Goal: Transaction & Acquisition: Purchase product/service

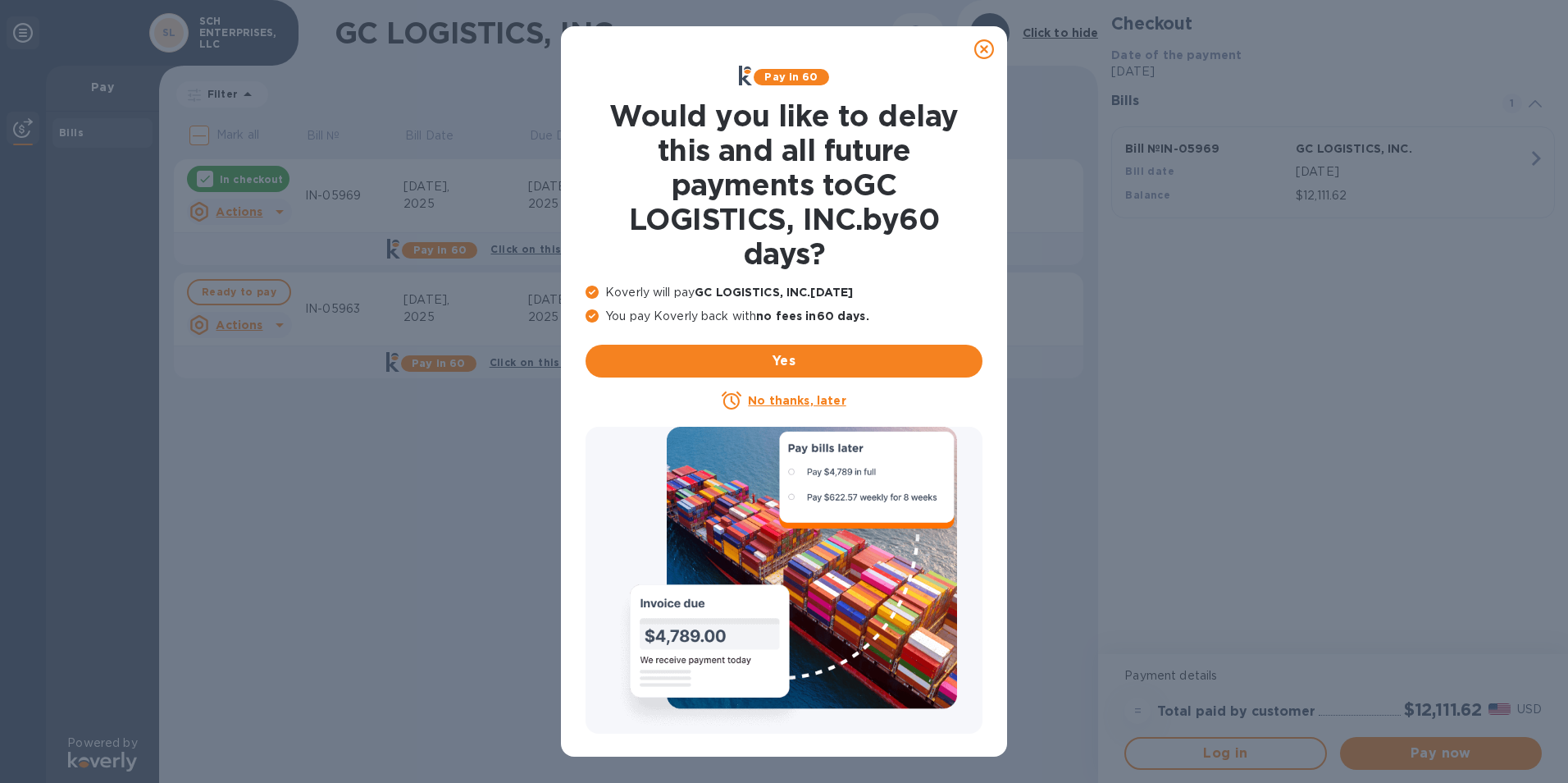
click at [989, 46] on icon at bounding box center [984, 49] width 20 height 20
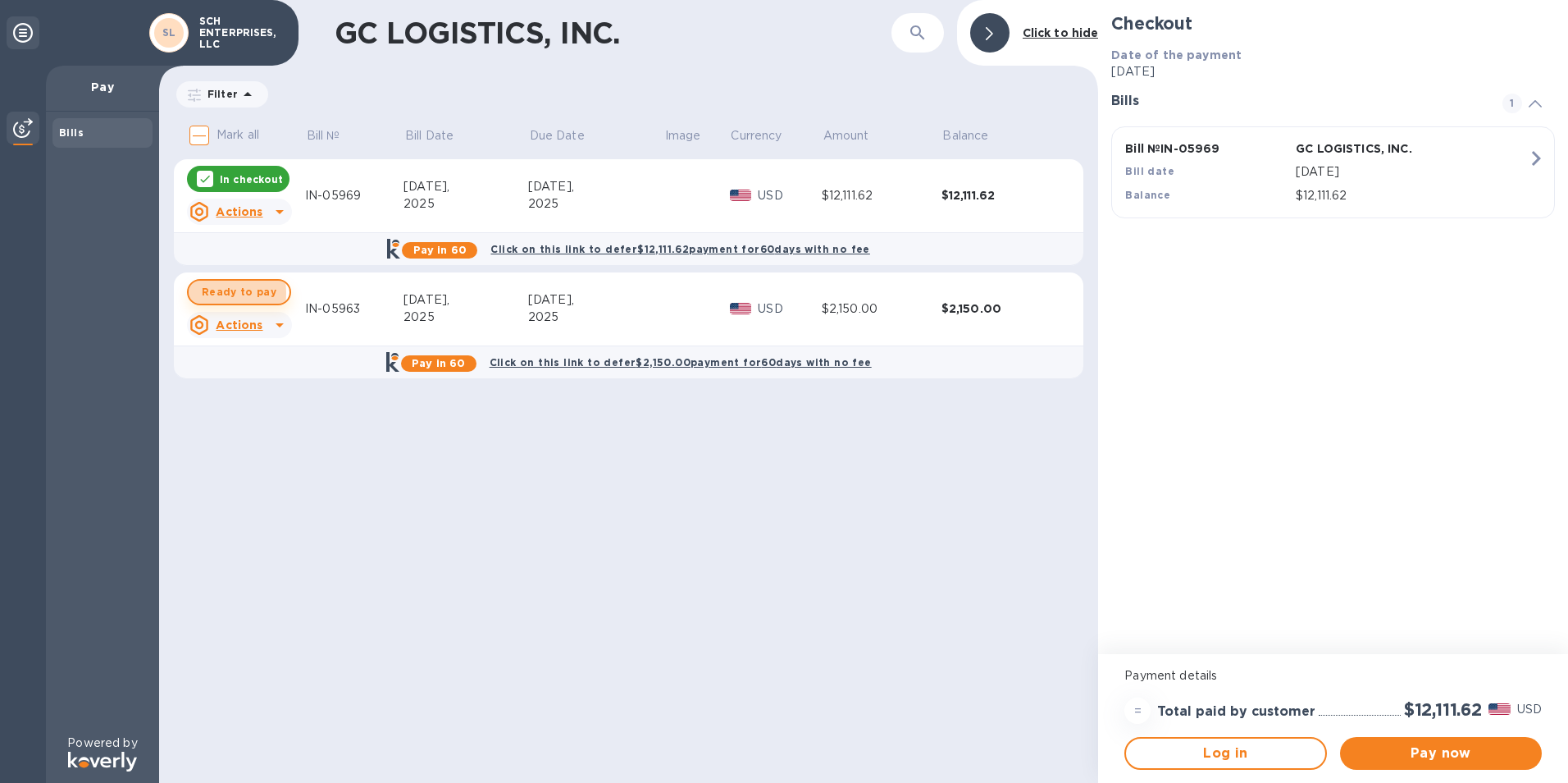
click at [203, 293] on span "Ready to pay" at bounding box center [239, 291] width 75 height 20
click at [218, 292] on div "In checkout" at bounding box center [238, 291] width 103 height 26
checkbox input "false"
click at [1405, 745] on span "Pay now" at bounding box center [1441, 753] width 176 height 20
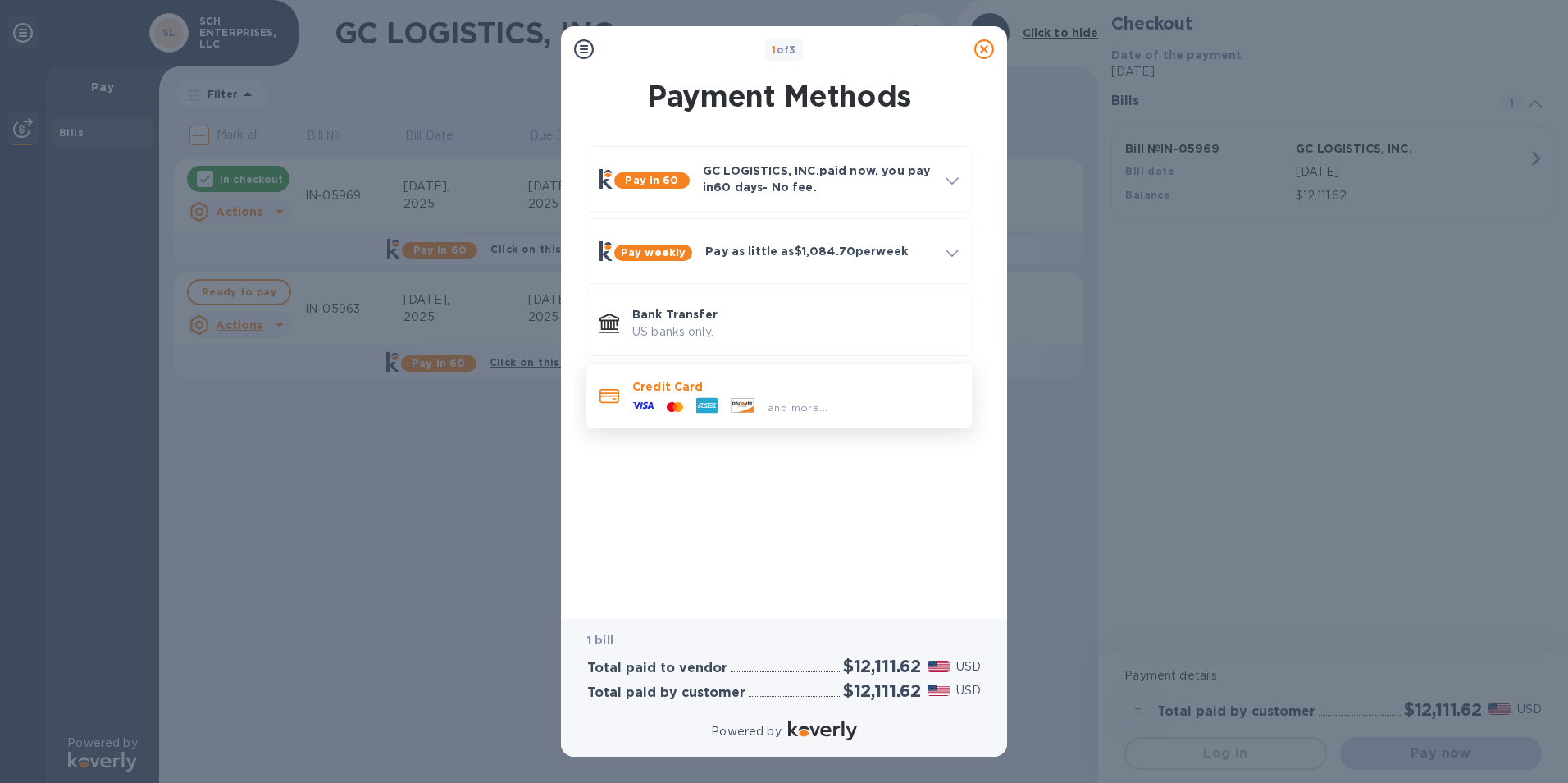
click at [848, 379] on p "Credit Card" at bounding box center [796, 386] width 327 height 16
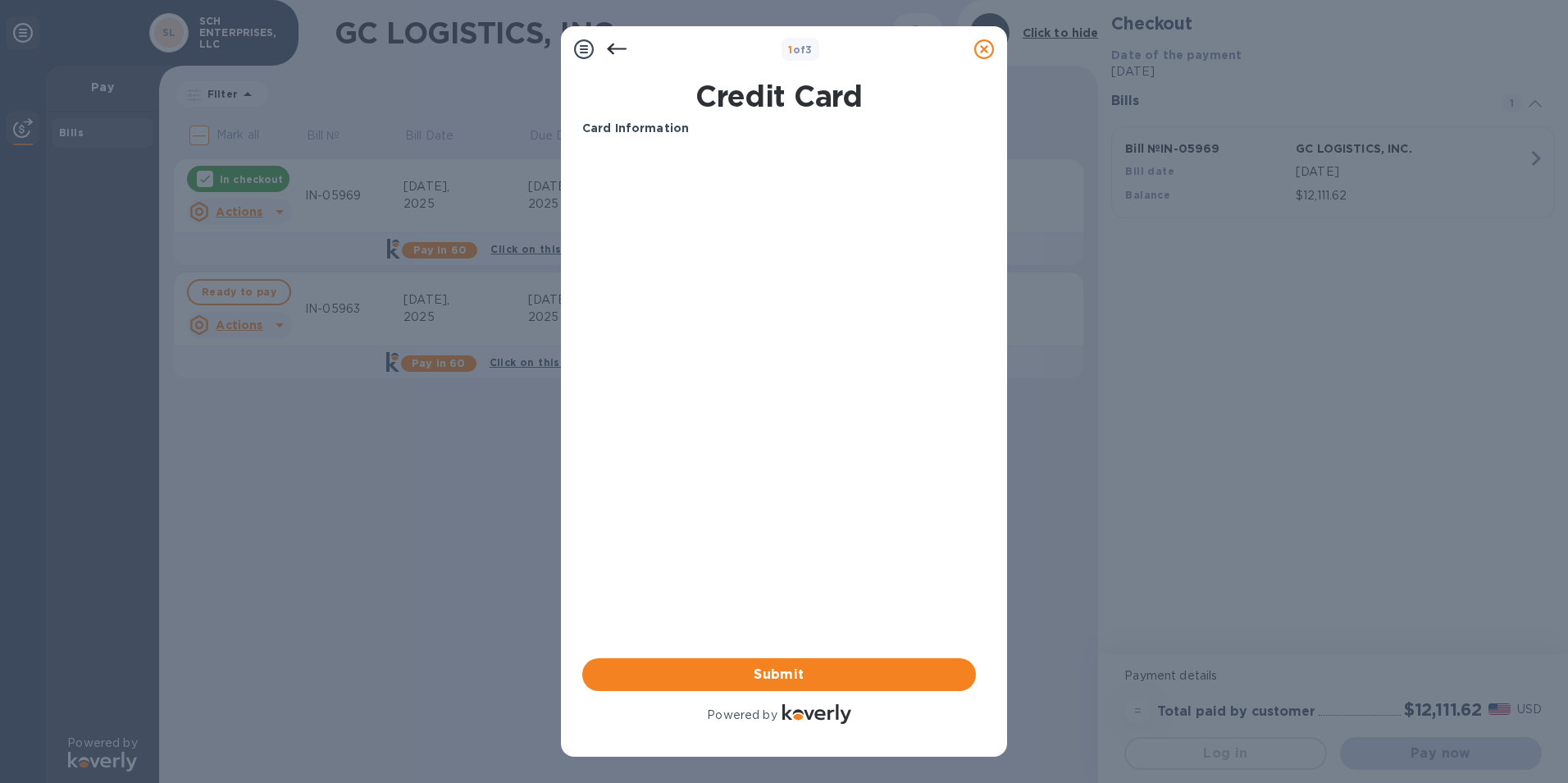
click at [690, 279] on div "Your browser does not support iframes" at bounding box center [779, 214] width 407 height 140
drag, startPoint x: 790, startPoint y: 413, endPoint x: 780, endPoint y: 492, distance: 79.6
click at [790, 414] on div "Card Information Your browser does not support iframes Submit Powered by" at bounding box center [779, 423] width 394 height 607
drag, startPoint x: 780, startPoint y: 492, endPoint x: 911, endPoint y: 501, distance: 131.3
click at [790, 497] on div "Card Information Your browser does not support iframes Submit Powered by" at bounding box center [779, 423] width 394 height 607
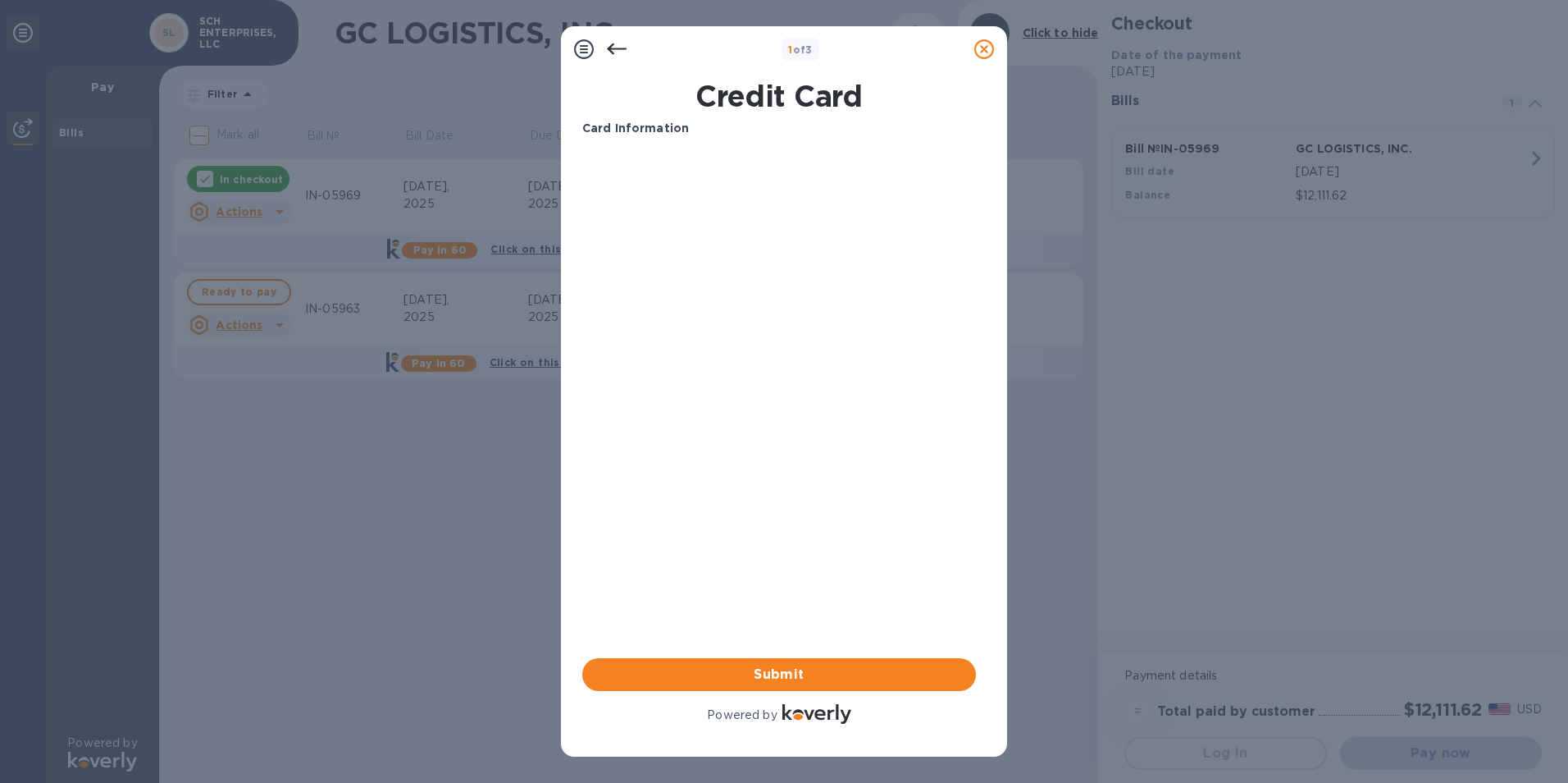
click at [913, 498] on div "Card Information Your browser does not support iframes Submit Powered by" at bounding box center [779, 423] width 394 height 607
drag, startPoint x: 799, startPoint y: 291, endPoint x: 772, endPoint y: 346, distance: 61.3
click at [798, 293] on div "Card Information Your browser does not support iframes Submit Powered by" at bounding box center [779, 423] width 394 height 607
drag, startPoint x: 770, startPoint y: 358, endPoint x: 859, endPoint y: 421, distance: 109.0
click at [770, 359] on div "Card Information Your browser does not support iframes Submit Powered by" at bounding box center [779, 423] width 394 height 607
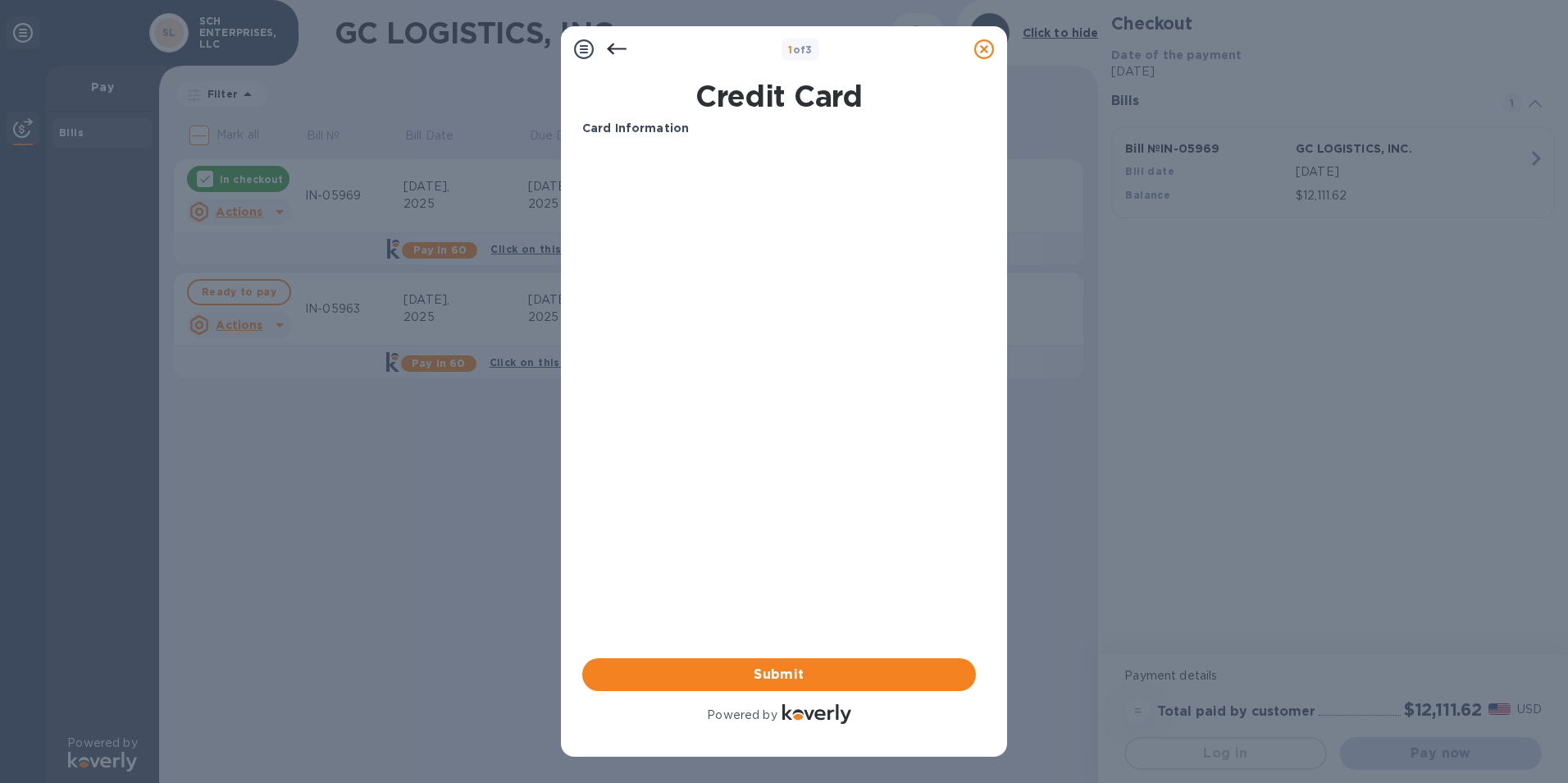
drag, startPoint x: 859, startPoint y: 421, endPoint x: 861, endPoint y: 370, distance: 51.0
click at [860, 421] on div "Card Information Your browser does not support iframes Submit Powered by" at bounding box center [779, 423] width 394 height 607
click at [858, 322] on div "Card Information Your browser does not support iframes Submit Powered by" at bounding box center [779, 423] width 394 height 607
click at [611, 45] on icon at bounding box center [616, 48] width 20 height 11
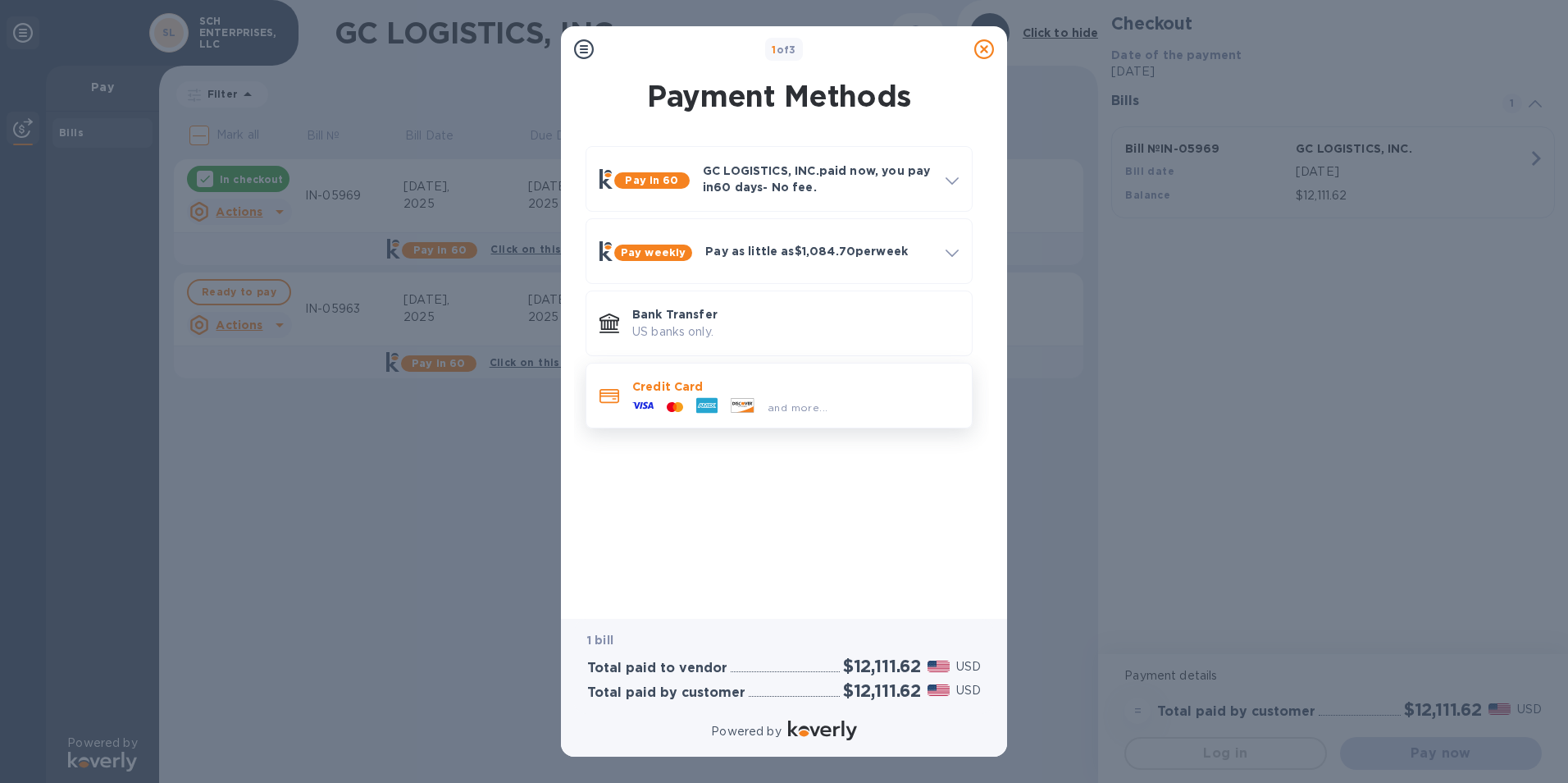
click at [797, 386] on p "Credit Card" at bounding box center [796, 386] width 327 height 16
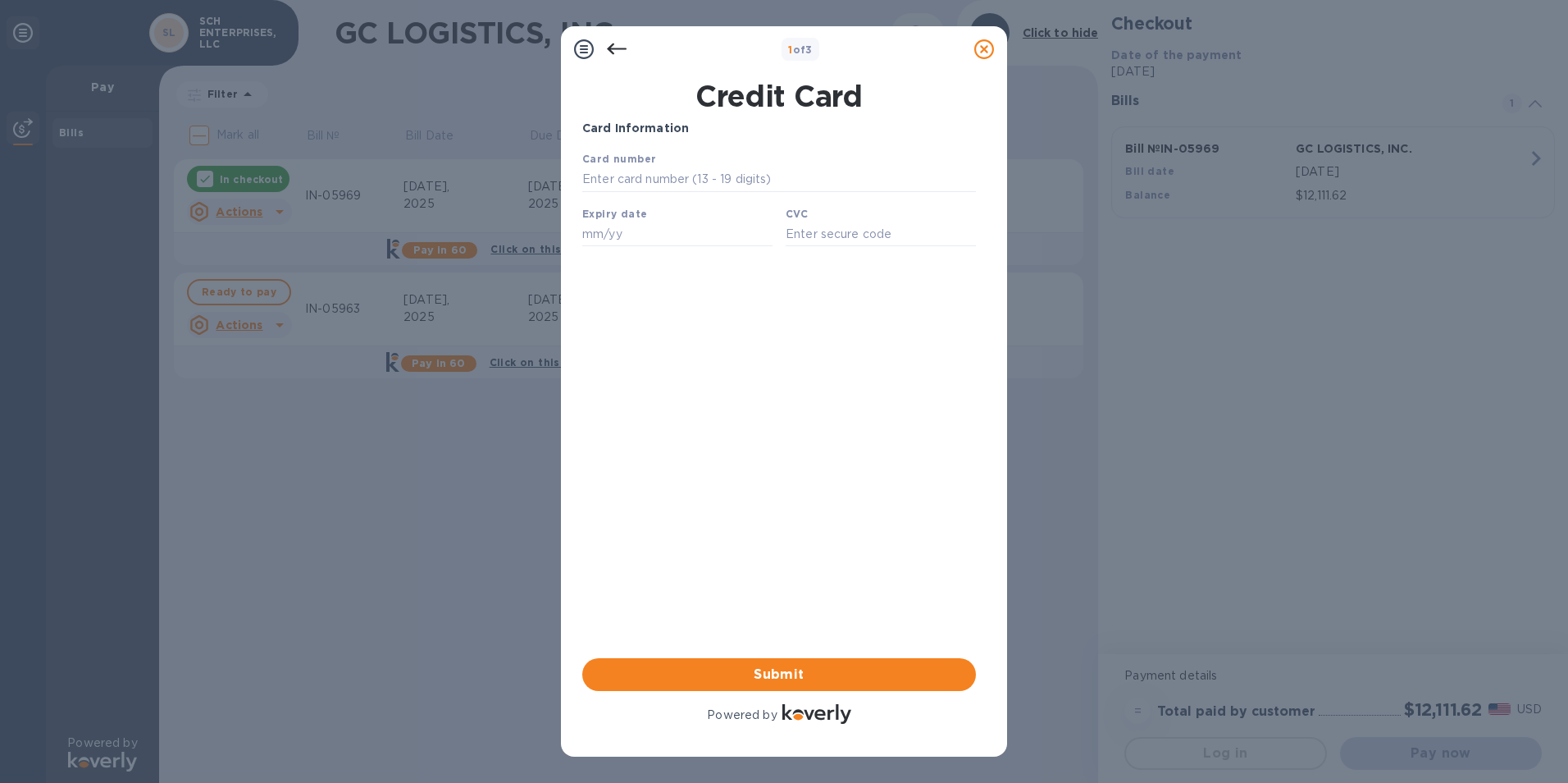
click at [612, 48] on icon at bounding box center [616, 48] width 20 height 11
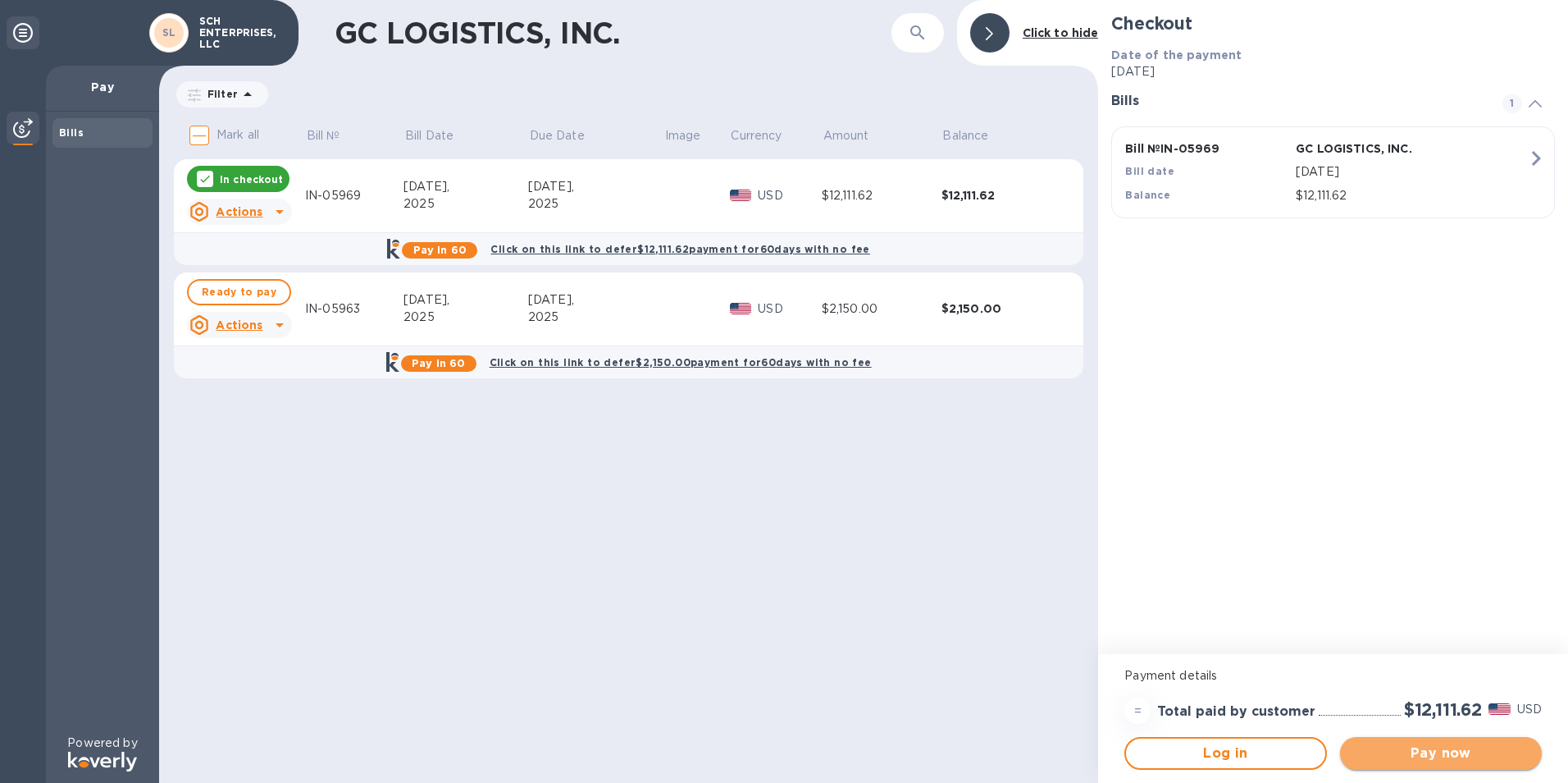
click at [1446, 752] on span "Pay now" at bounding box center [1441, 753] width 176 height 20
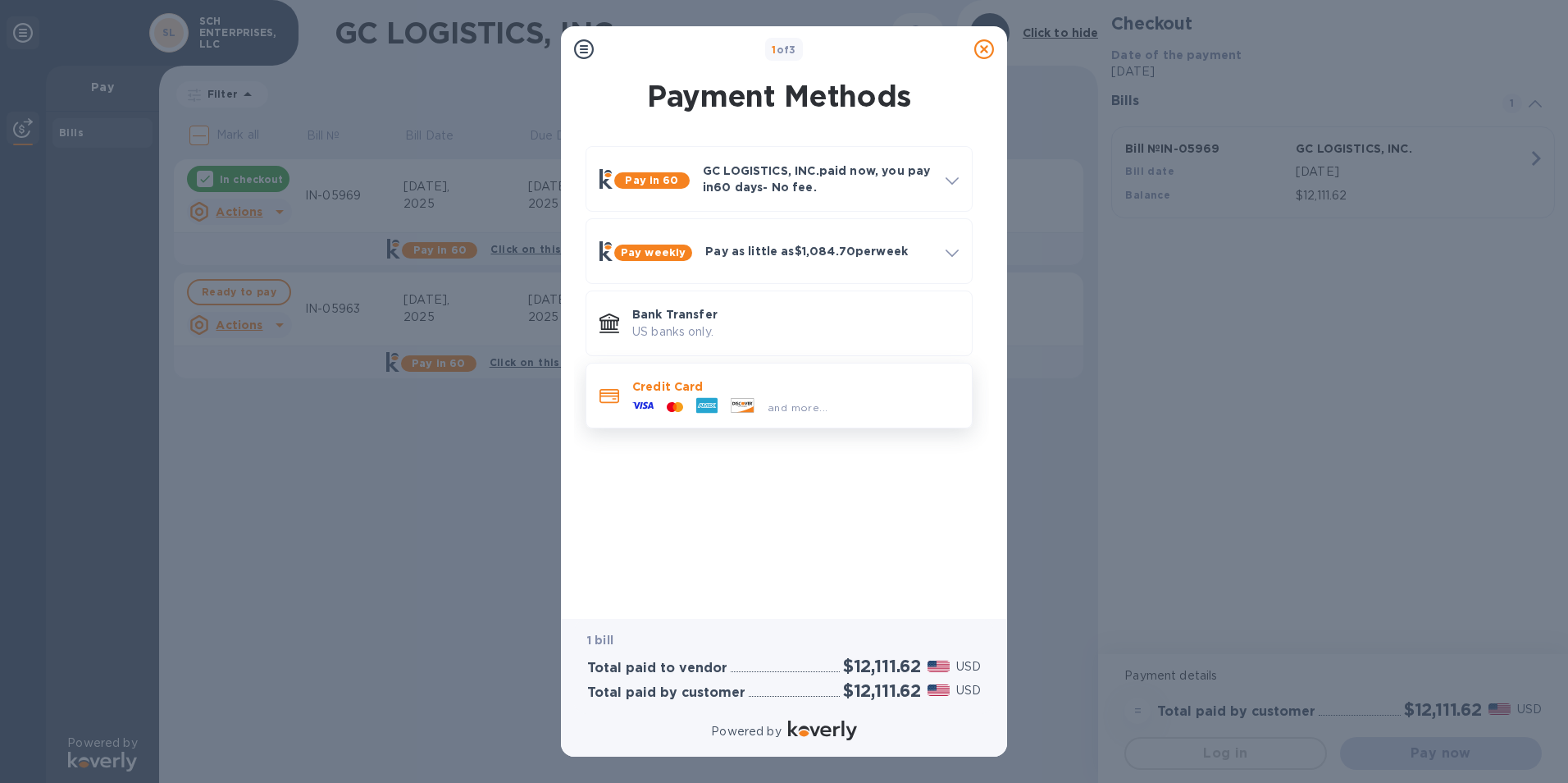
click at [793, 410] on span "and more..." at bounding box center [797, 407] width 59 height 12
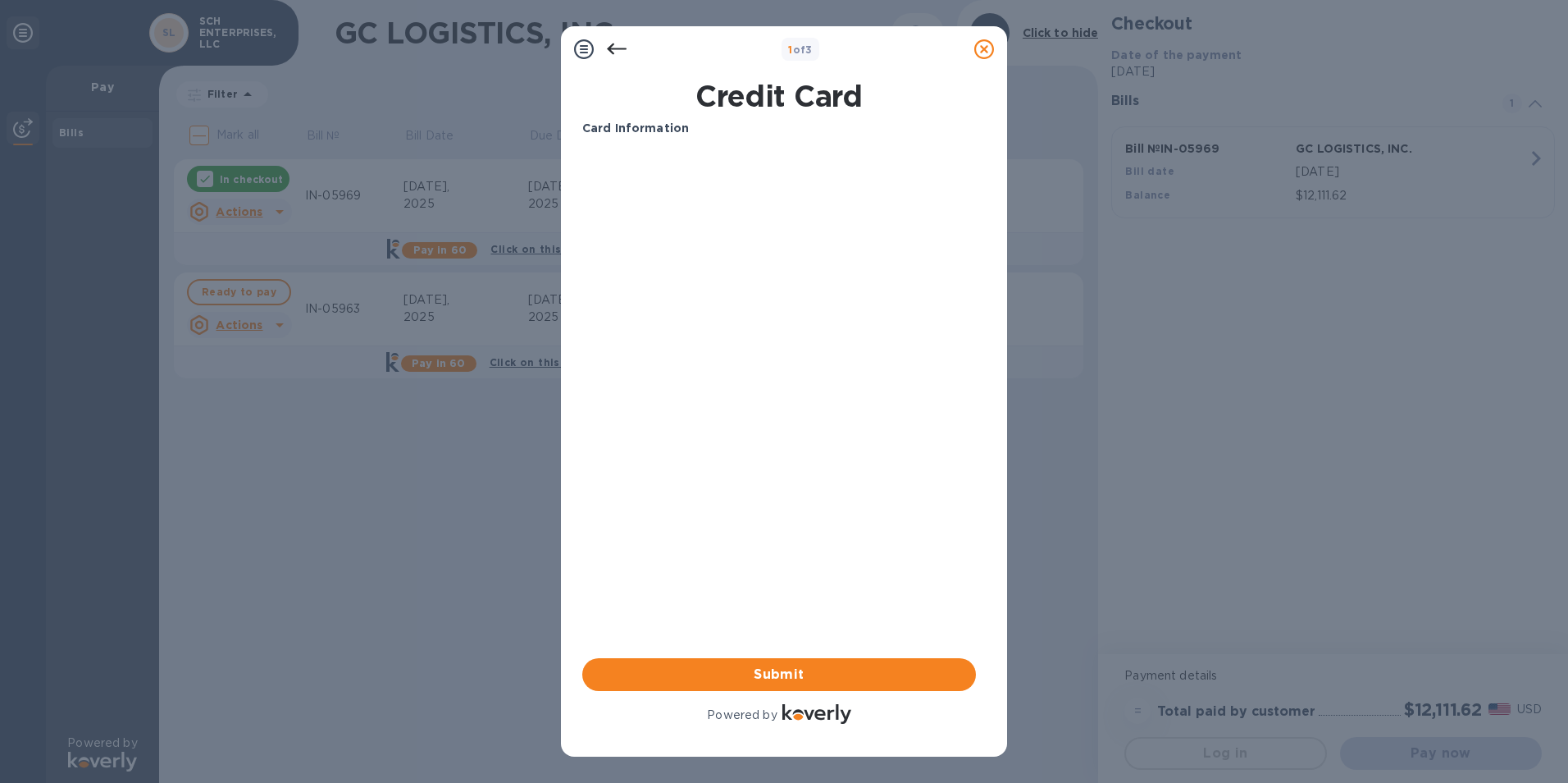
click at [860, 505] on div "Card Information Your browser does not support iframes Submit Powered by" at bounding box center [779, 423] width 394 height 607
click at [740, 370] on div "Card Information Your browser does not support iframes Submit Powered by" at bounding box center [779, 423] width 394 height 607
click at [826, 441] on div "Card Information Your browser does not support iframes Submit Powered by" at bounding box center [779, 423] width 394 height 607
click at [824, 661] on button "Submit" at bounding box center [779, 674] width 394 height 33
click at [727, 341] on div "Card Information Your browser does not support iframes Submit Powered by" at bounding box center [779, 423] width 394 height 607
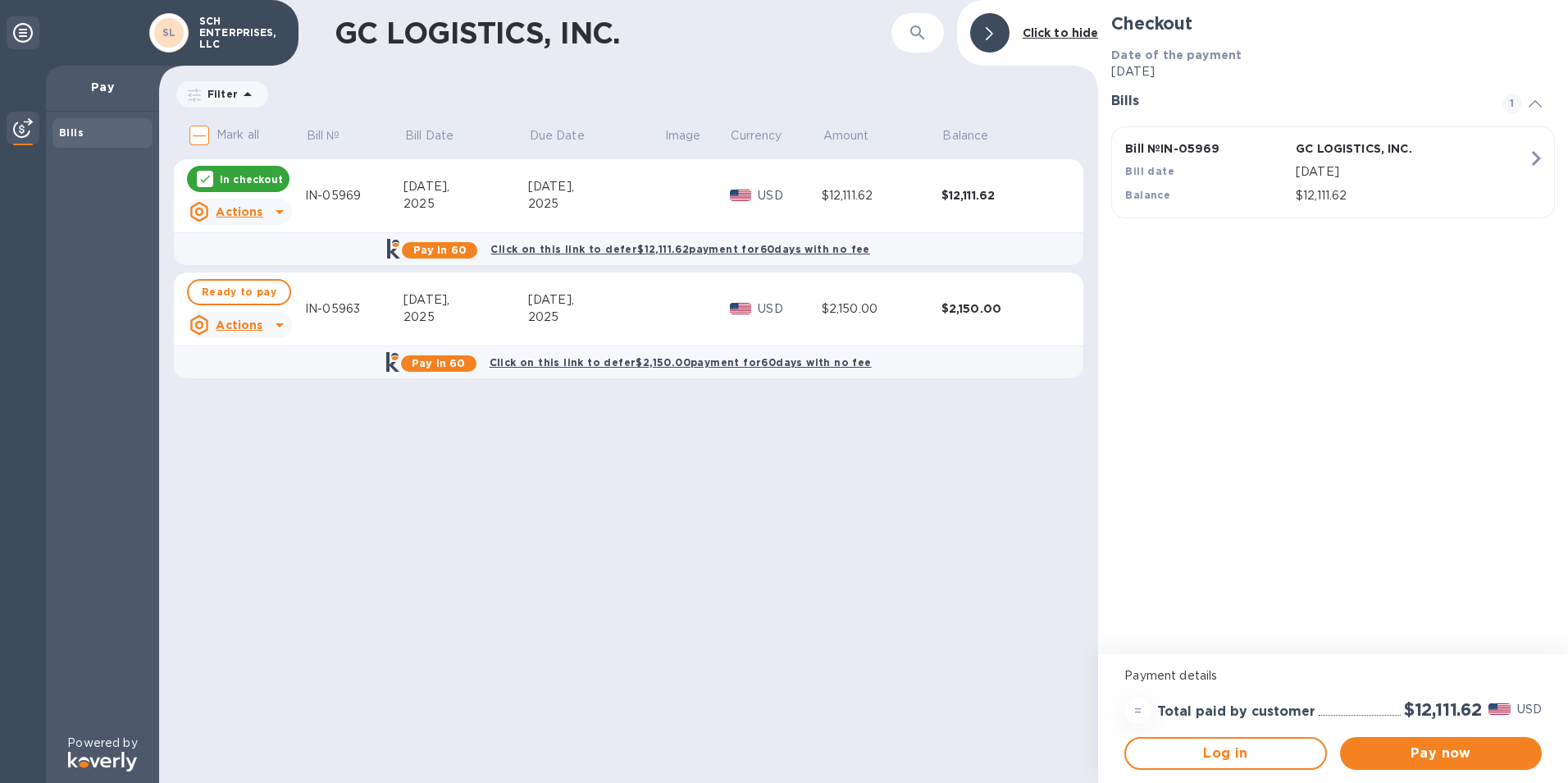
click at [1405, 171] on p "[DATE]" at bounding box center [1411, 172] width 232 height 17
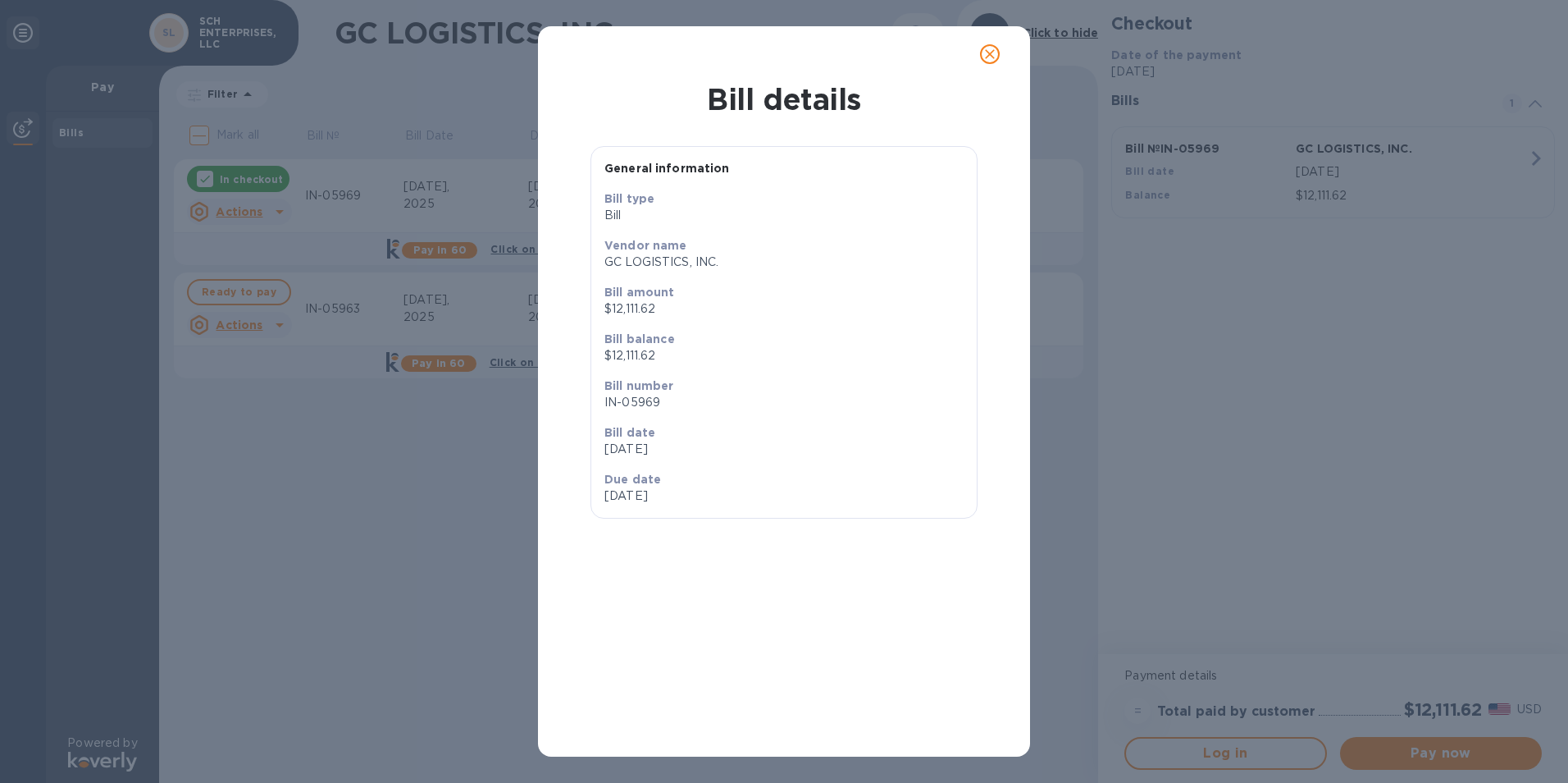
click at [1001, 57] on button "close" at bounding box center [990, 54] width 40 height 40
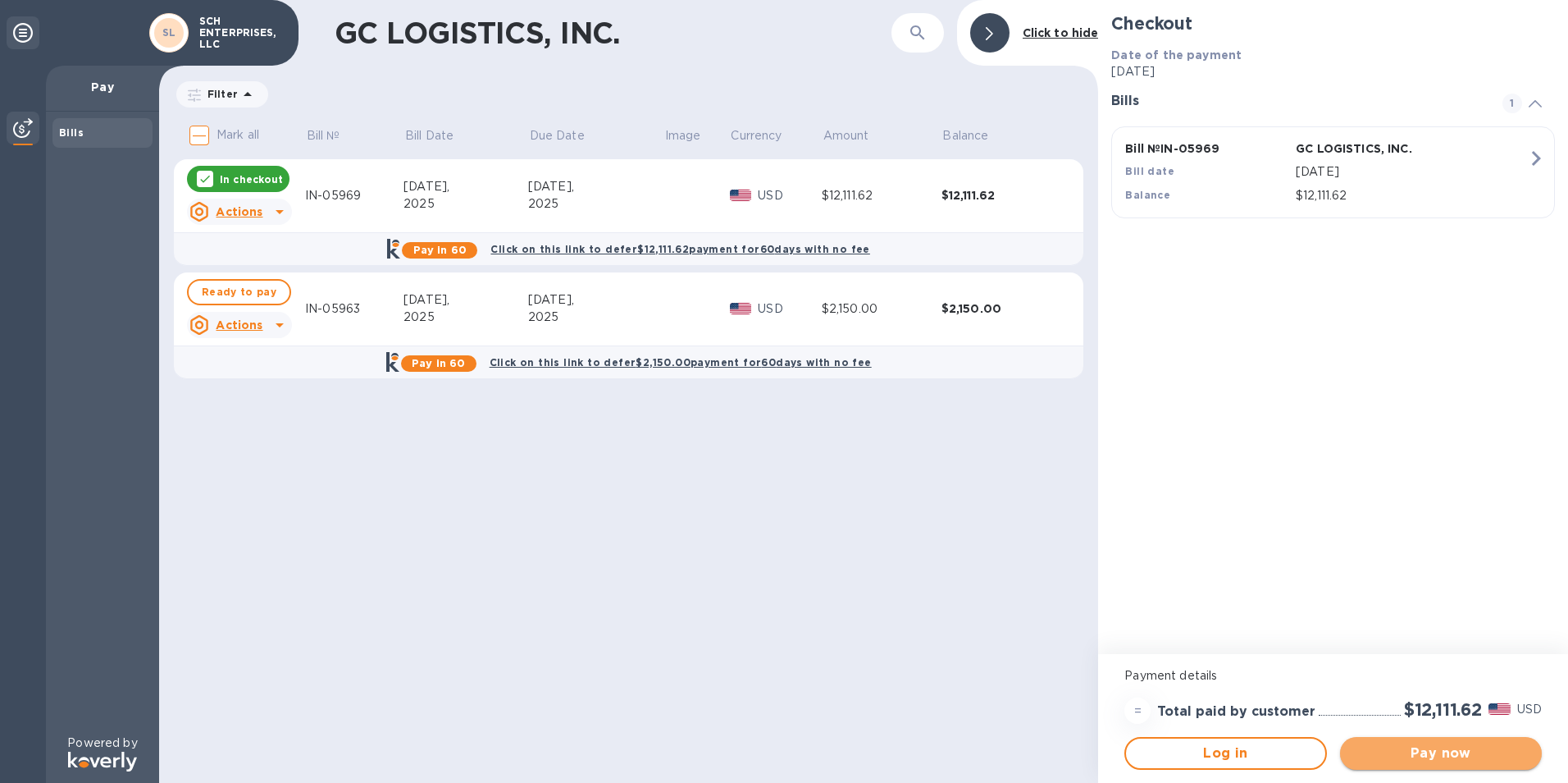
click at [1412, 741] on button "Pay now" at bounding box center [1441, 753] width 202 height 33
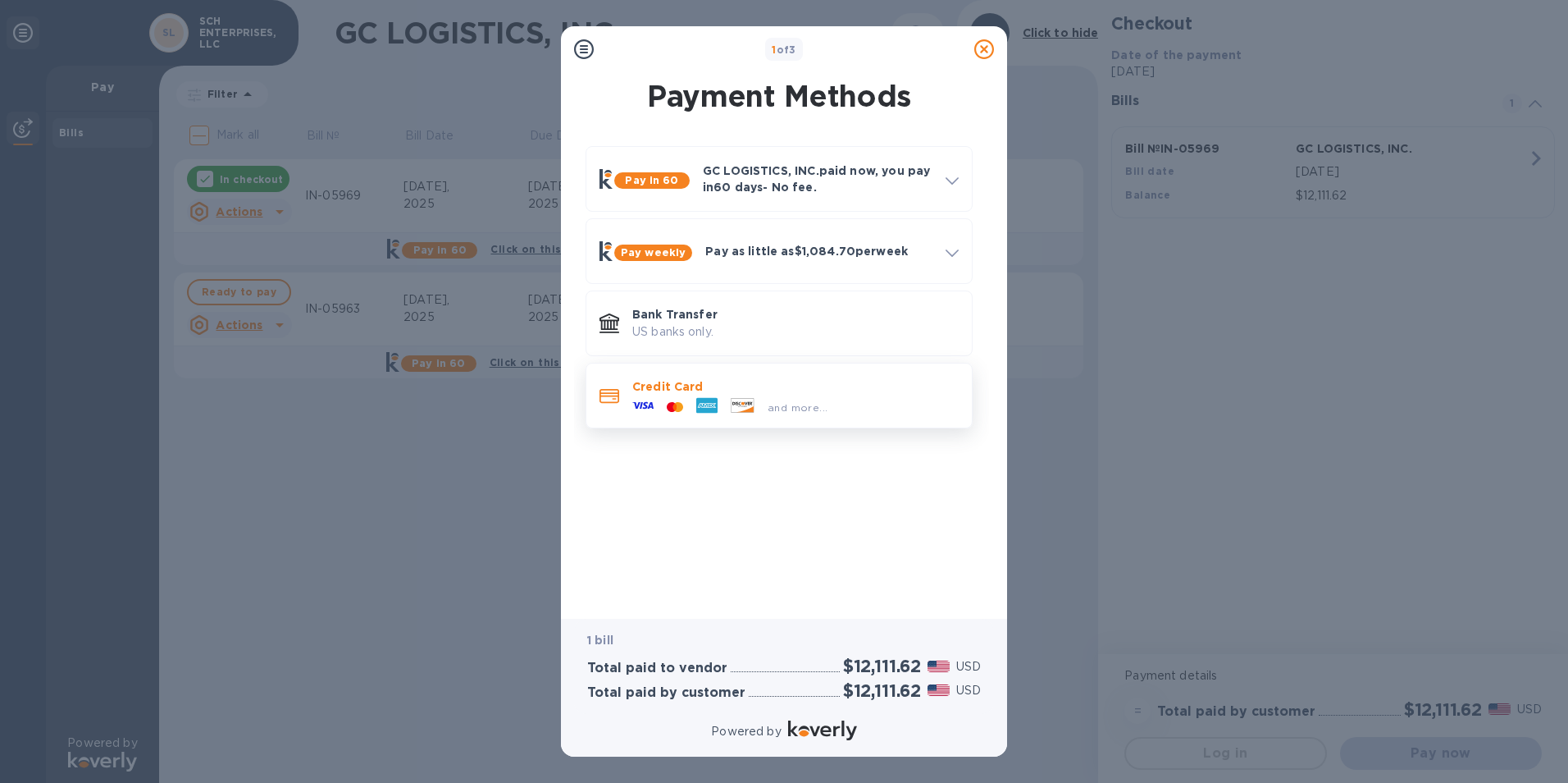
click at [695, 400] on div at bounding box center [707, 407] width 34 height 25
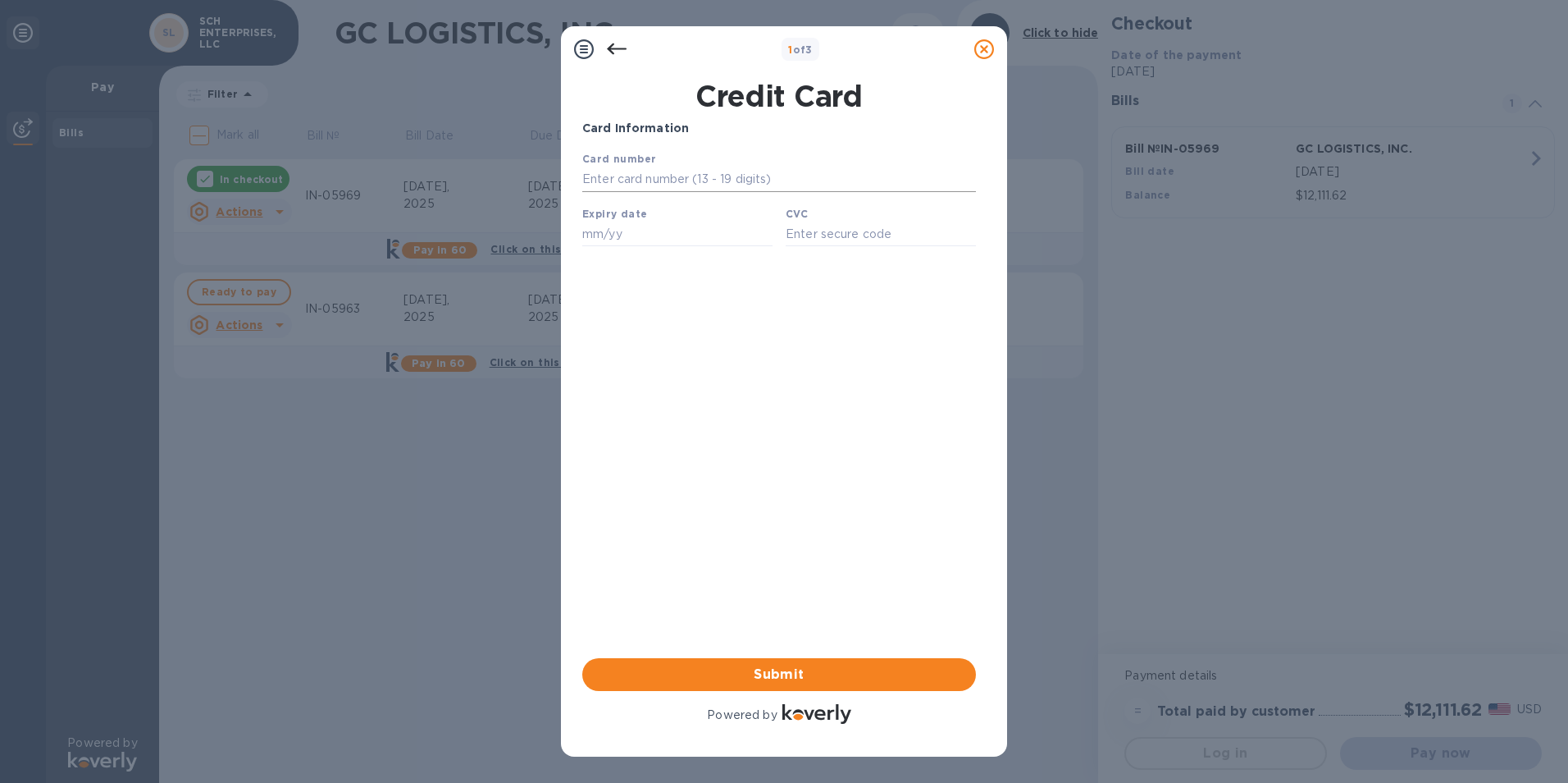
click at [697, 178] on input "text" at bounding box center [779, 179] width 394 height 25
click at [723, 246] on input "text" at bounding box center [678, 234] width 191 height 25
click at [778, 380] on div "Card Information Your browser does not support iframes Submit Powered by" at bounding box center [779, 423] width 394 height 607
click at [824, 222] on div "CVC" at bounding box center [881, 226] width 203 height 55
click at [820, 235] on input "text" at bounding box center [880, 234] width 191 height 25
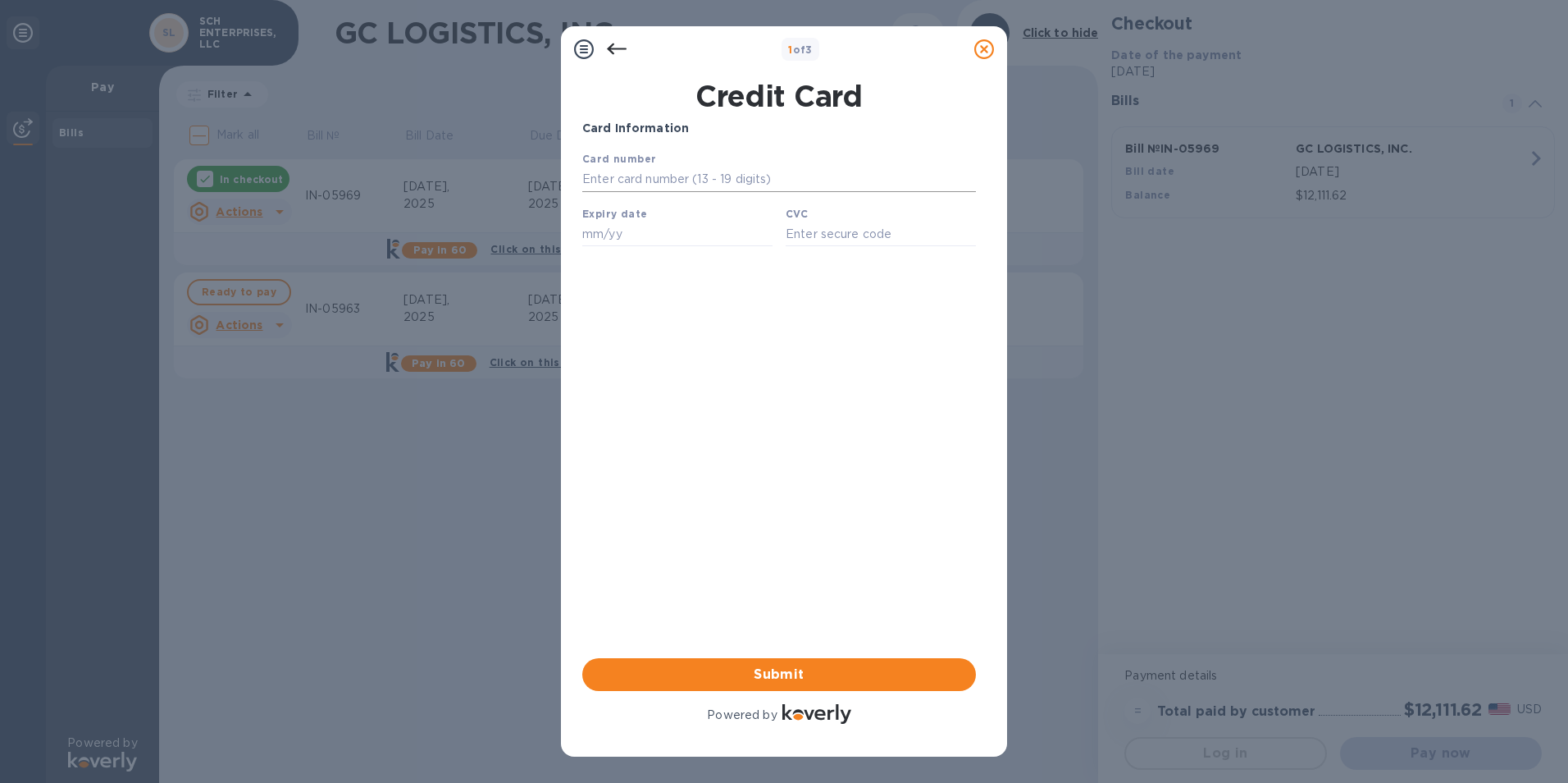
click at [681, 176] on input "text" at bounding box center [779, 179] width 394 height 25
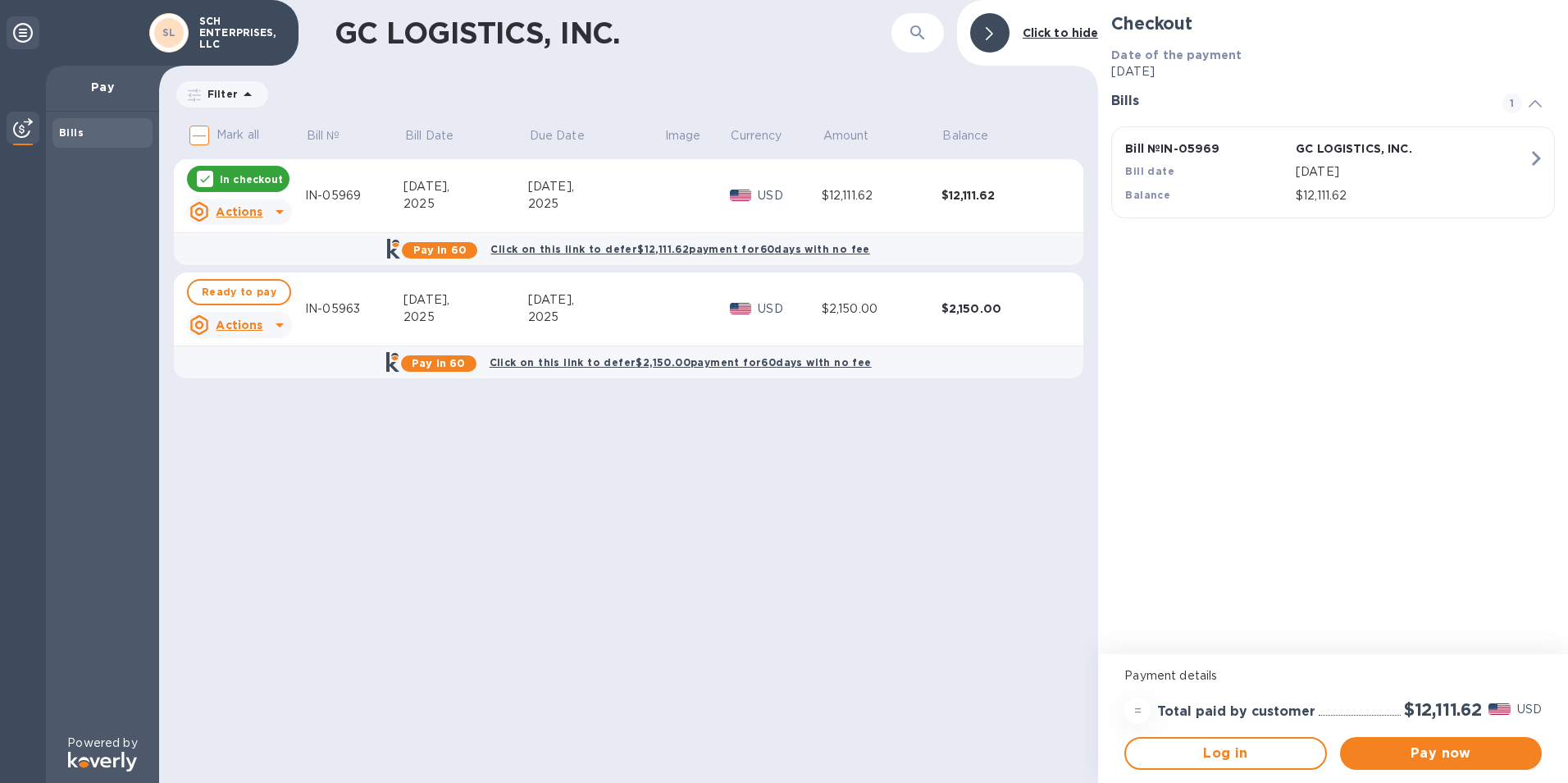
click at [257, 180] on p "In checkout" at bounding box center [251, 179] width 63 height 14
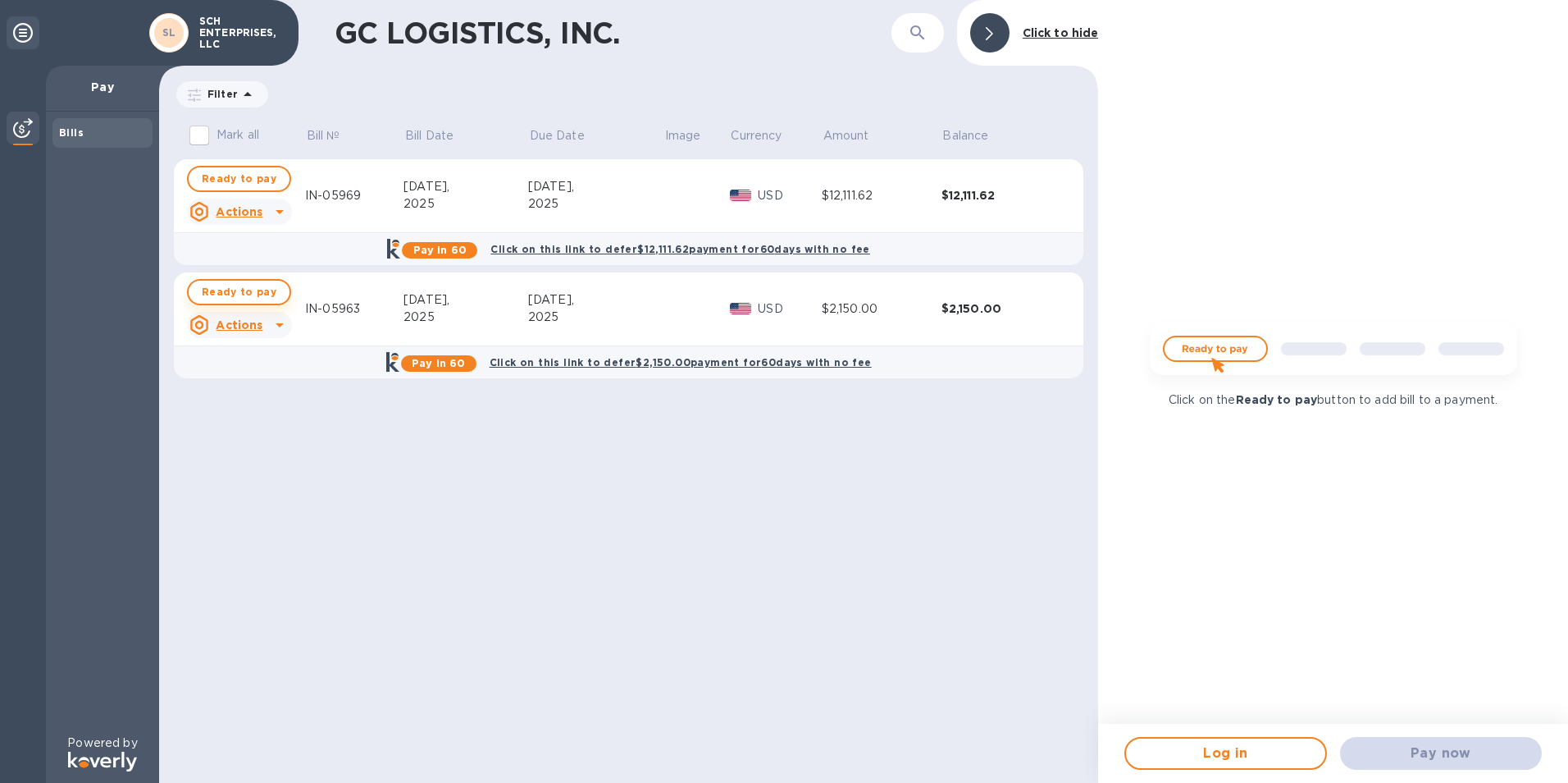
click at [245, 292] on span "Ready to pay" at bounding box center [239, 291] width 75 height 20
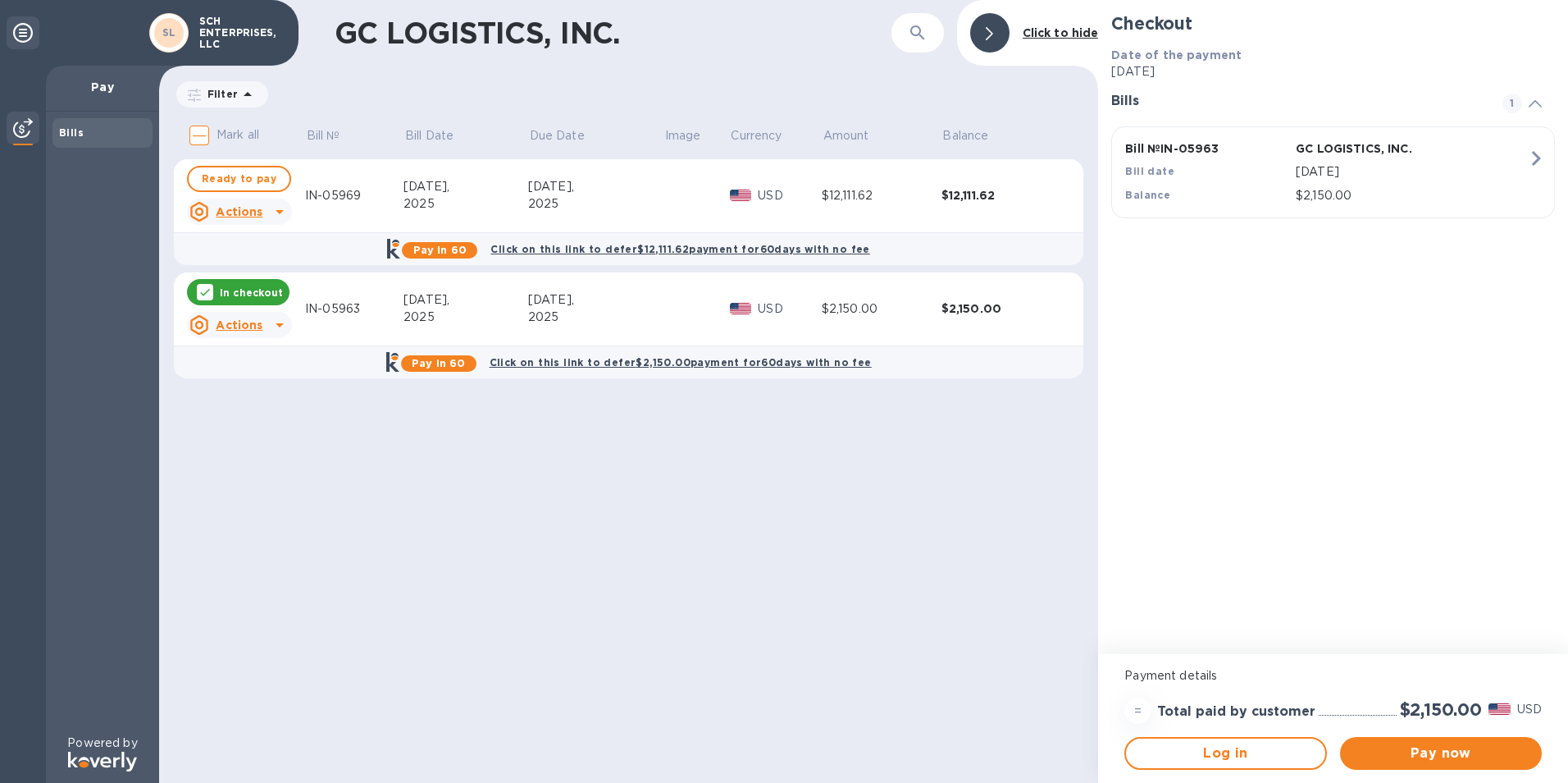
click at [244, 297] on p "In checkout" at bounding box center [251, 292] width 63 height 14
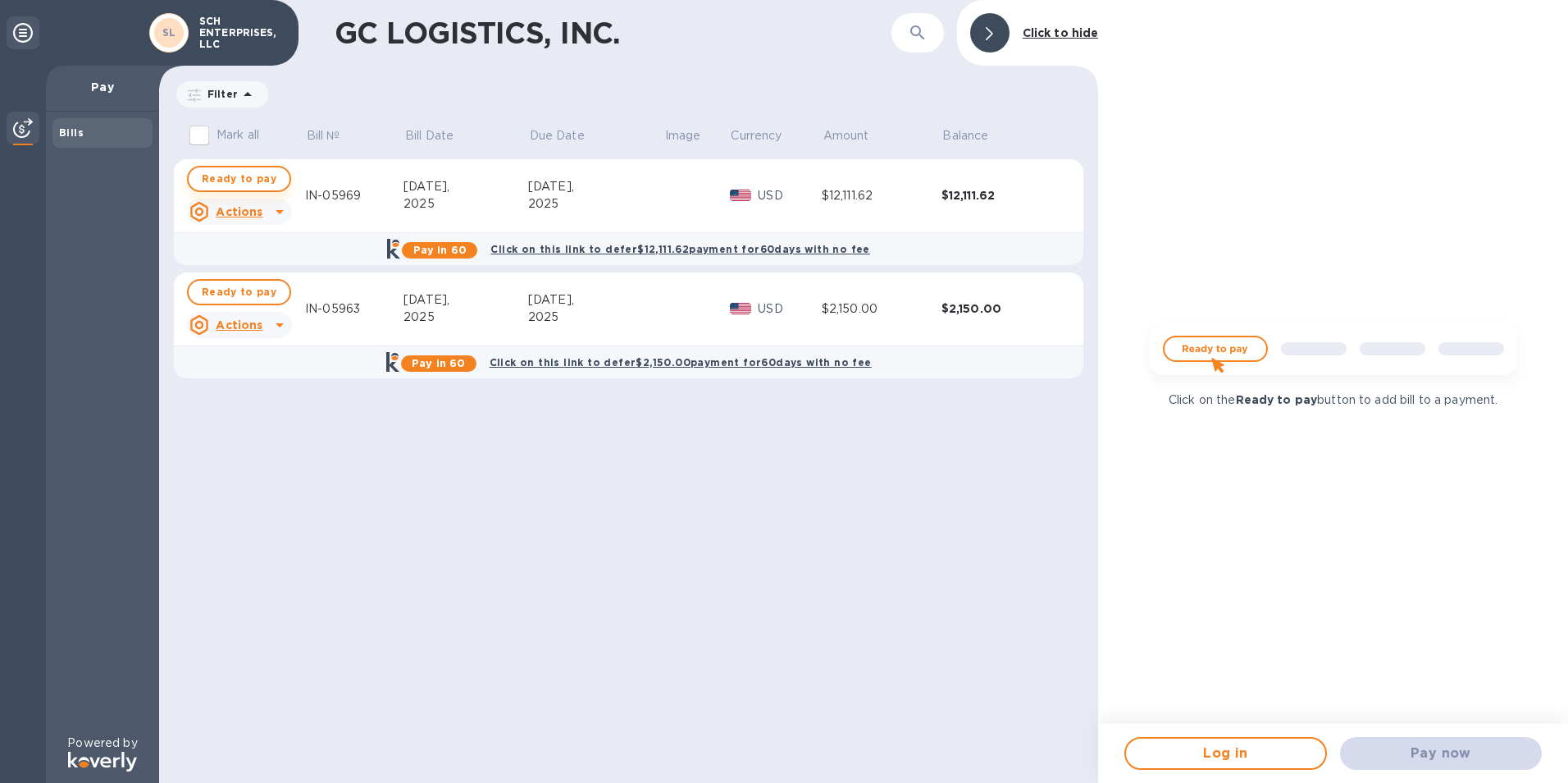
click at [259, 183] on span "Ready to pay" at bounding box center [239, 179] width 75 height 20
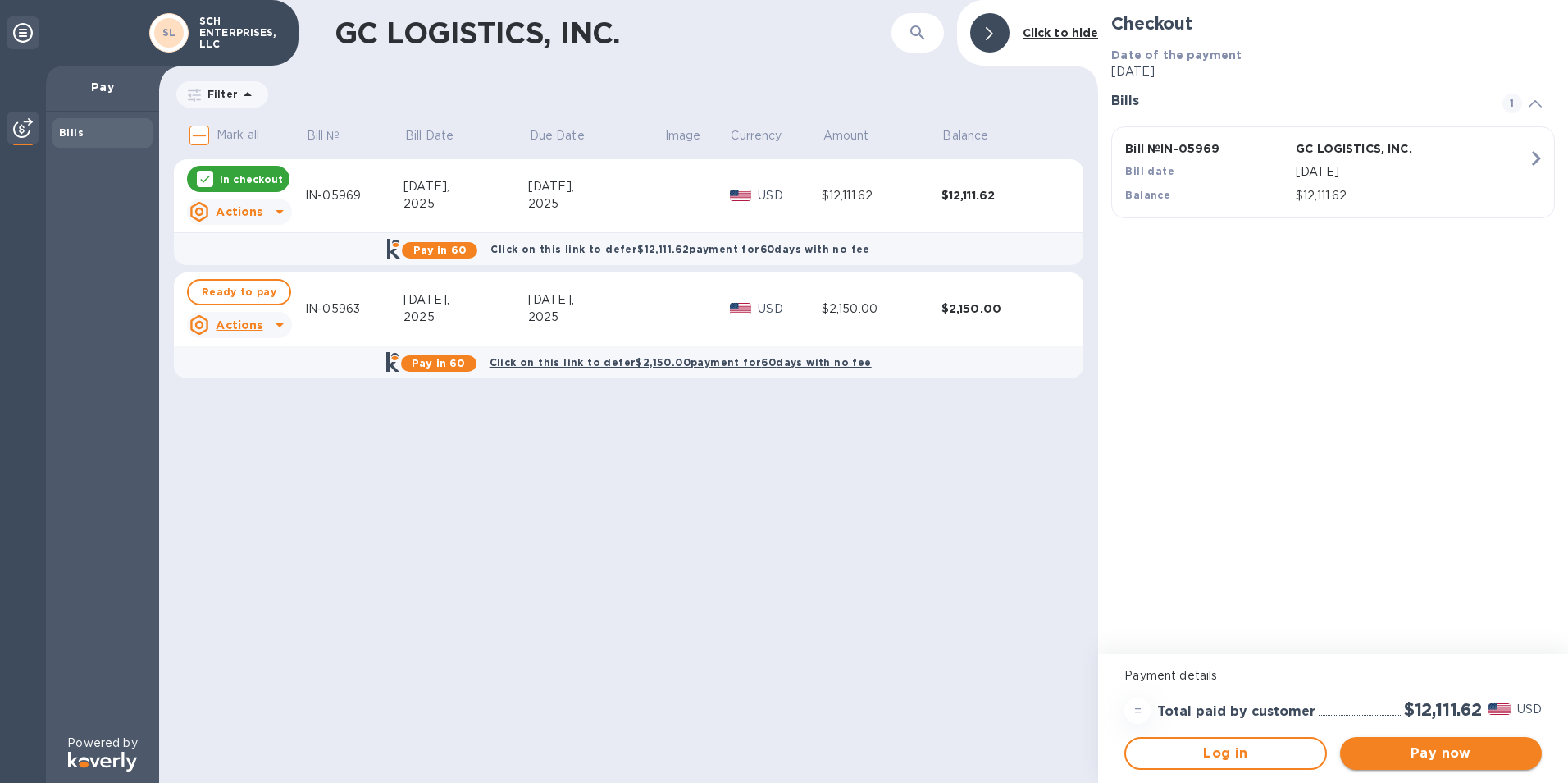
click at [1482, 745] on span "Pay now" at bounding box center [1441, 753] width 176 height 20
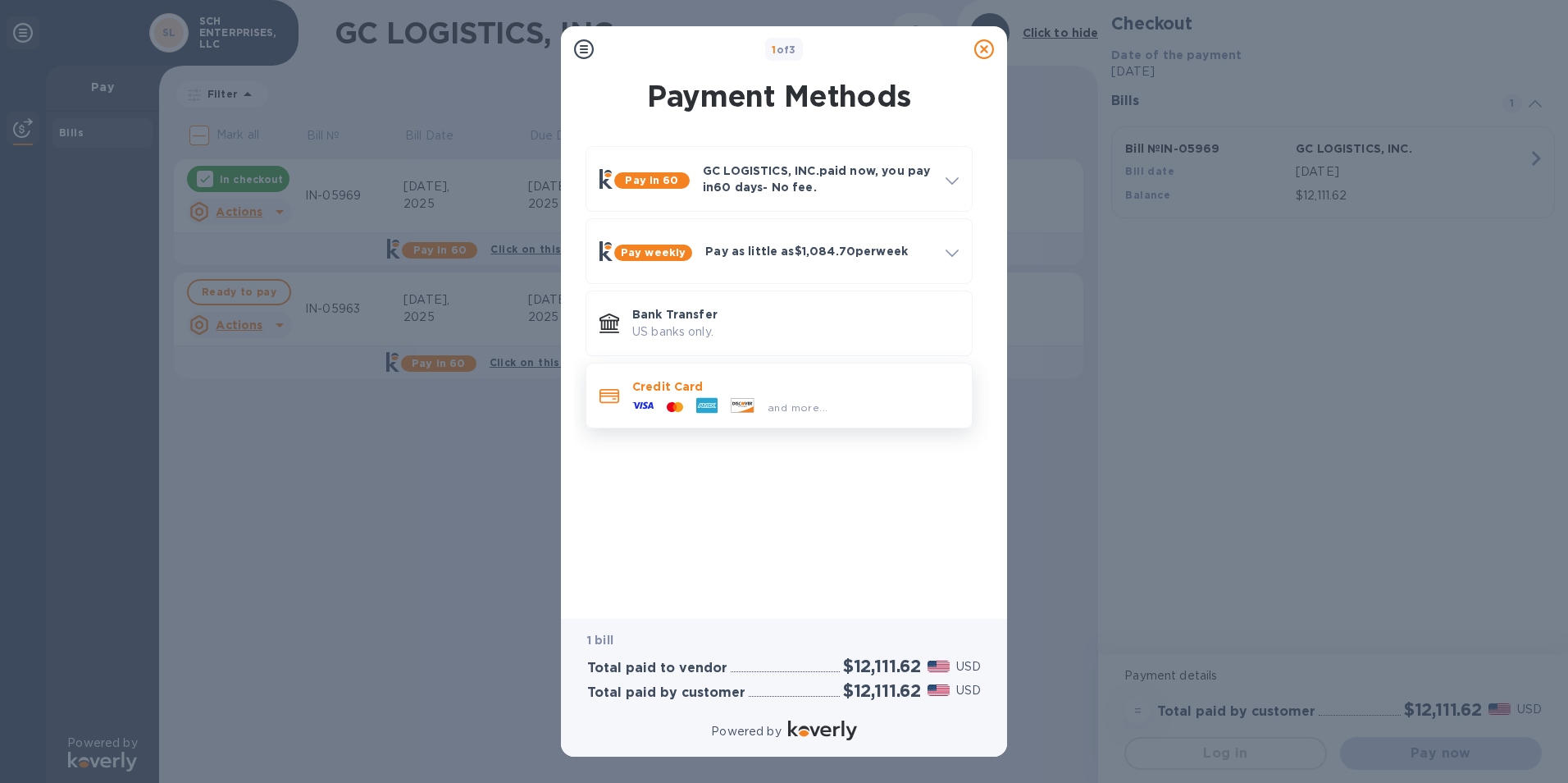
click at [748, 392] on p "Credit Card" at bounding box center [796, 386] width 327 height 16
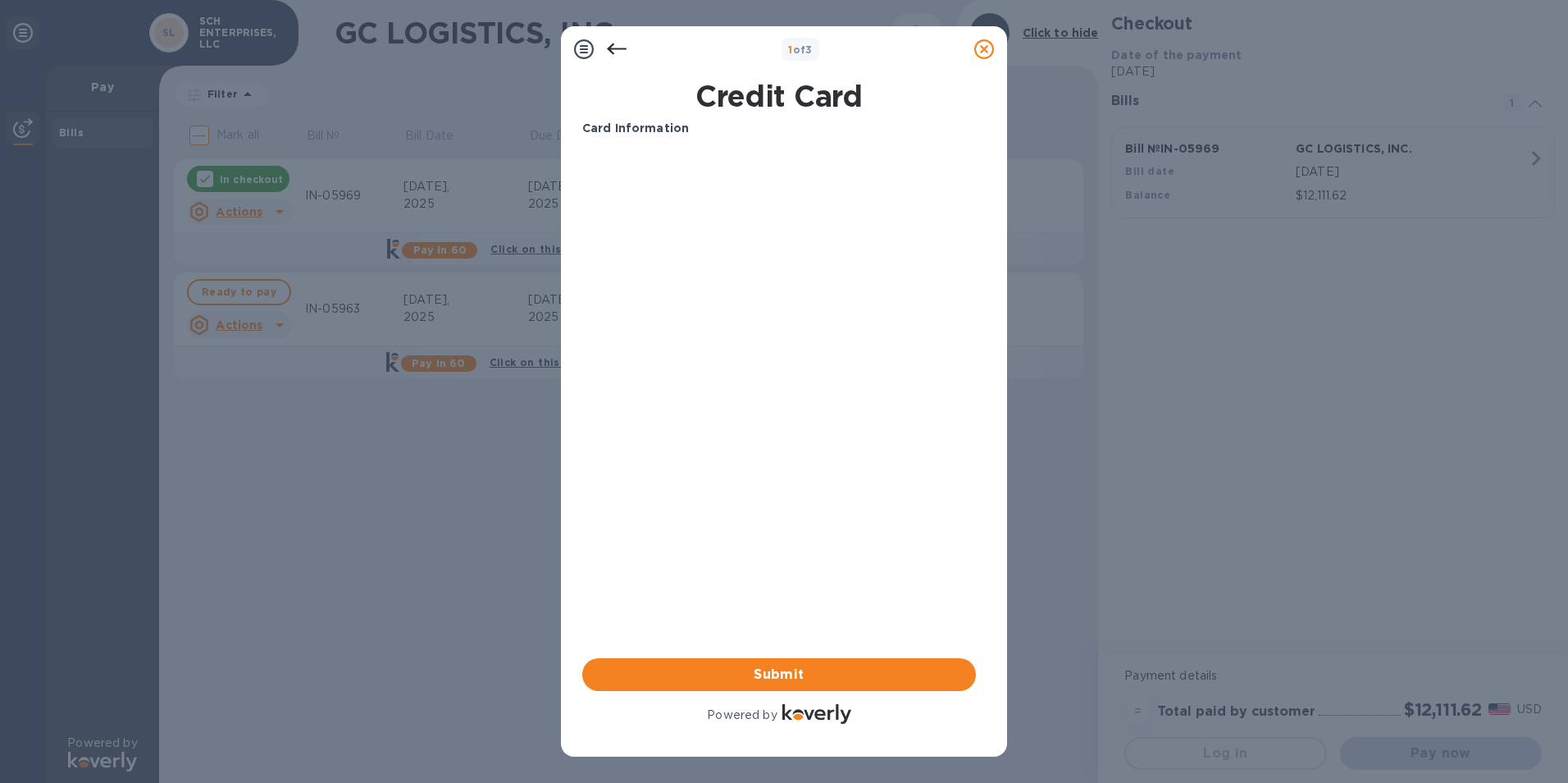
click at [785, 431] on div "Card Information Your browser does not support iframes Submit Powered by" at bounding box center [779, 423] width 394 height 607
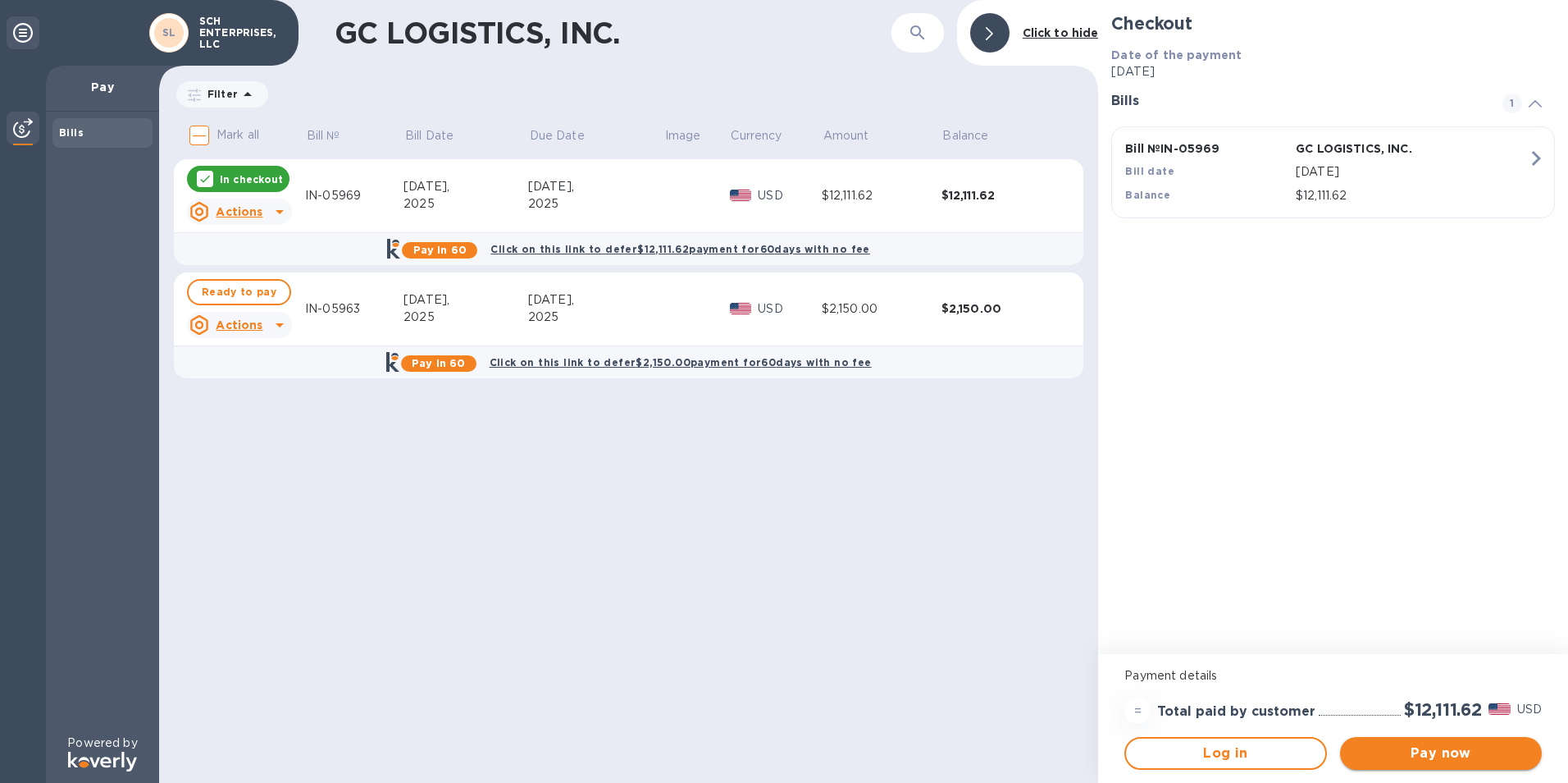
click at [1415, 743] on span "Pay now" at bounding box center [1441, 753] width 176 height 20
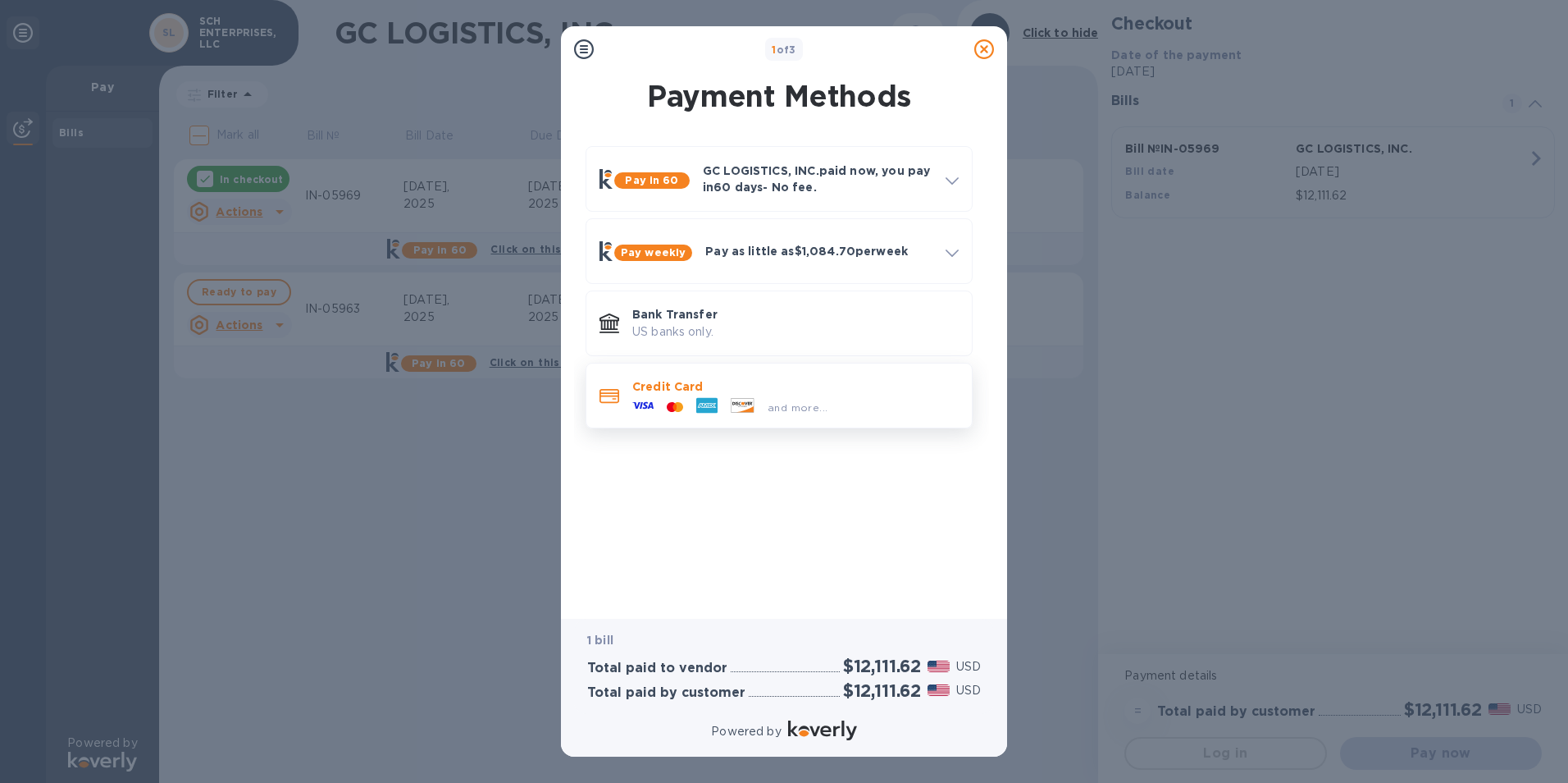
click at [782, 401] on span "and more..." at bounding box center [797, 407] width 59 height 12
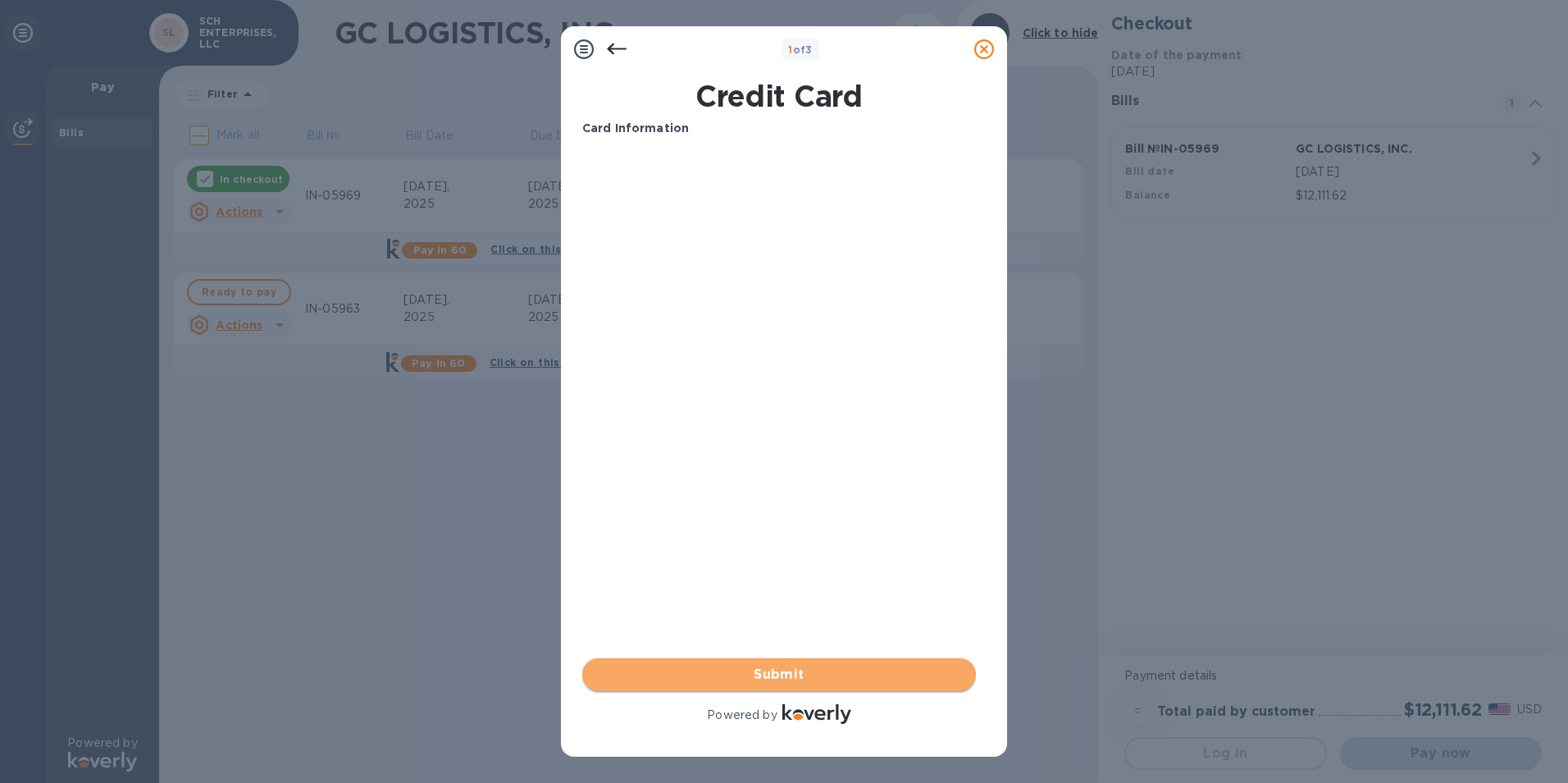
click at [762, 667] on span "Submit" at bounding box center [779, 674] width 367 height 20
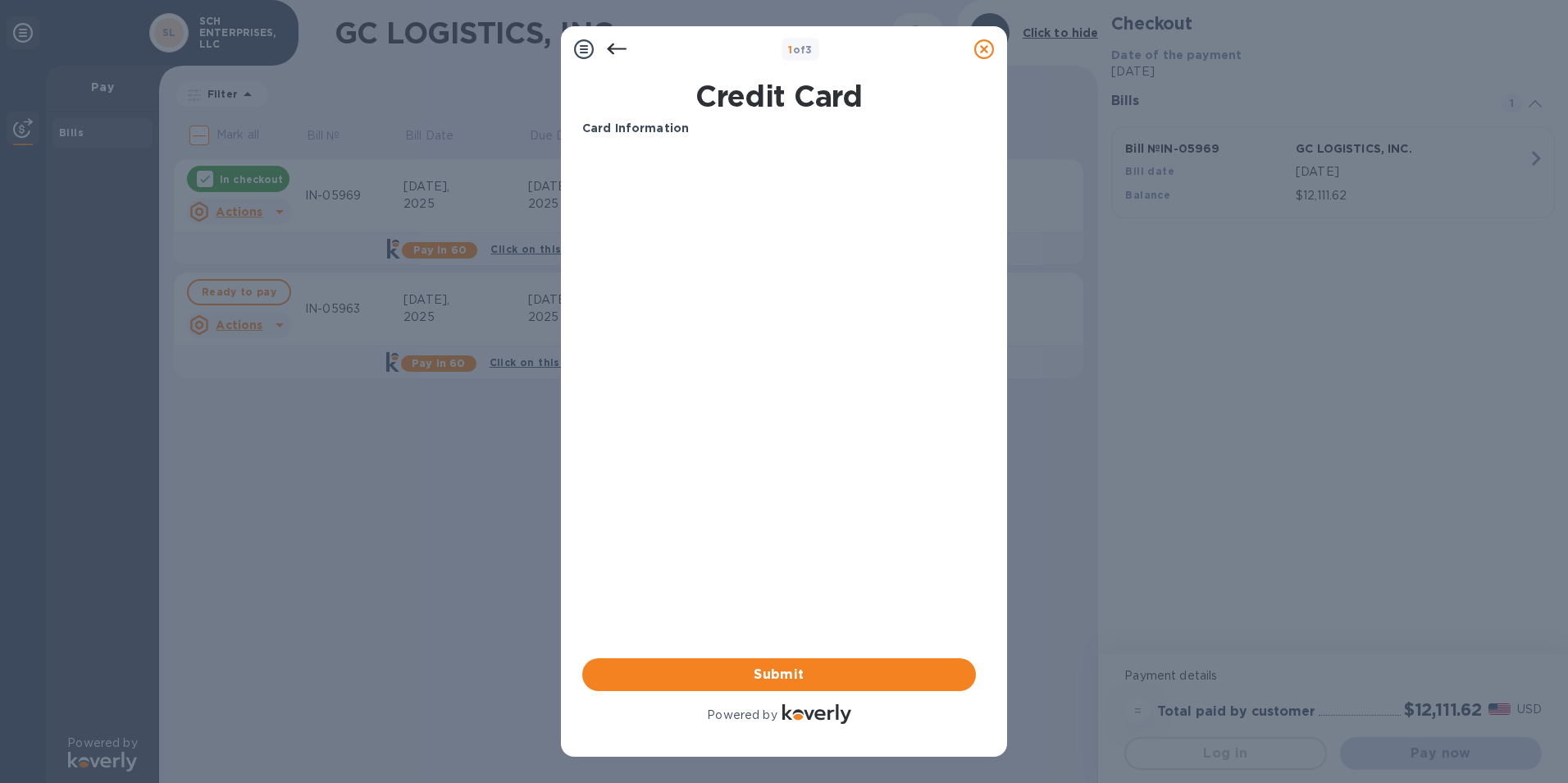
click at [743, 292] on div "Card Information Your browser does not support iframes Submit Powered by" at bounding box center [779, 423] width 394 height 607
click at [605, 45] on div at bounding box center [616, 49] width 33 height 33
click at [620, 49] on icon at bounding box center [616, 49] width 20 height 20
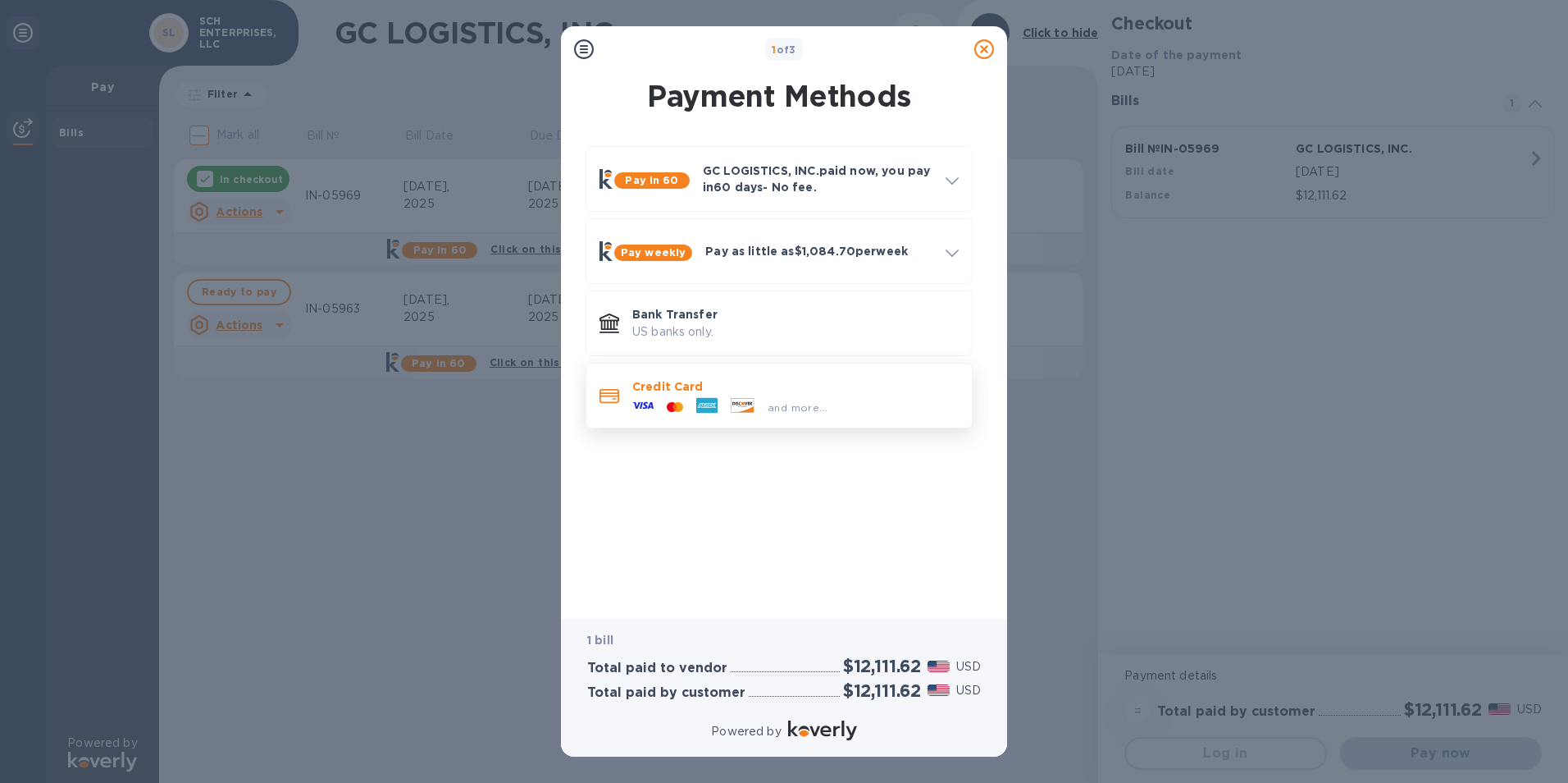
click at [801, 421] on div "Credit Card and more..." at bounding box center [778, 396] width 387 height 66
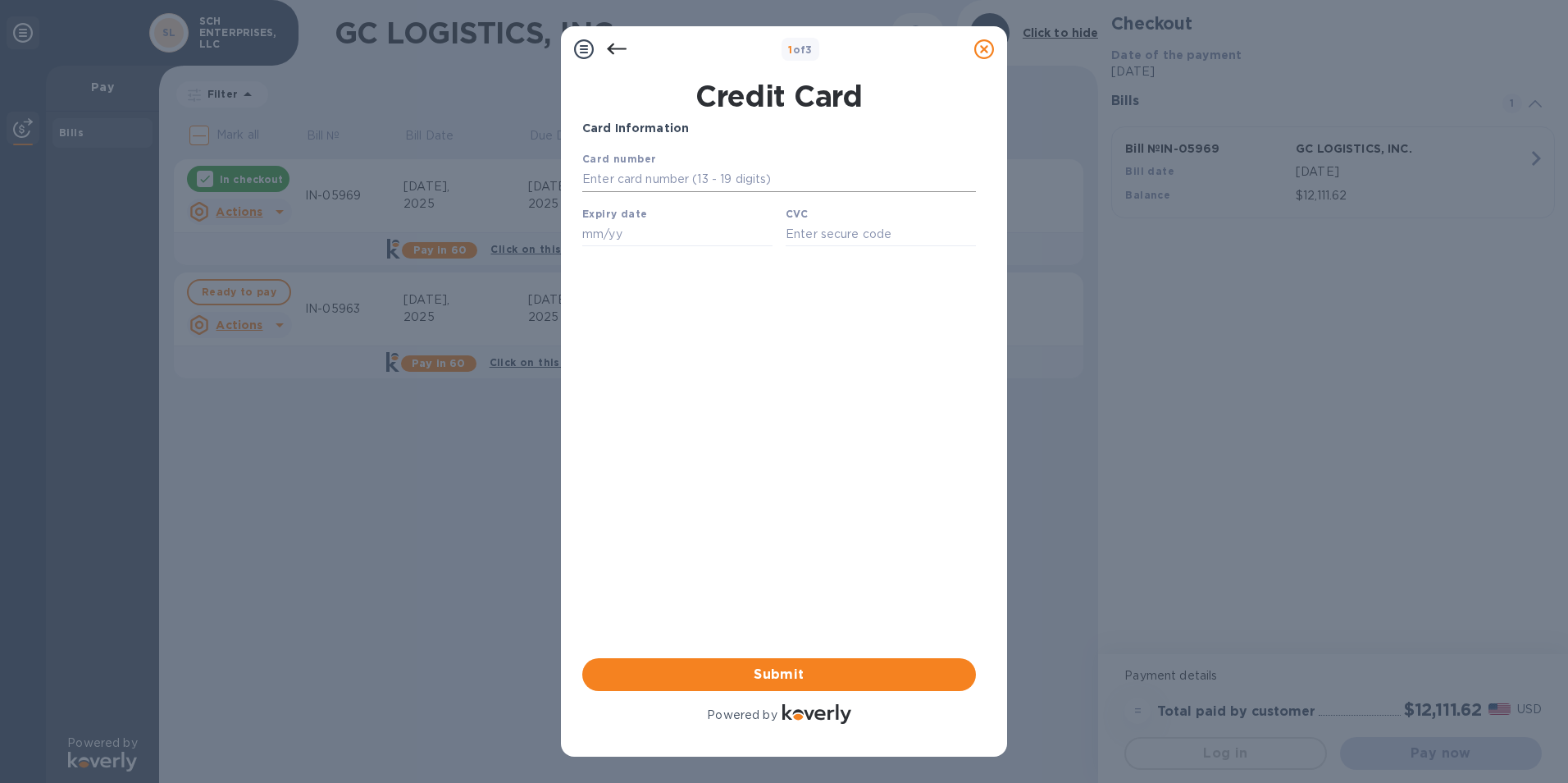
click at [709, 187] on input "text" at bounding box center [779, 179] width 394 height 25
click at [655, 174] on input "text" at bounding box center [779, 179] width 394 height 25
paste input "[CREDIT_CARD_NUMBER]"
type input "[CREDIT_CARD_NUMBER]"
click at [630, 240] on input "text" at bounding box center [678, 234] width 191 height 25
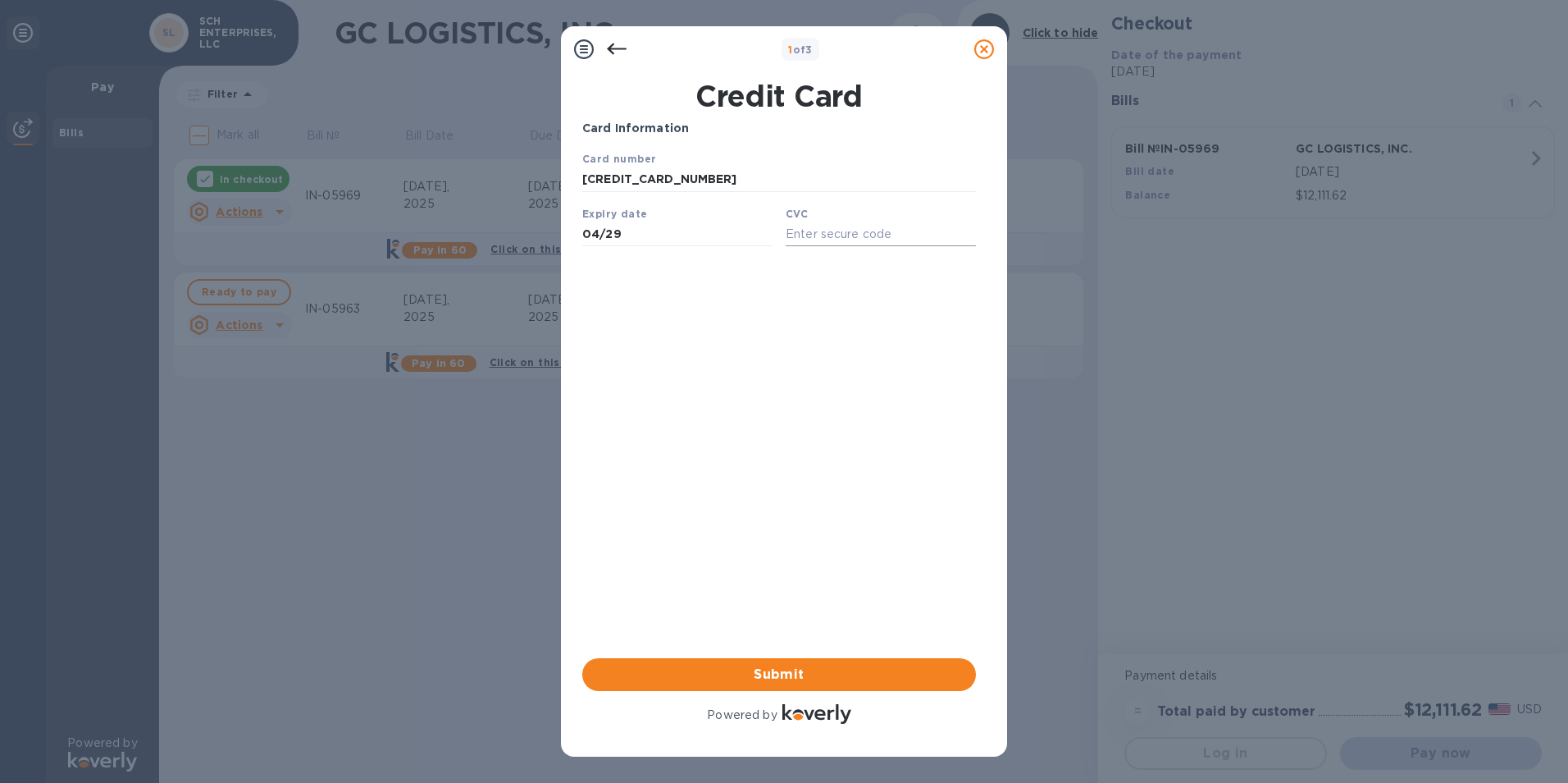
type input "04/29"
click at [801, 235] on input "text" at bounding box center [880, 234] width 191 height 25
type input "750"
click at [774, 661] on button "Submit" at bounding box center [779, 674] width 394 height 33
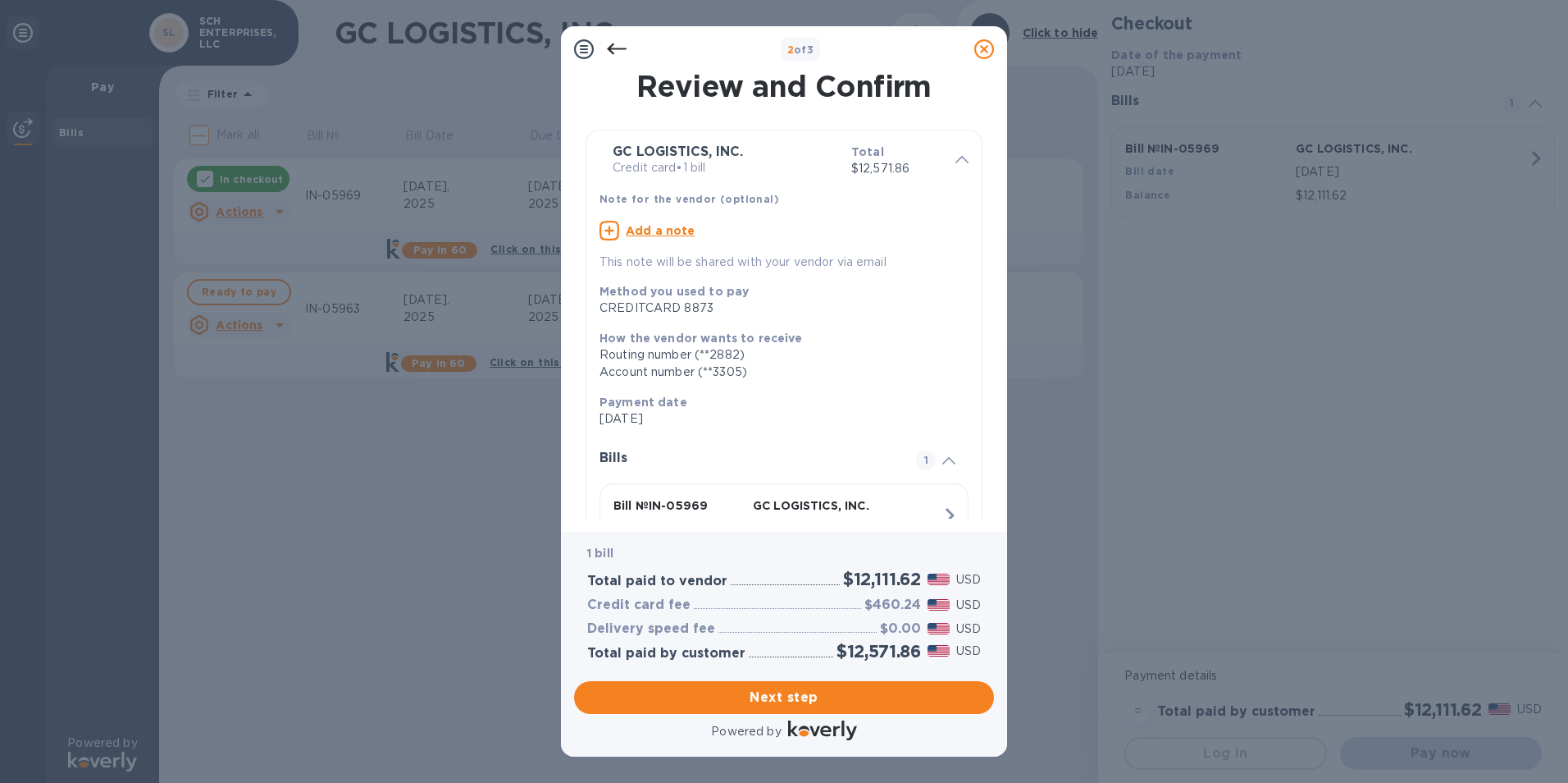
click at [613, 58] on icon at bounding box center [616, 49] width 20 height 20
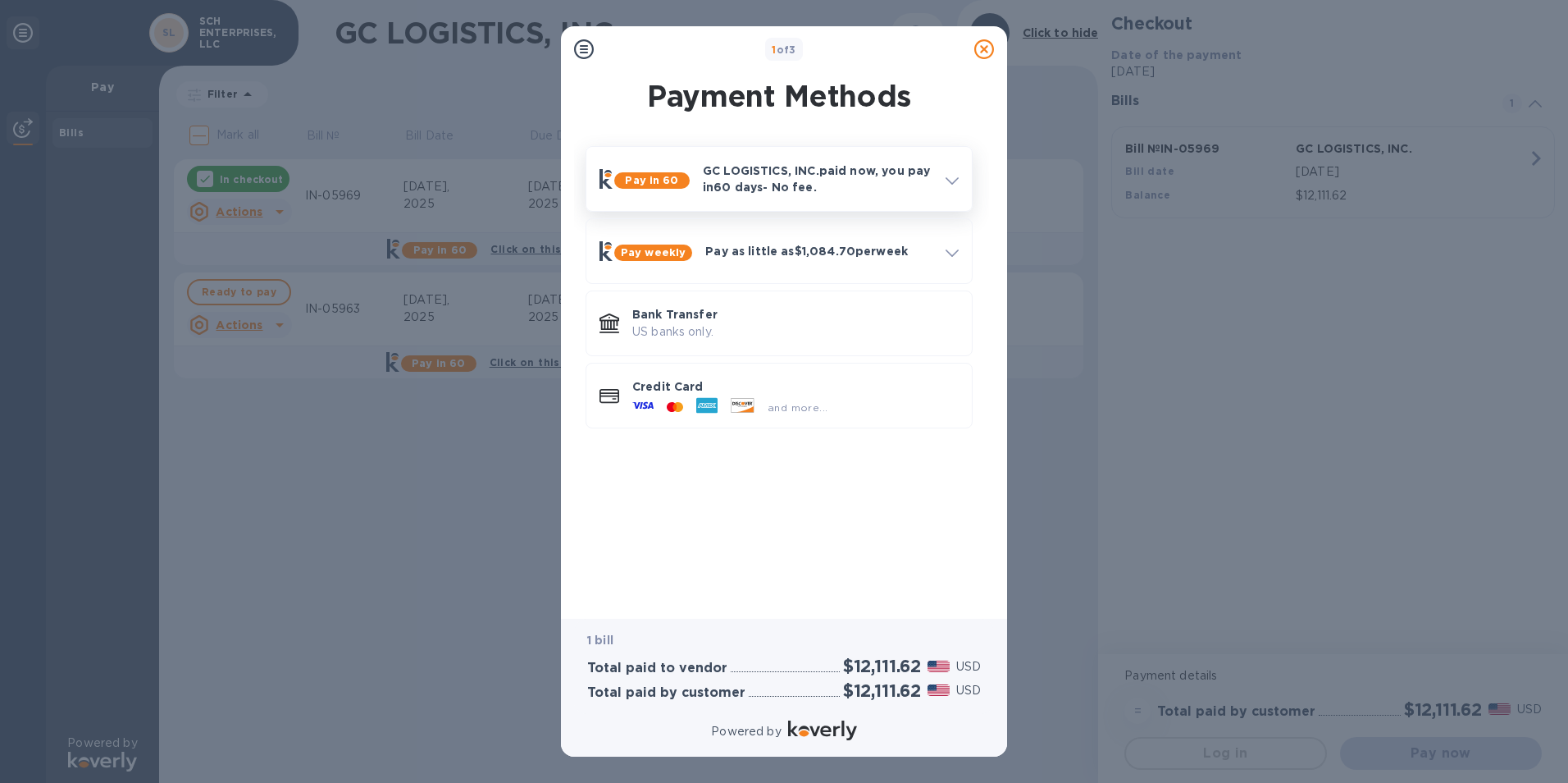
click at [876, 187] on p "GC LOGISTICS, INC. paid now, you pay [DATE] - No fee." at bounding box center [817, 179] width 229 height 33
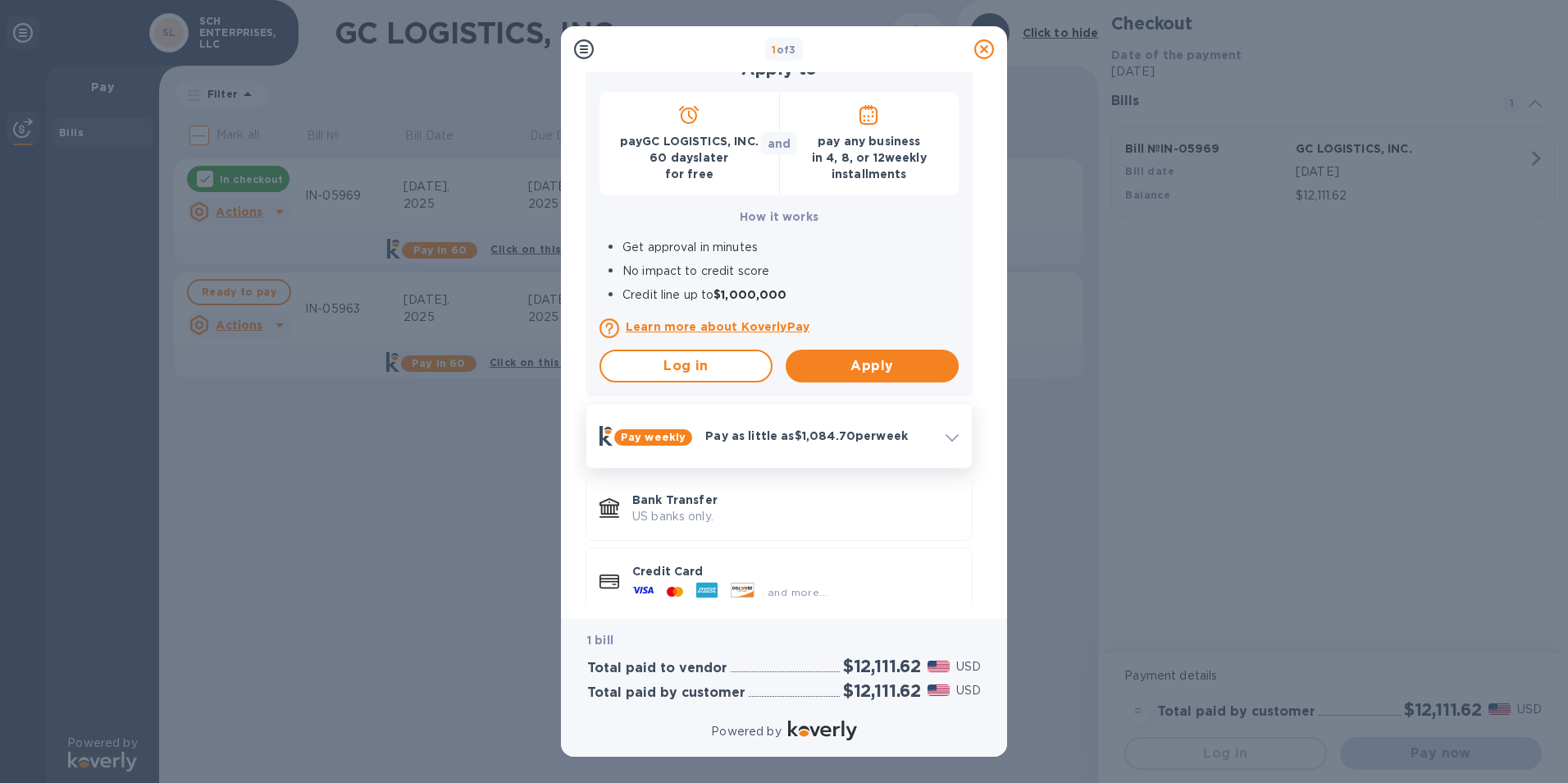
click at [880, 452] on div "Pay weekly Pay as little as $1,084.70 per week" at bounding box center [779, 435] width 372 height 51
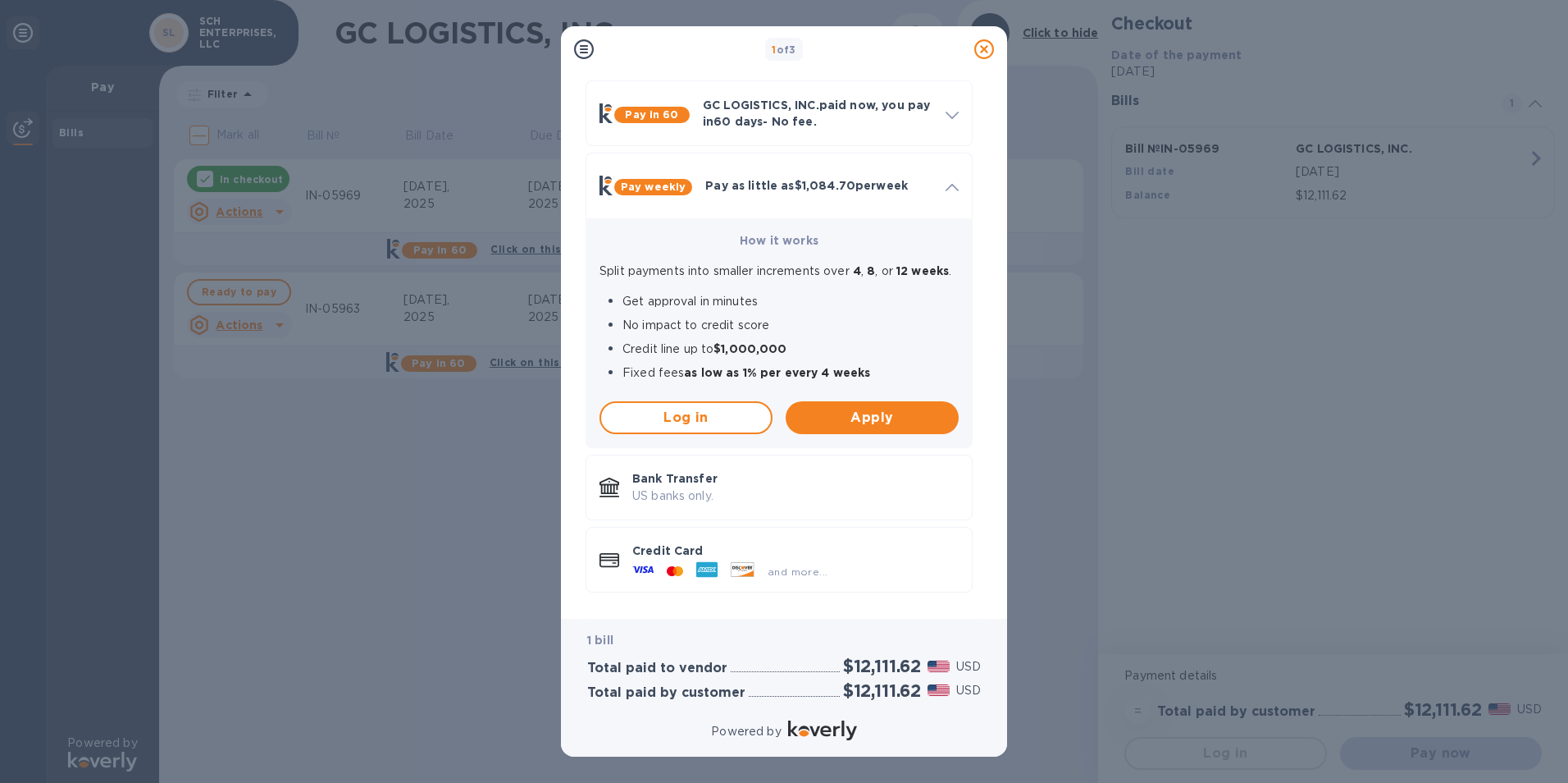
scroll to position [79, 0]
click at [939, 103] on div at bounding box center [952, 113] width 26 height 29
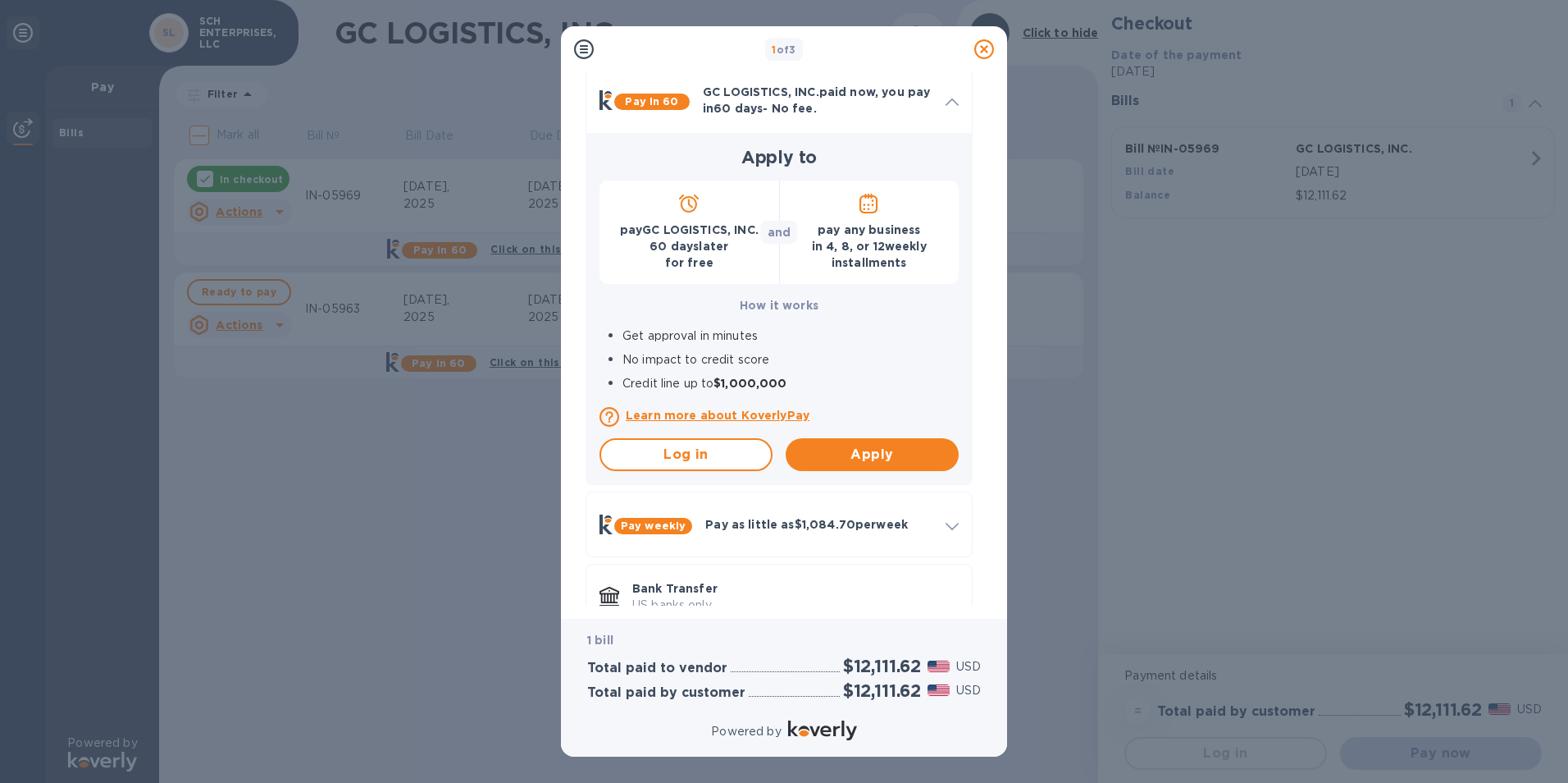
scroll to position [47, 0]
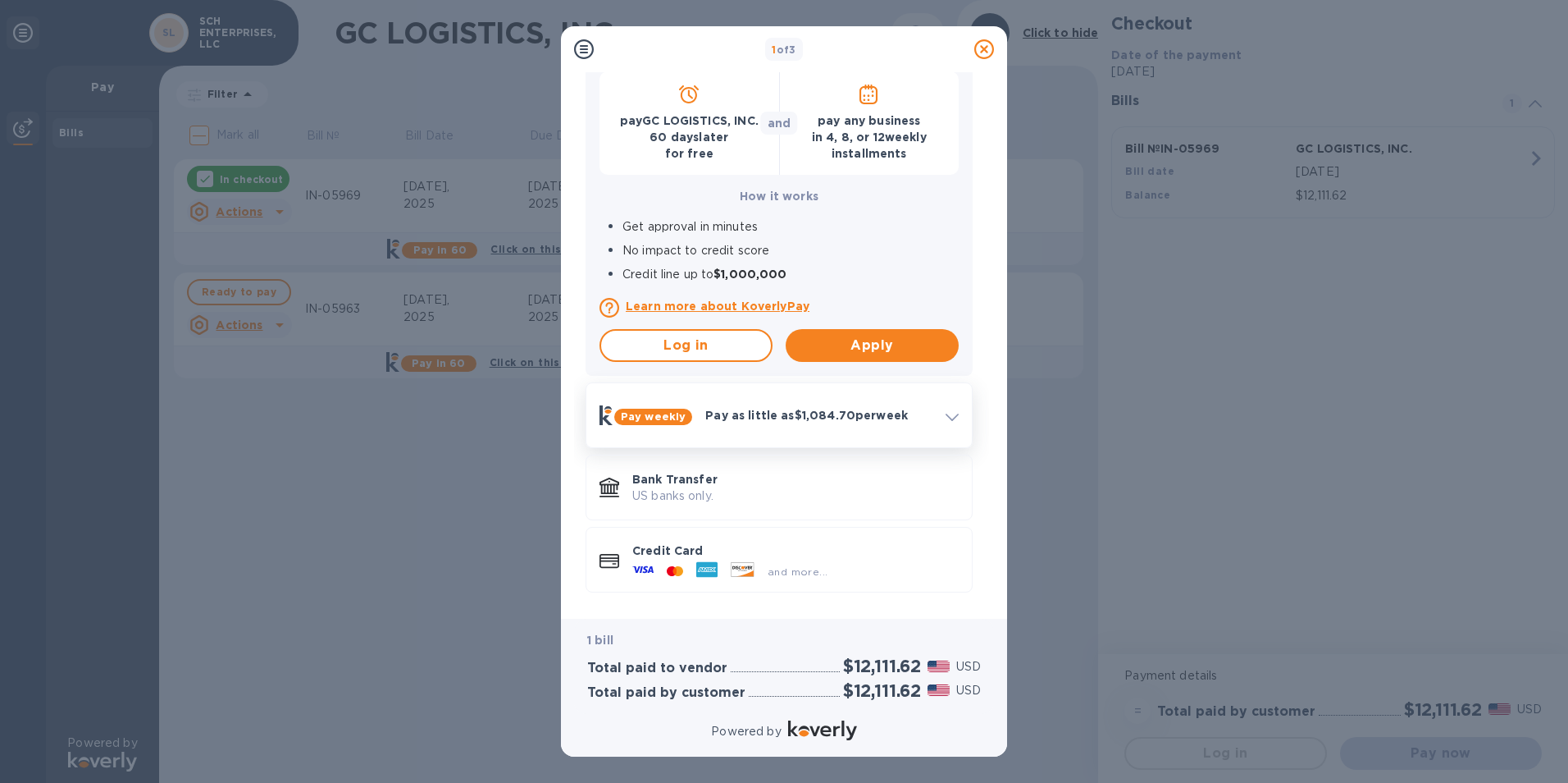
click at [872, 429] on div "Pay as little as $1,084.70 per week" at bounding box center [819, 415] width 241 height 29
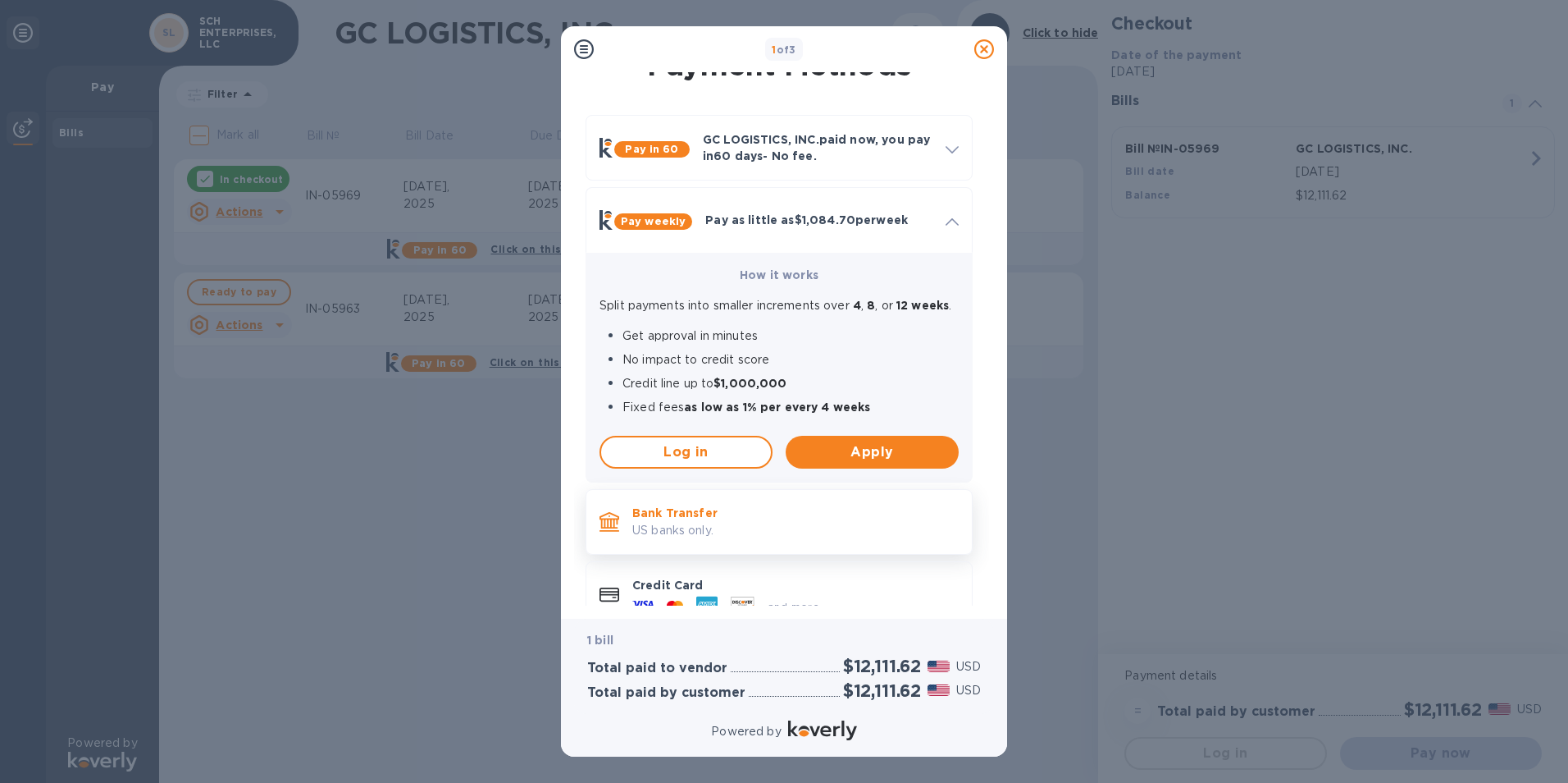
scroll to position [0, 0]
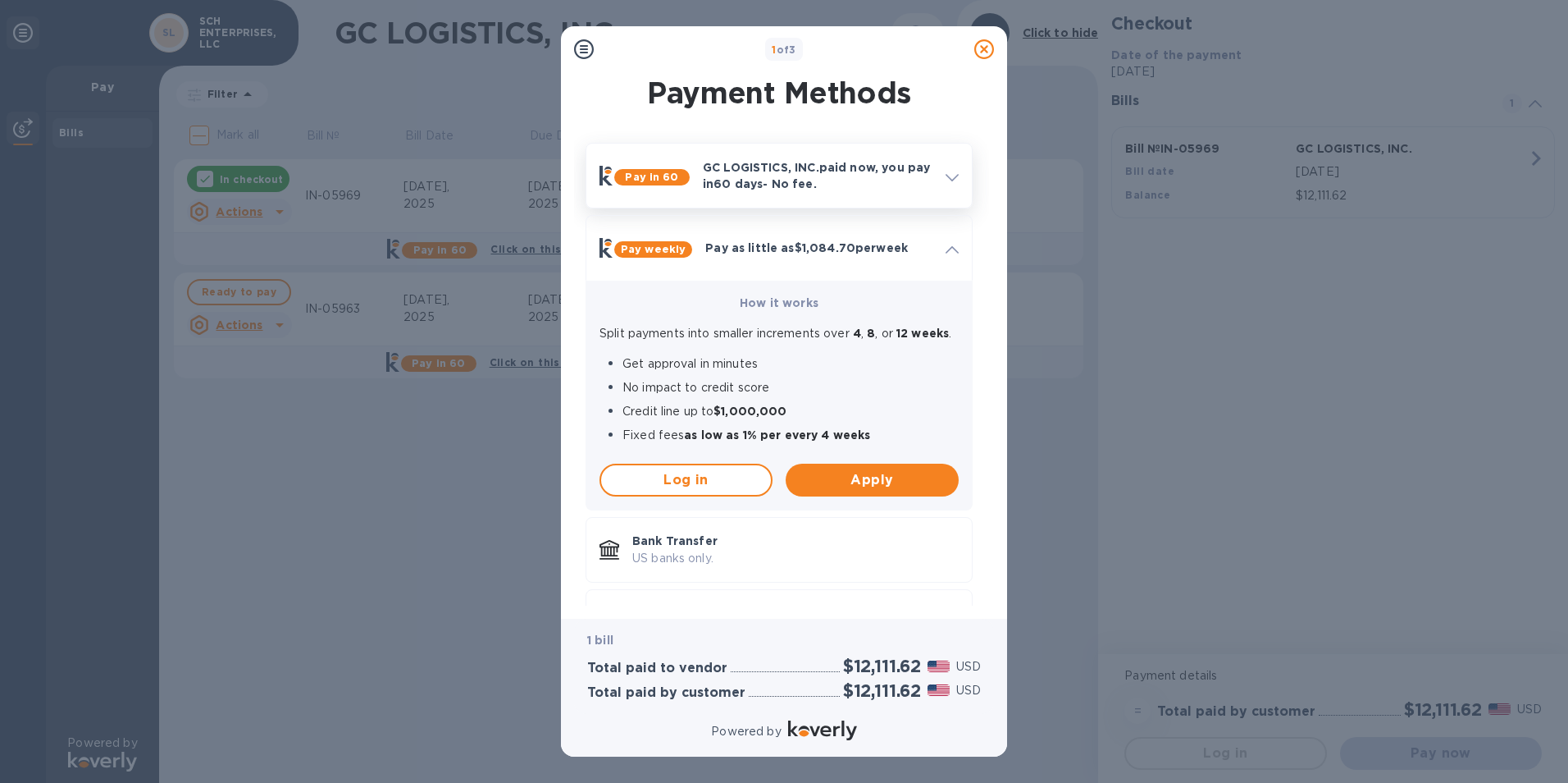
click at [911, 192] on p "GC LOGISTICS, INC. paid now, you pay [DATE] - No fee." at bounding box center [817, 176] width 229 height 33
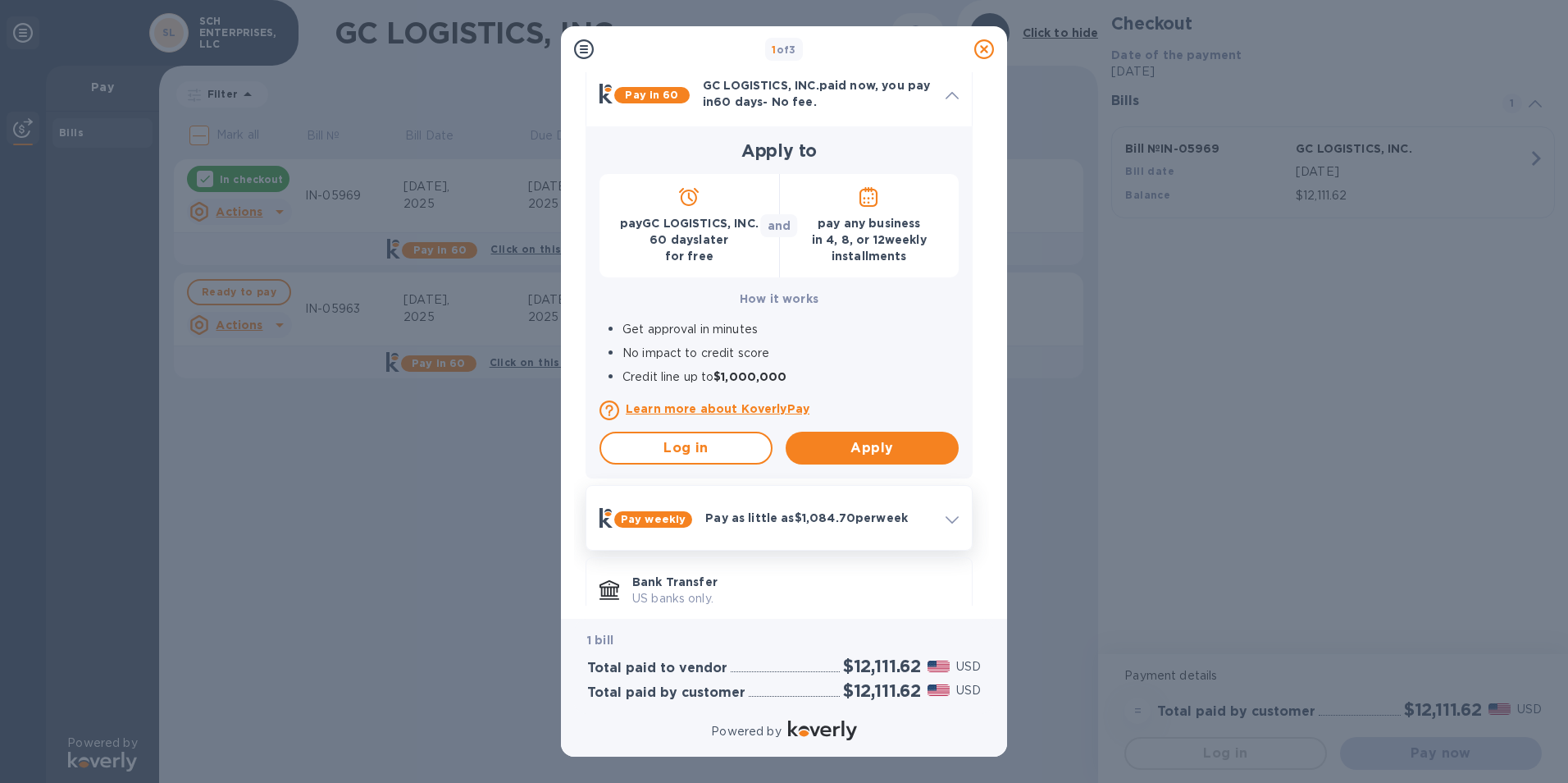
click at [797, 518] on p "Pay as little as $1,084.70 per week" at bounding box center [819, 517] width 228 height 16
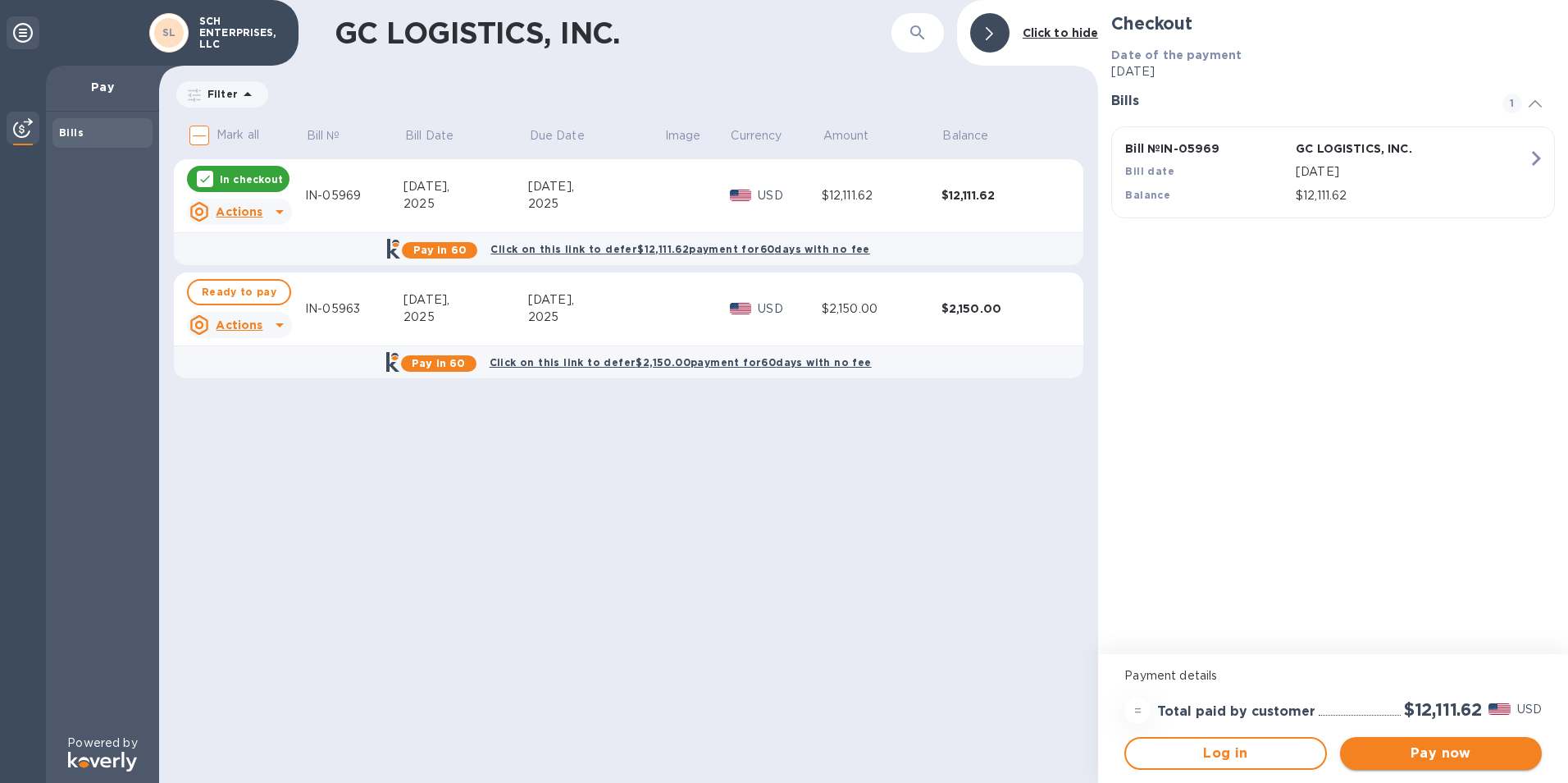
click at [1478, 760] on span "Pay now" at bounding box center [1441, 753] width 176 height 20
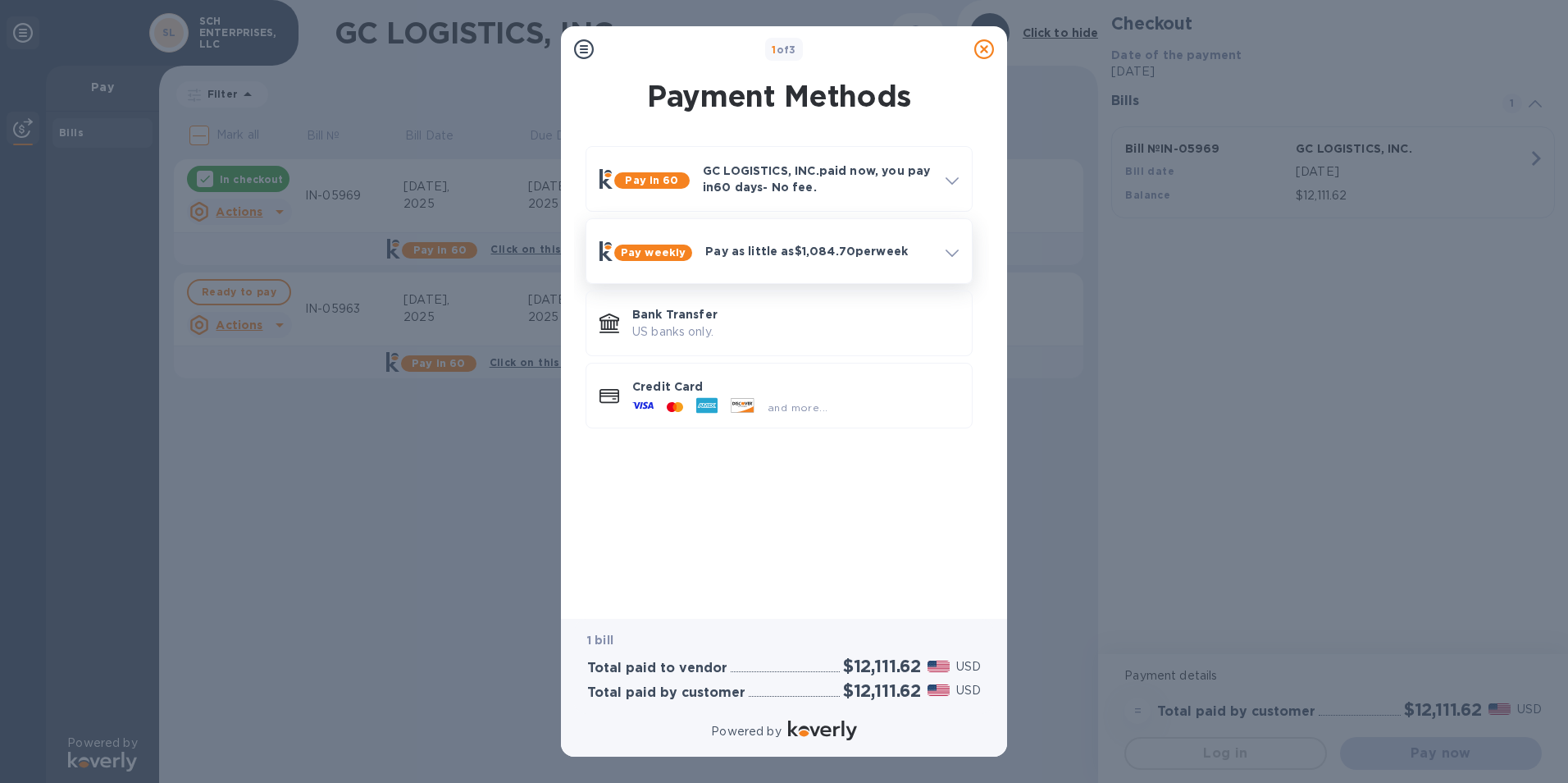
click at [834, 260] on div "Pay as little as $1,084.70 per week" at bounding box center [819, 251] width 241 height 29
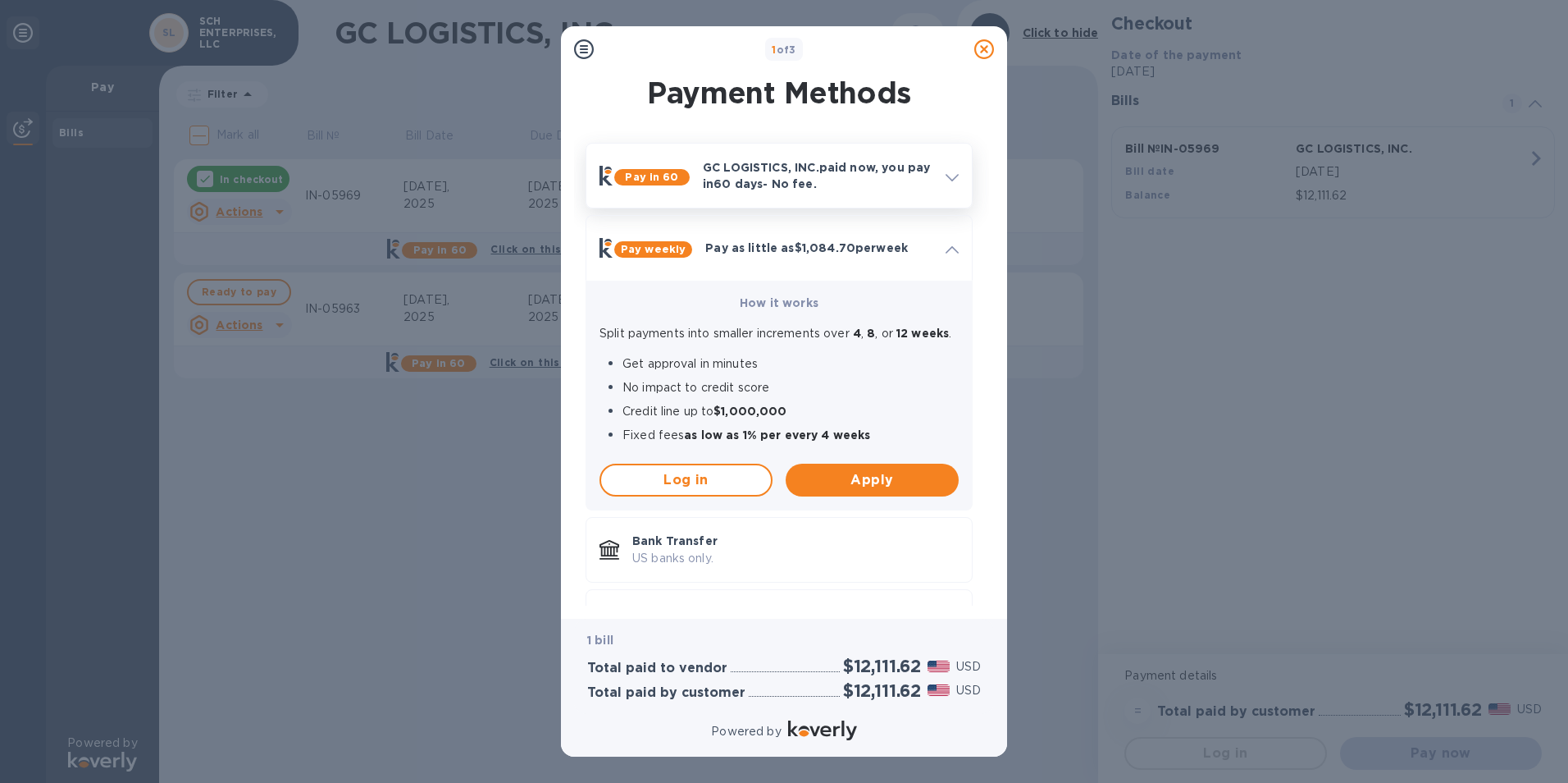
click at [913, 153] on div "GC LOGISTICS, INC. paid now, you pay [DATE] - No fee." at bounding box center [818, 175] width 243 height 46
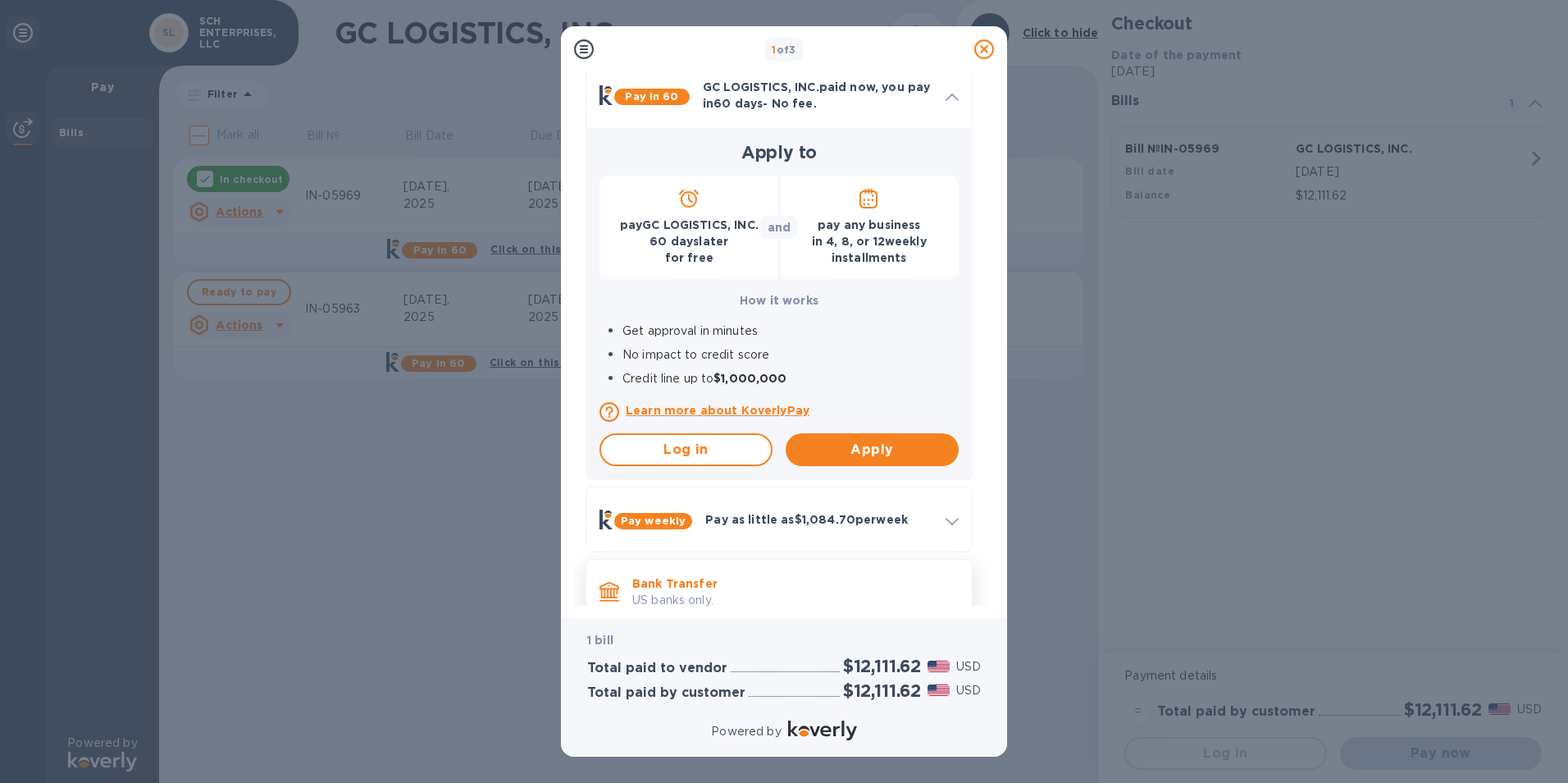
scroll to position [185, 0]
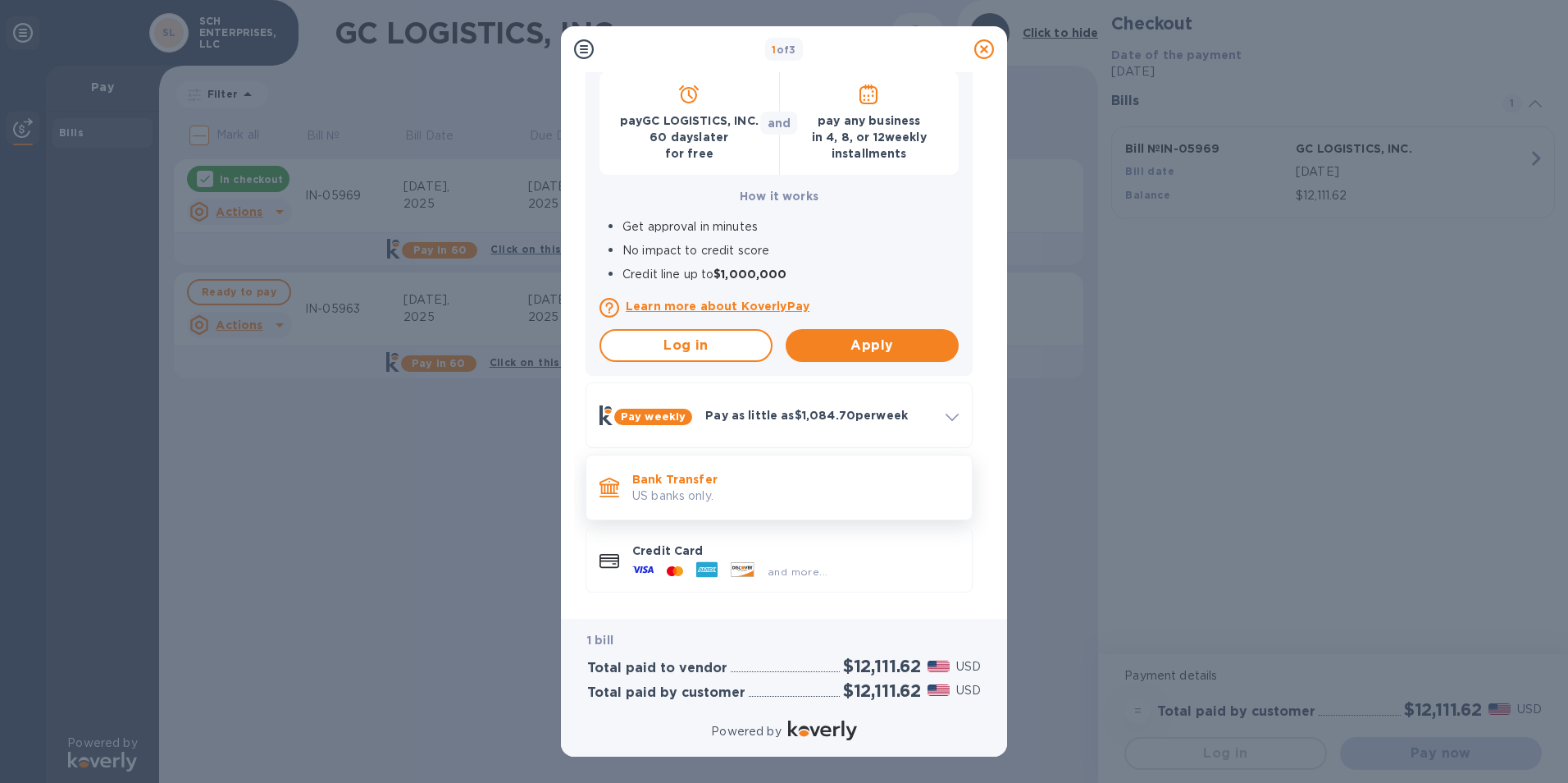
click at [769, 506] on div "Bank Transfer US banks only." at bounding box center [796, 488] width 340 height 47
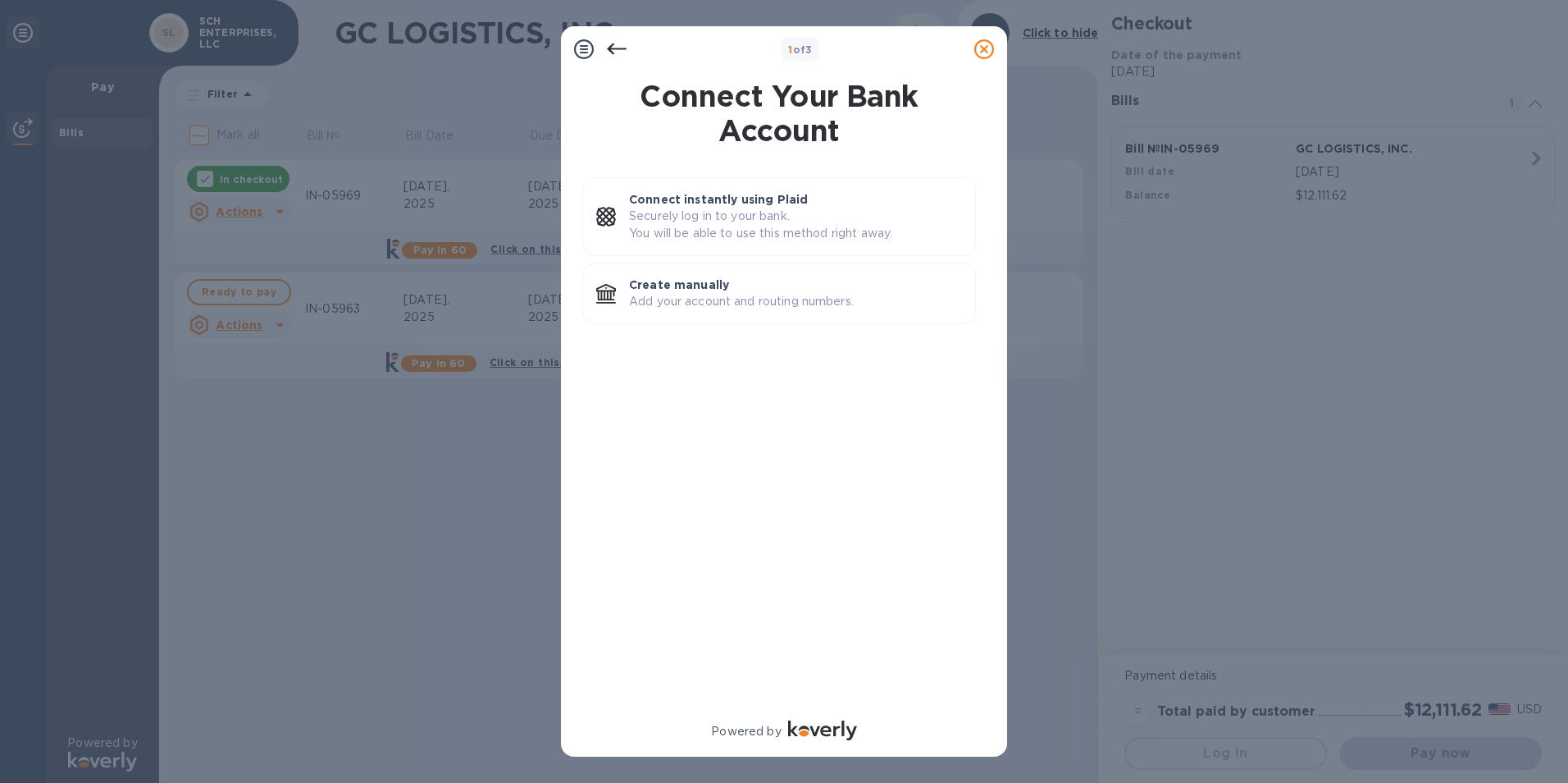
scroll to position [0, 0]
click at [615, 51] on icon at bounding box center [616, 49] width 20 height 20
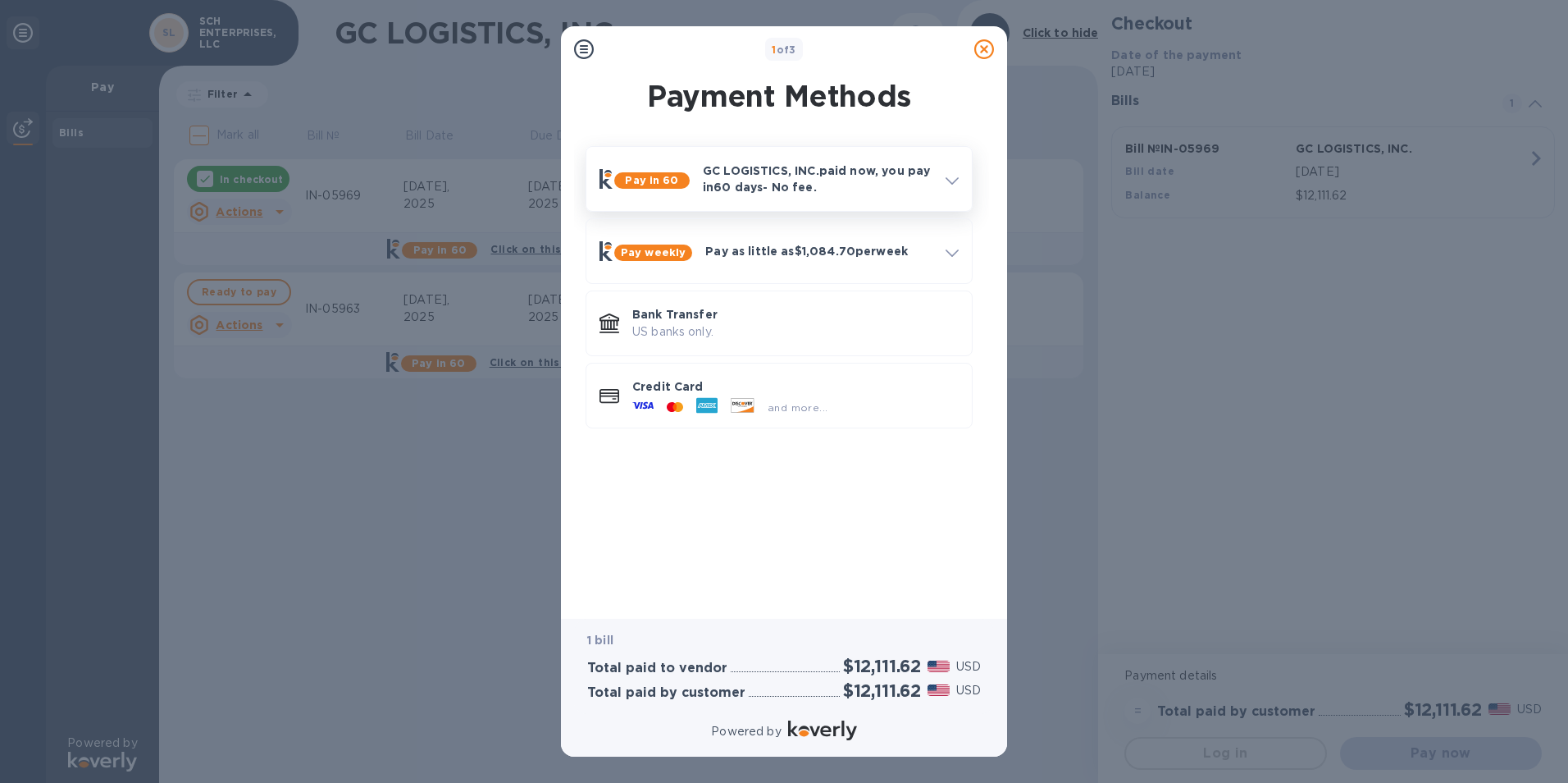
click at [909, 192] on p "GC LOGISTICS, INC. paid now, you pay [DATE] - No fee." at bounding box center [817, 179] width 229 height 33
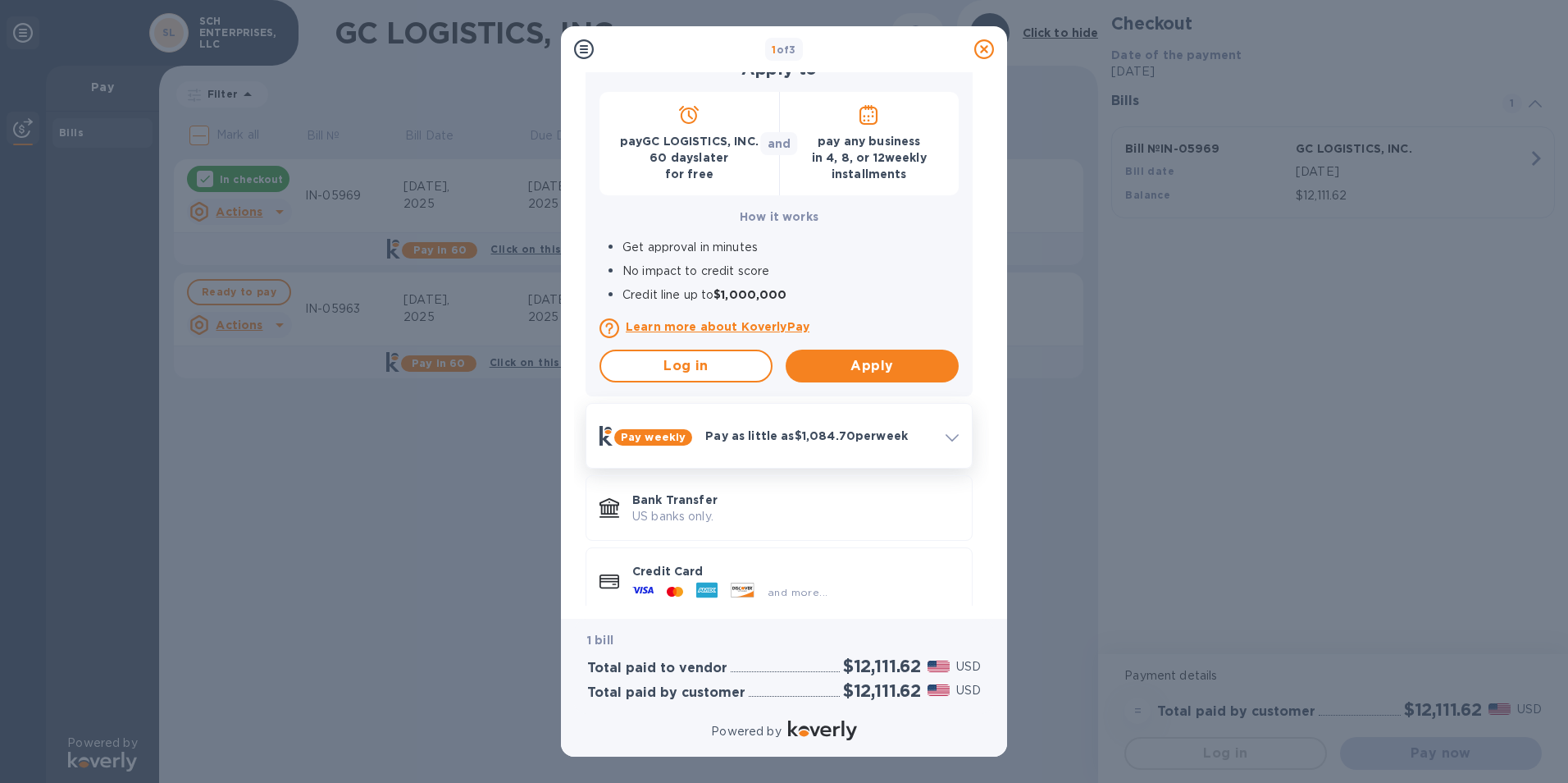
click at [846, 451] on div "Pay weekly Pay as little as $1,084.70 per week" at bounding box center [779, 435] width 372 height 51
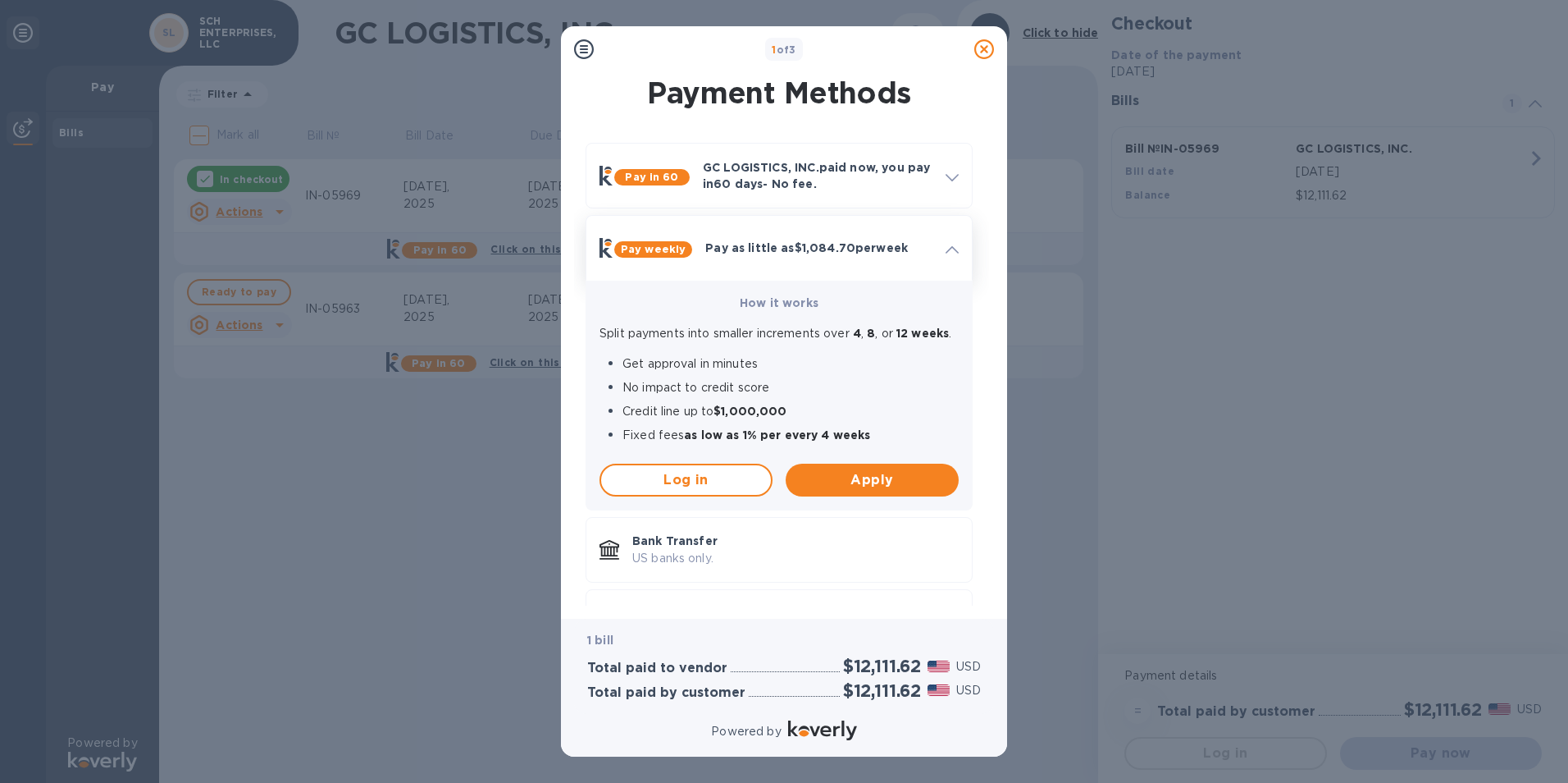
click at [890, 247] on p "Pay as little as $1,084.70 per week" at bounding box center [819, 247] width 228 height 16
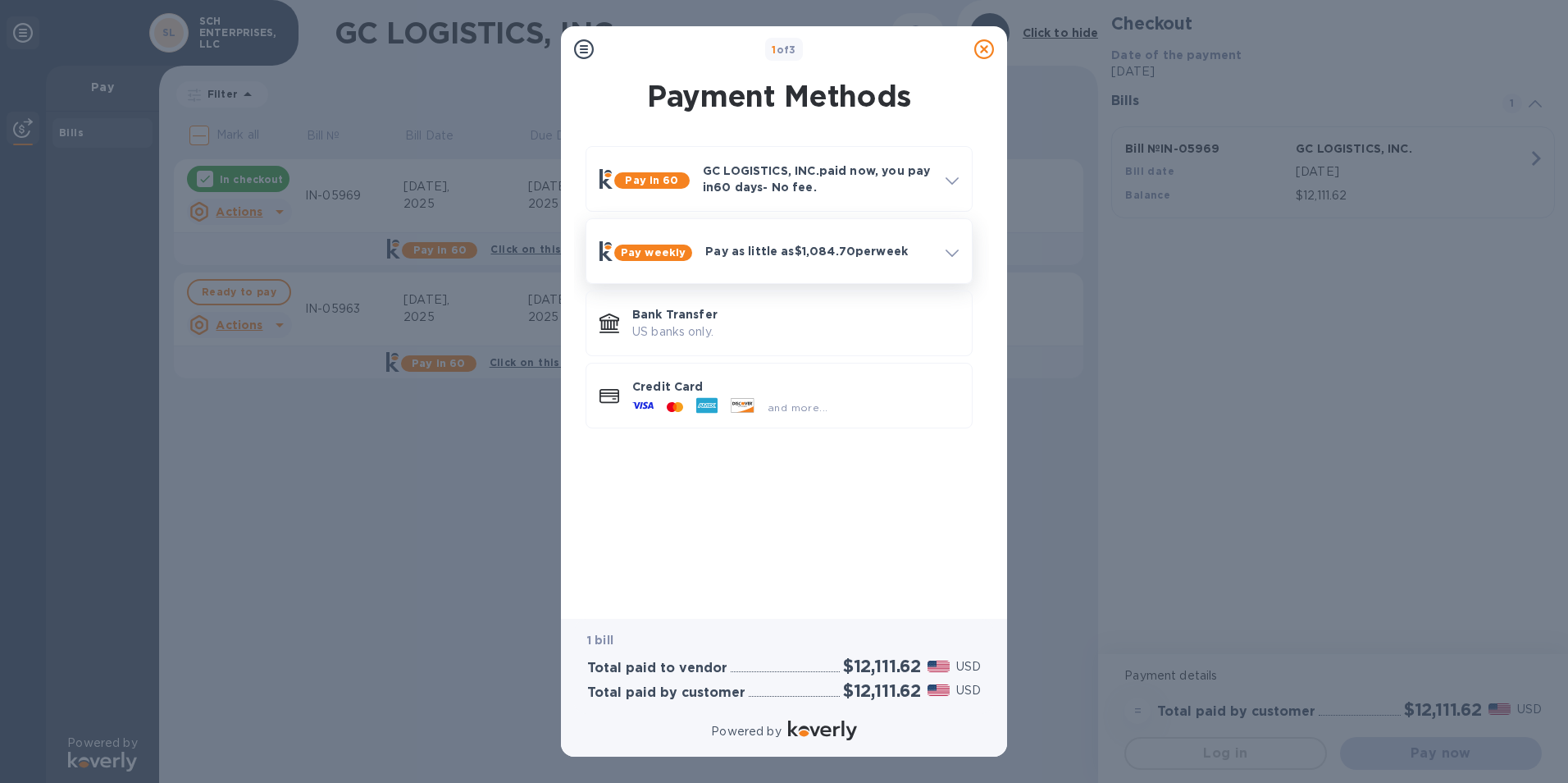
click at [884, 267] on div "Pay weekly Pay as little as $1,084.70 per week" at bounding box center [779, 251] width 372 height 51
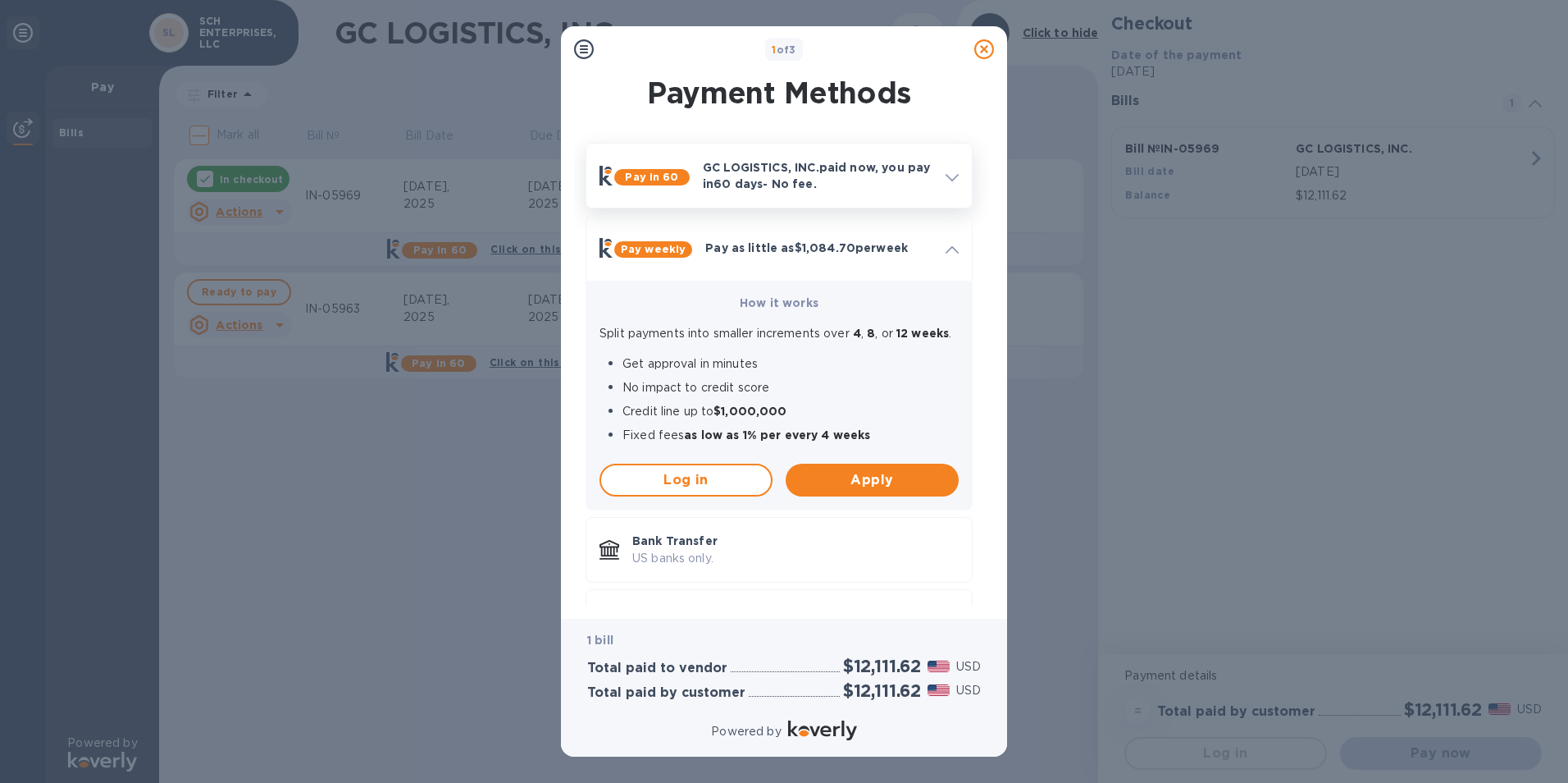
click at [915, 176] on p "GC LOGISTICS, INC. paid now, you pay [DATE] - No fee." at bounding box center [817, 176] width 229 height 33
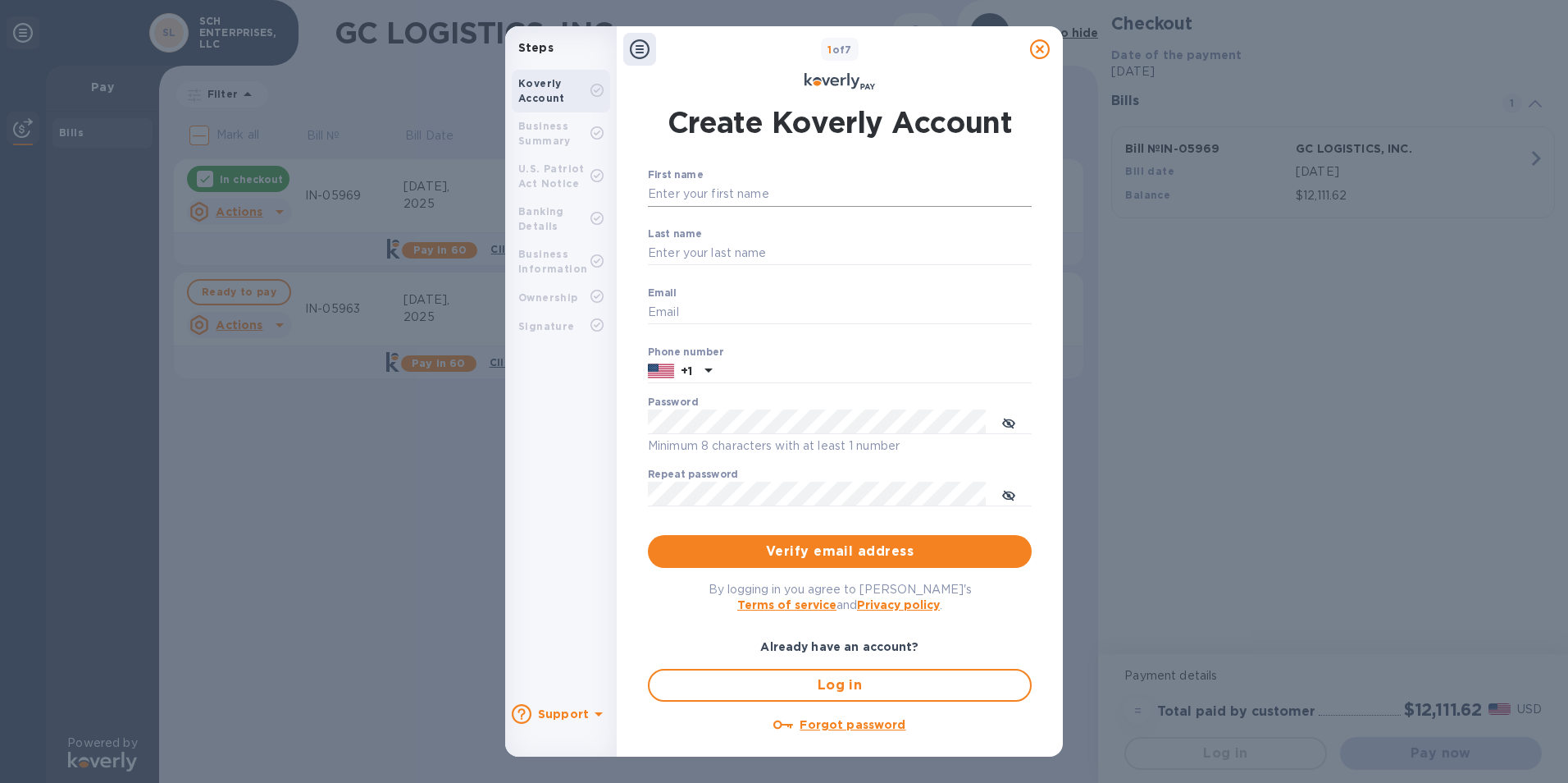
click at [709, 194] on input "First name" at bounding box center [840, 194] width 384 height 25
click at [653, 259] on input "Last name" at bounding box center [840, 254] width 384 height 25
click at [651, 316] on input "Email" at bounding box center [840, 312] width 384 height 25
click at [640, 337] on div "Create Koverly Account First name ​ Last name ​ Email ​ Phone number +1 Passwor…" at bounding box center [840, 425] width 403 height 666
click at [573, 145] on div "Business Summary" at bounding box center [554, 134] width 72 height 29
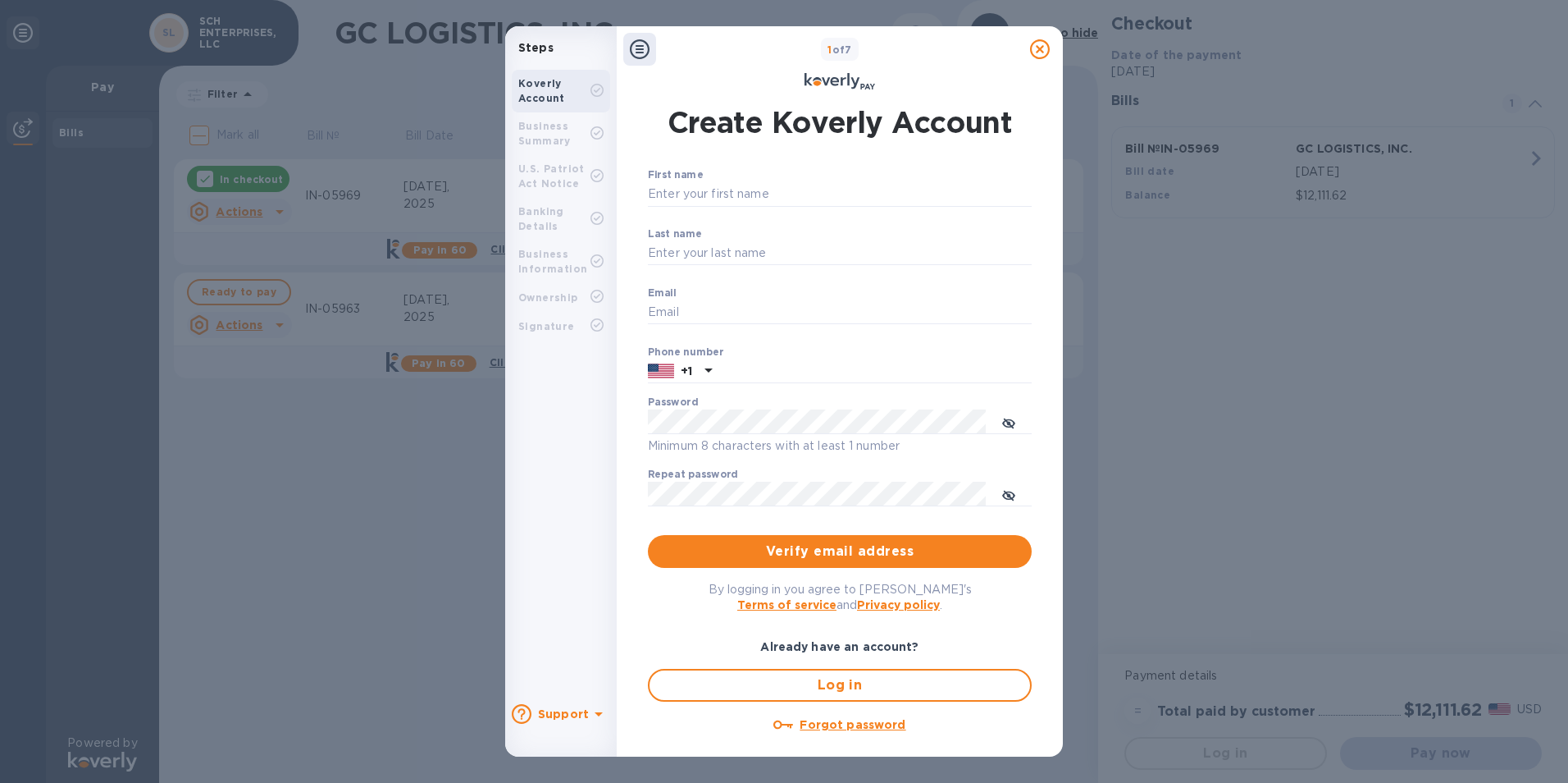
click at [630, 56] on icon at bounding box center [640, 49] width 20 height 20
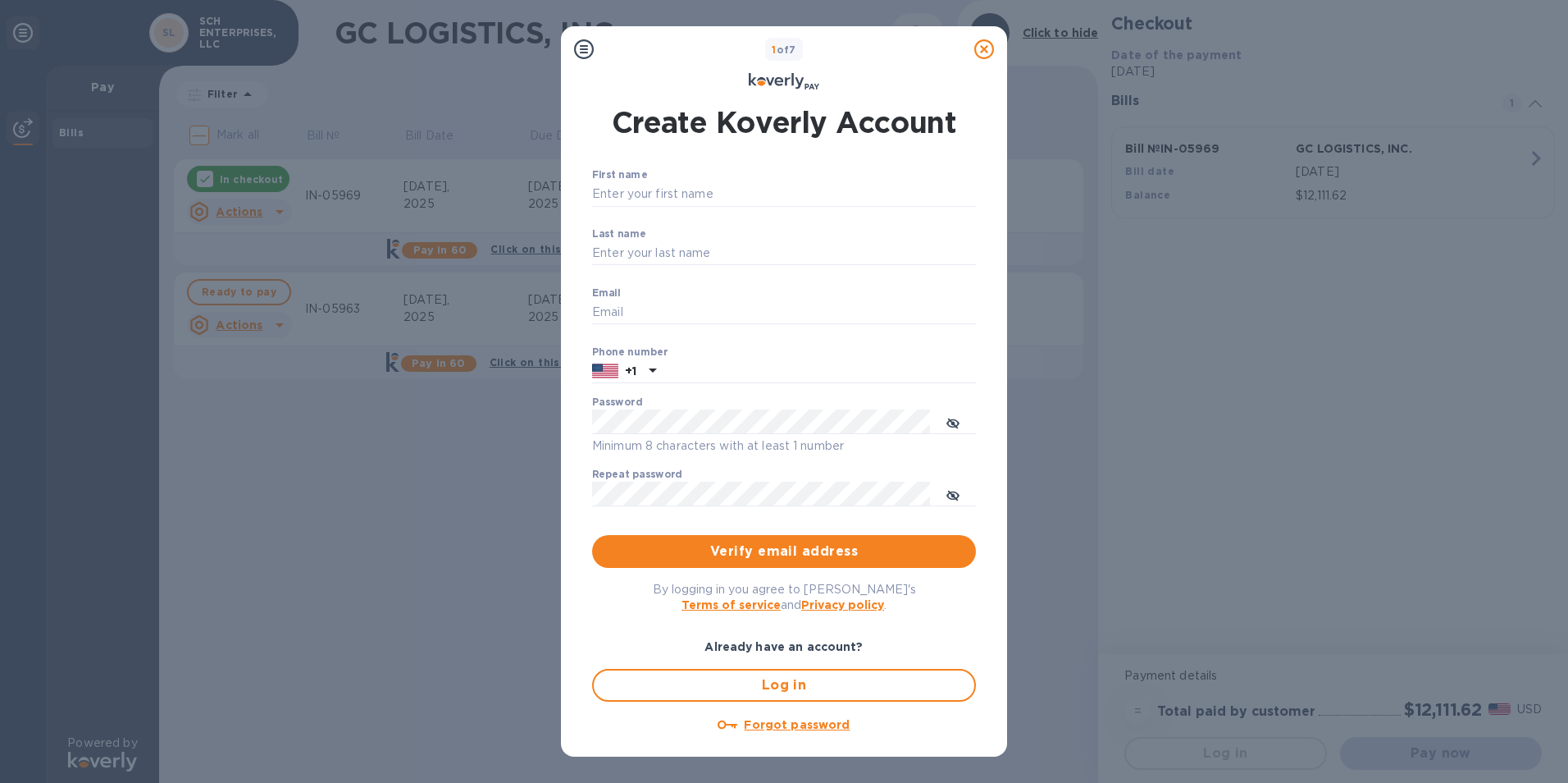
click at [584, 50] on icon at bounding box center [584, 49] width 20 height 20
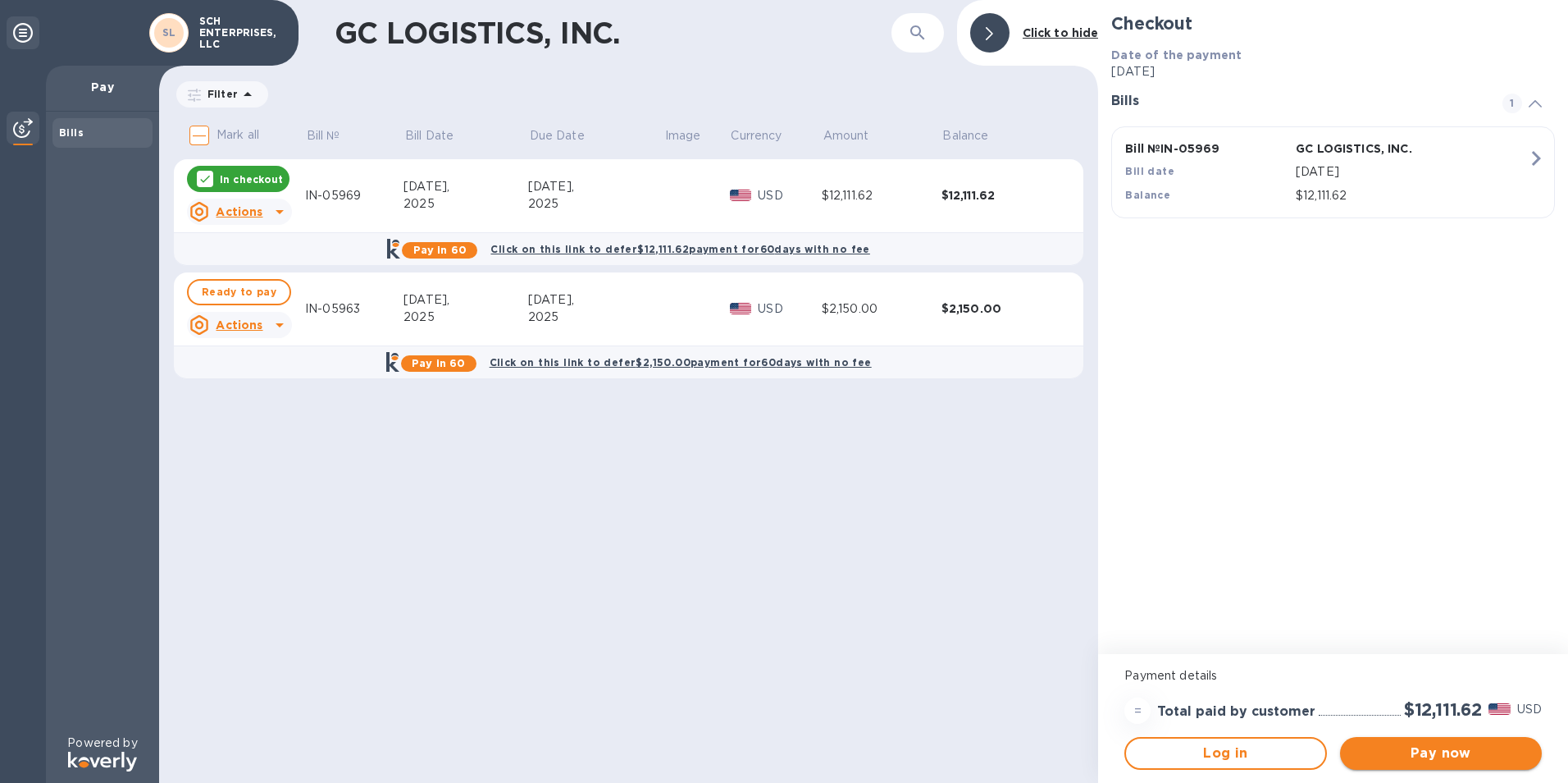
click at [1408, 755] on span "Pay now" at bounding box center [1441, 753] width 176 height 20
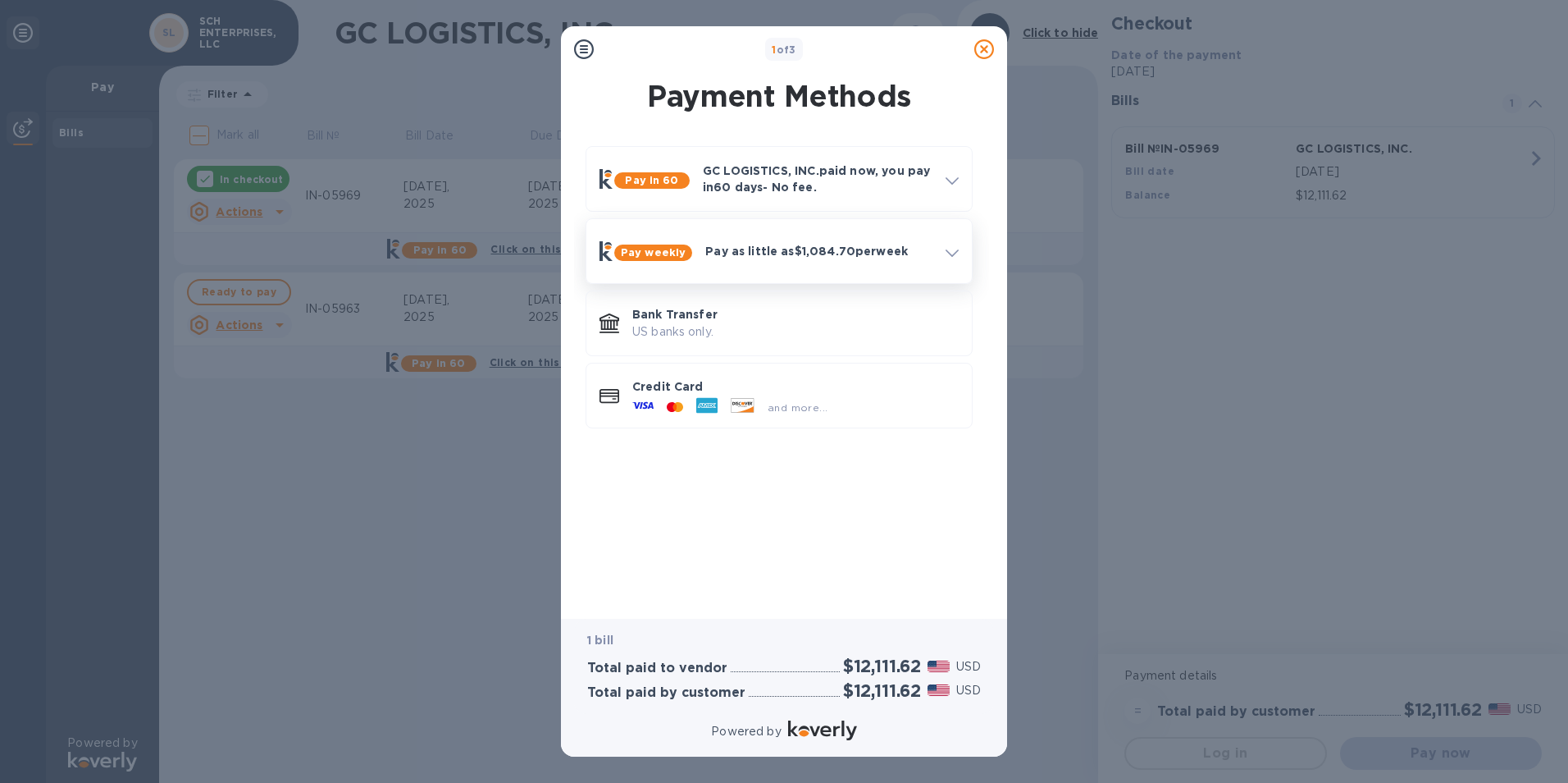
click at [846, 270] on div "Pay weekly Pay as little as $1,084.70 per week" at bounding box center [779, 251] width 372 height 51
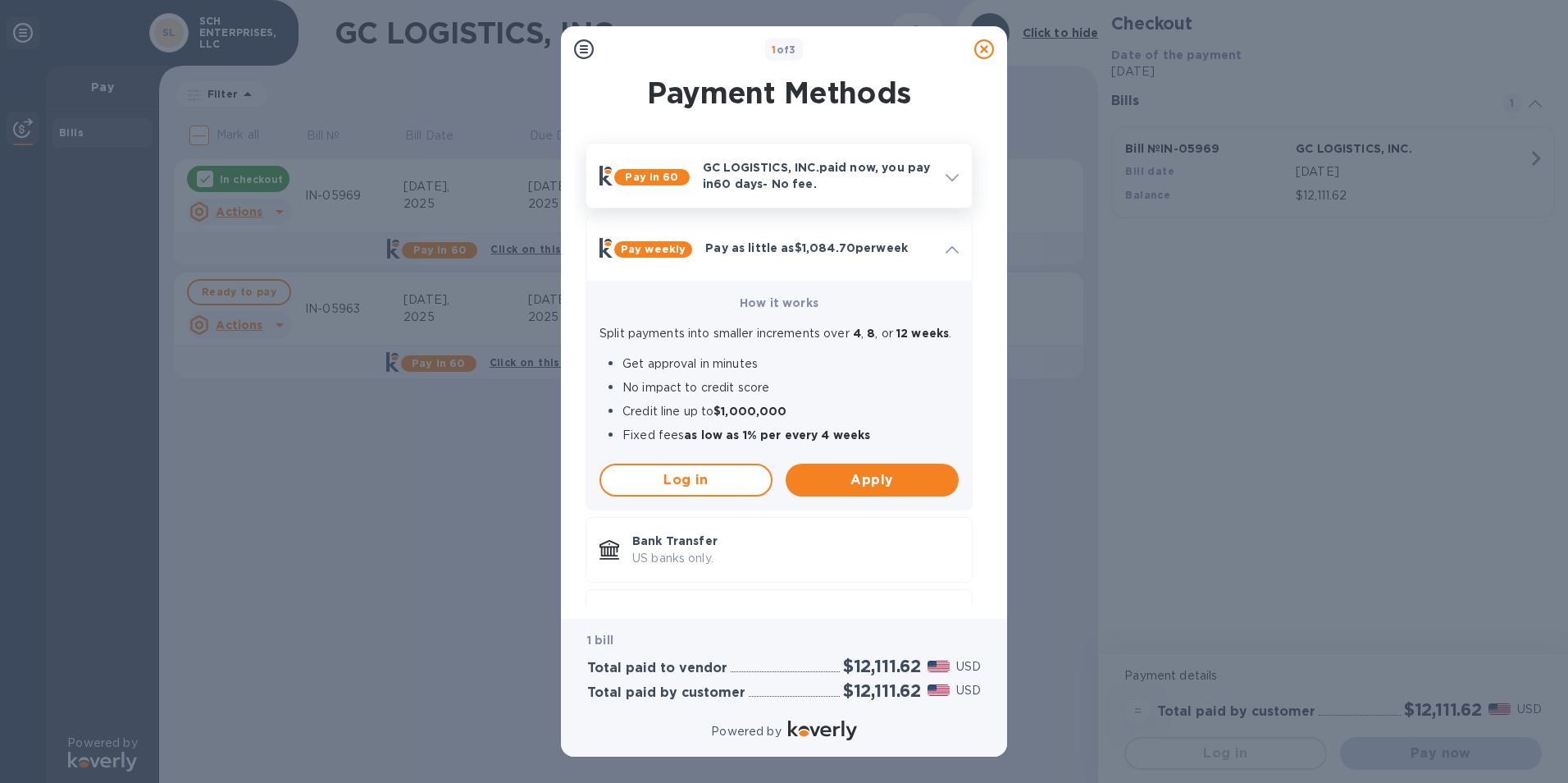
click at [861, 158] on div "GC LOGISTICS, INC. paid now, you pay [DATE] - No fee." at bounding box center [818, 175] width 243 height 46
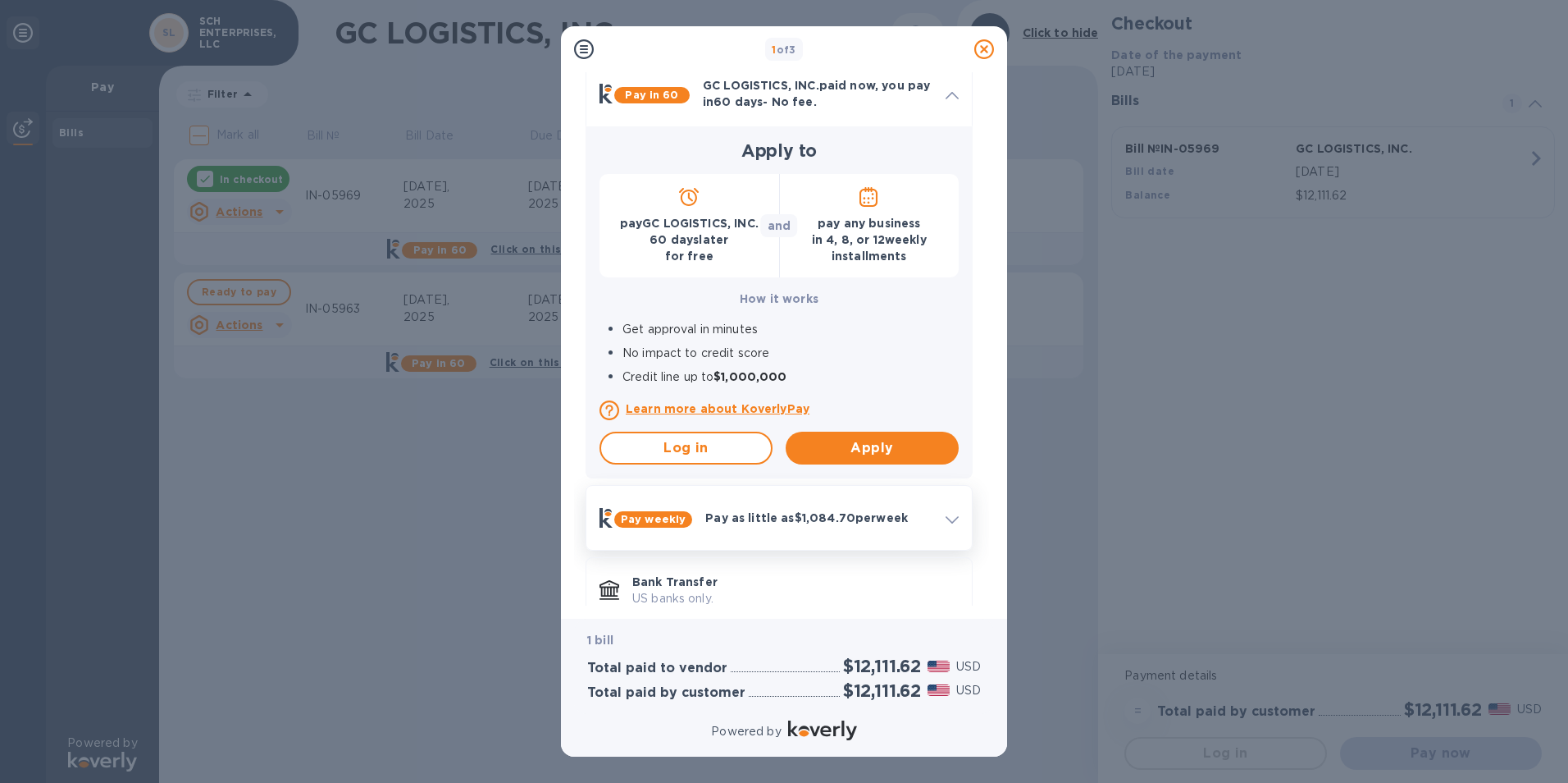
click at [788, 504] on div "Pay weekly Pay as little as $1,084.70 per week" at bounding box center [779, 517] width 372 height 51
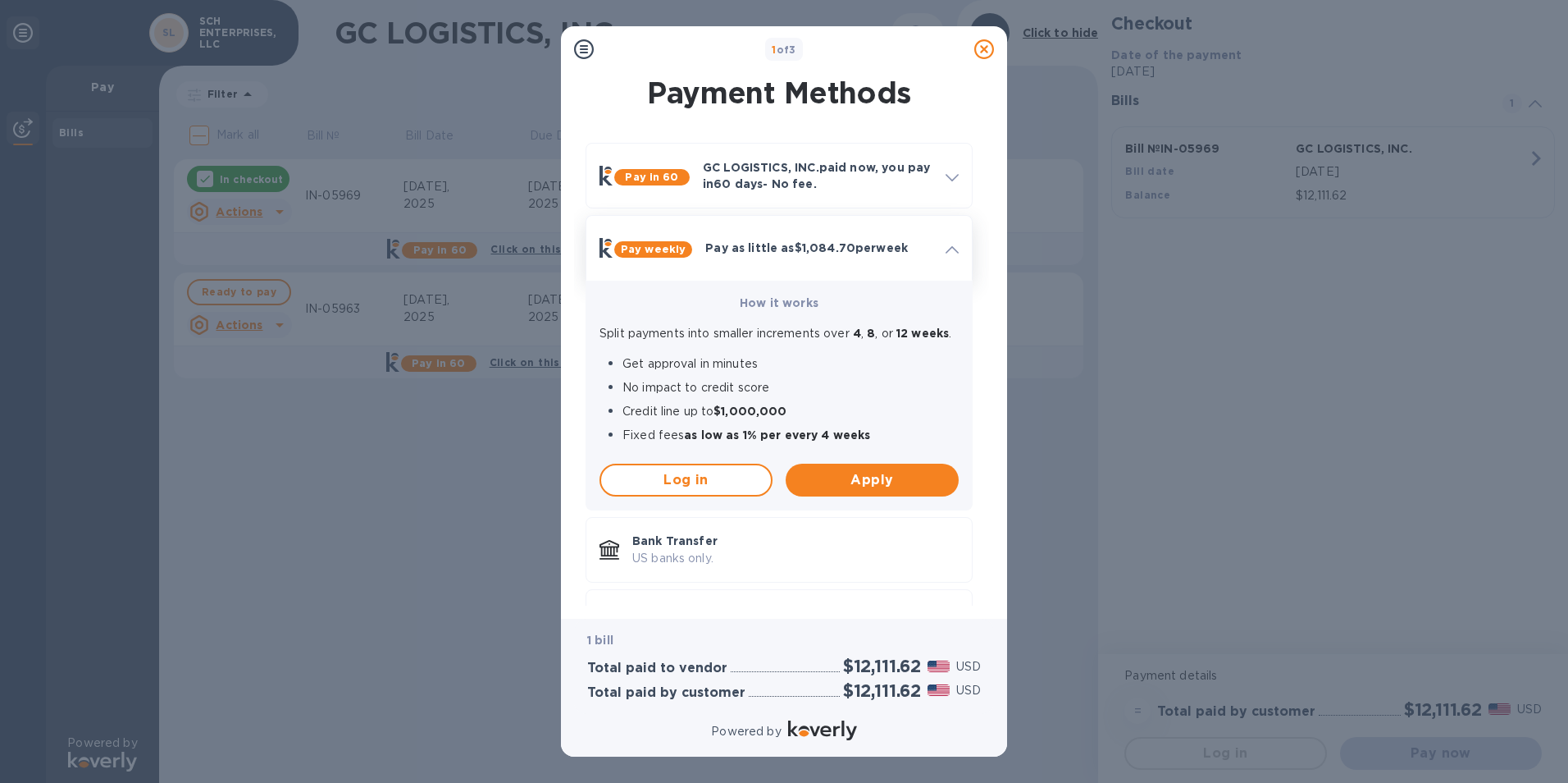
click at [890, 251] on p "Pay as little as $1,084.70 per week" at bounding box center [819, 247] width 228 height 16
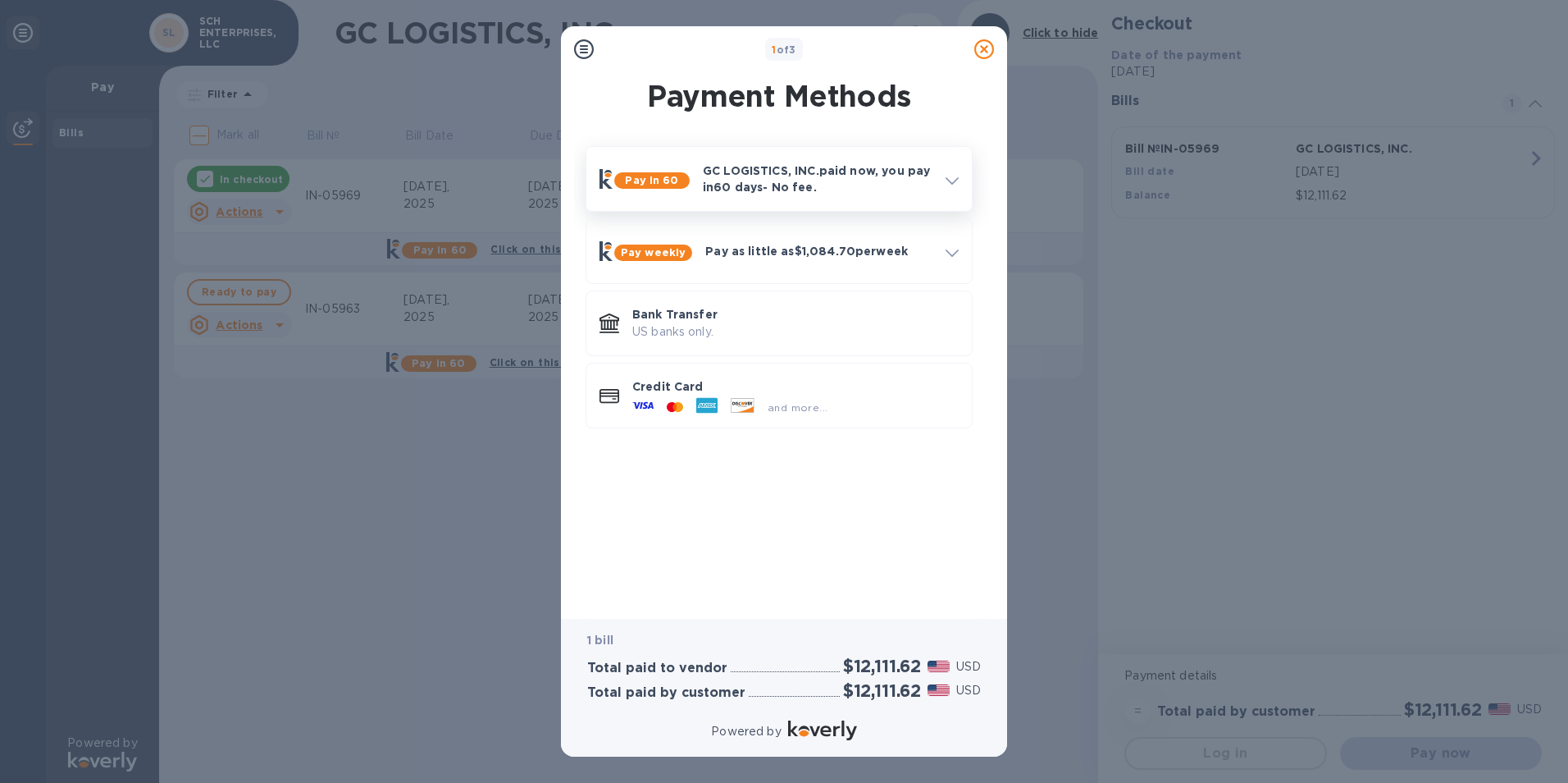
click at [909, 192] on p "GC LOGISTICS, INC. paid now, you pay [DATE] - No fee." at bounding box center [817, 179] width 229 height 33
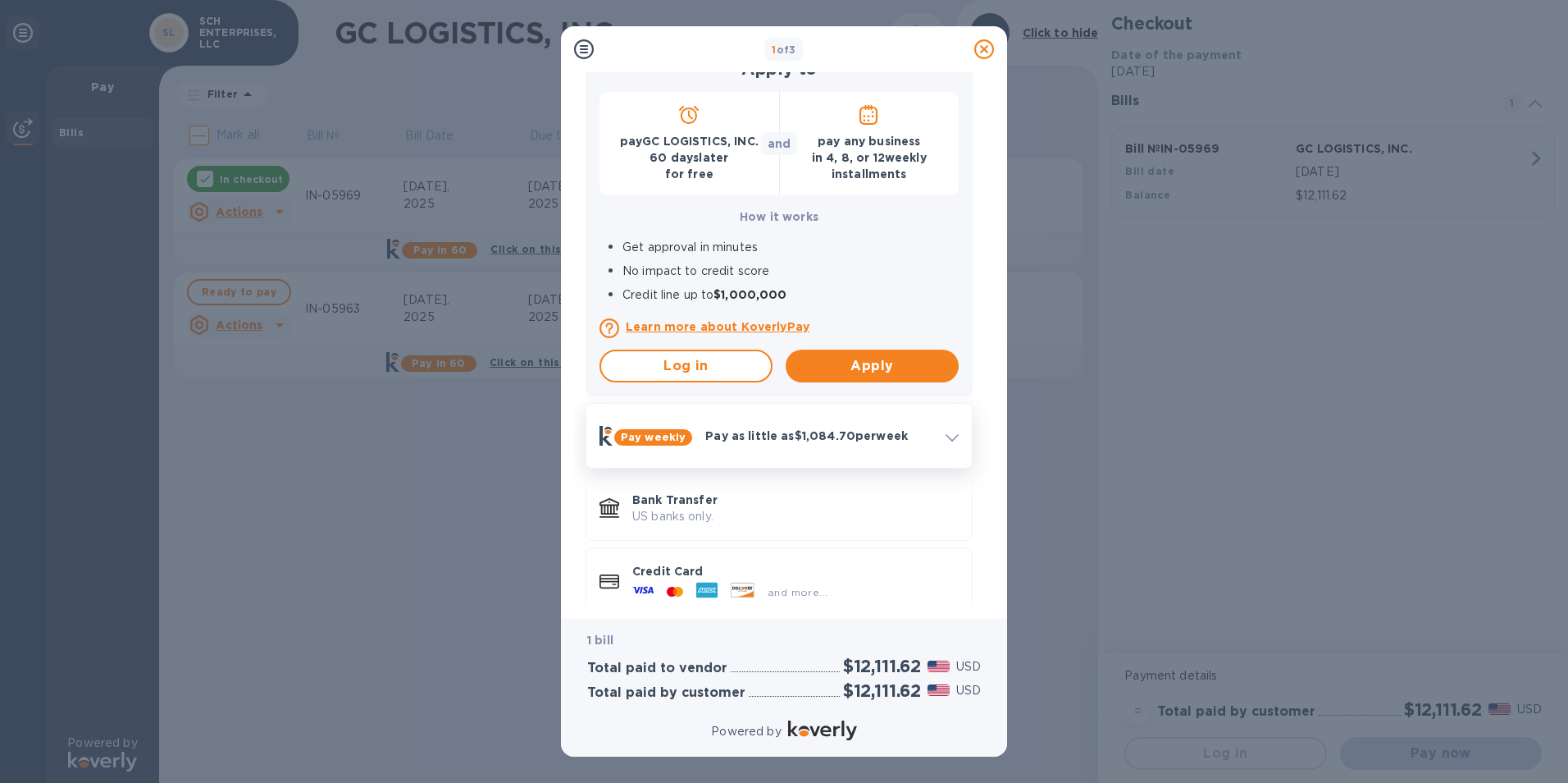
click at [829, 425] on div "Pay as little as $1,084.70 per week" at bounding box center [819, 435] width 241 height 29
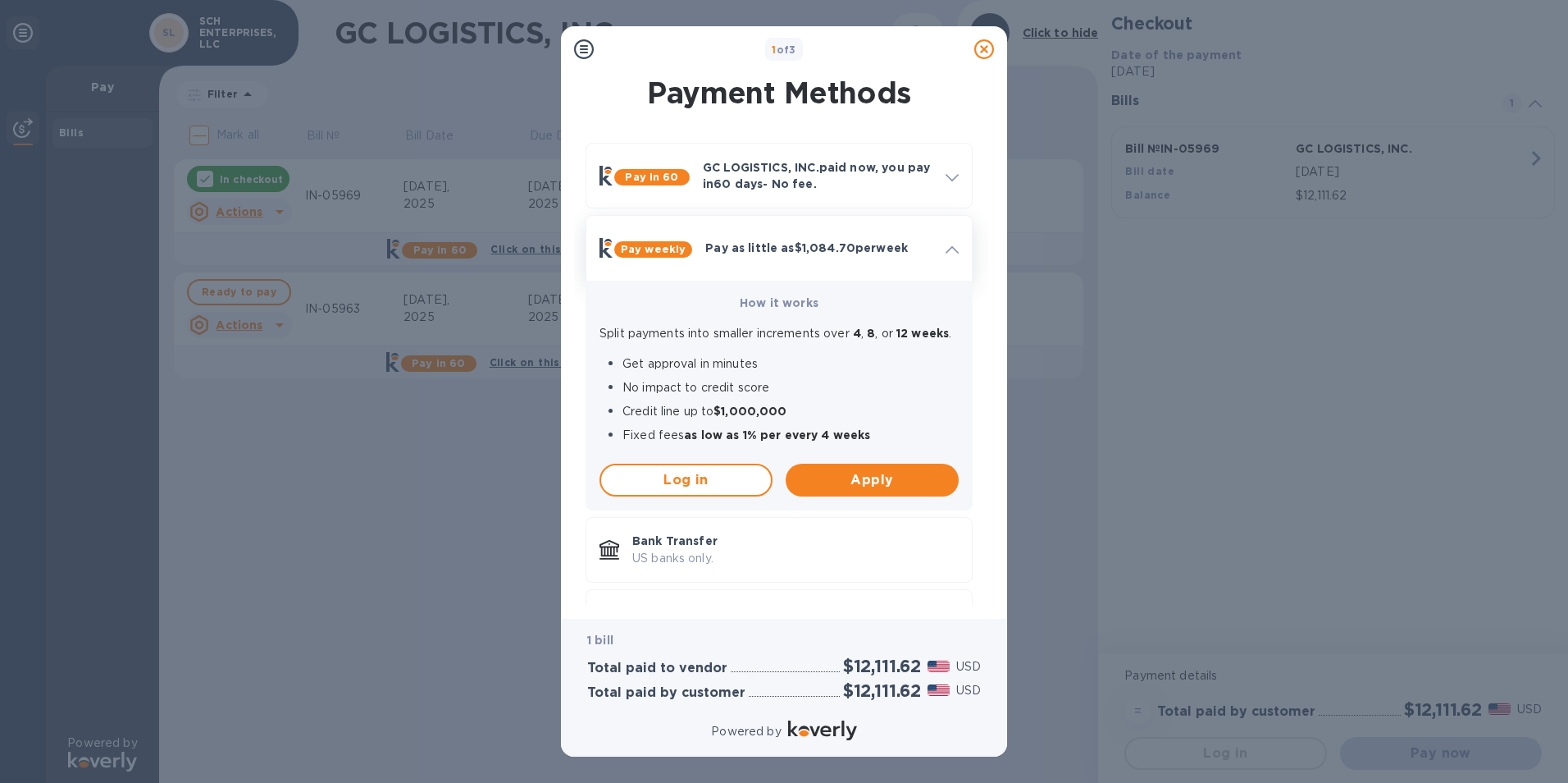
click at [827, 240] on p "Pay as little as $1,084.70 per week" at bounding box center [819, 247] width 228 height 16
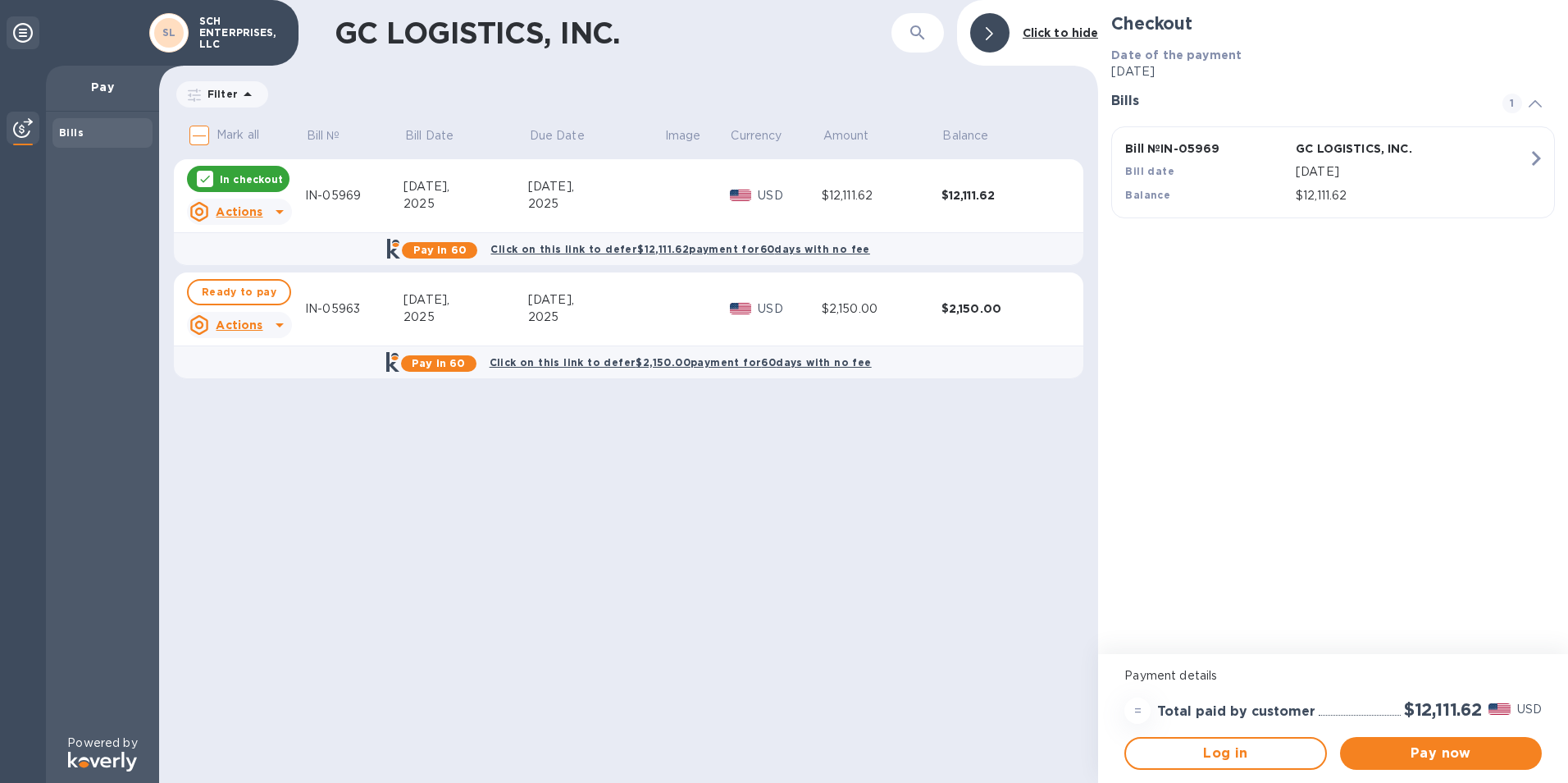
click at [211, 211] on div "Actions" at bounding box center [226, 211] width 73 height 20
click at [227, 209] on div at bounding box center [784, 392] width 1568 height 783
click at [1429, 754] on span "Pay now" at bounding box center [1441, 753] width 176 height 20
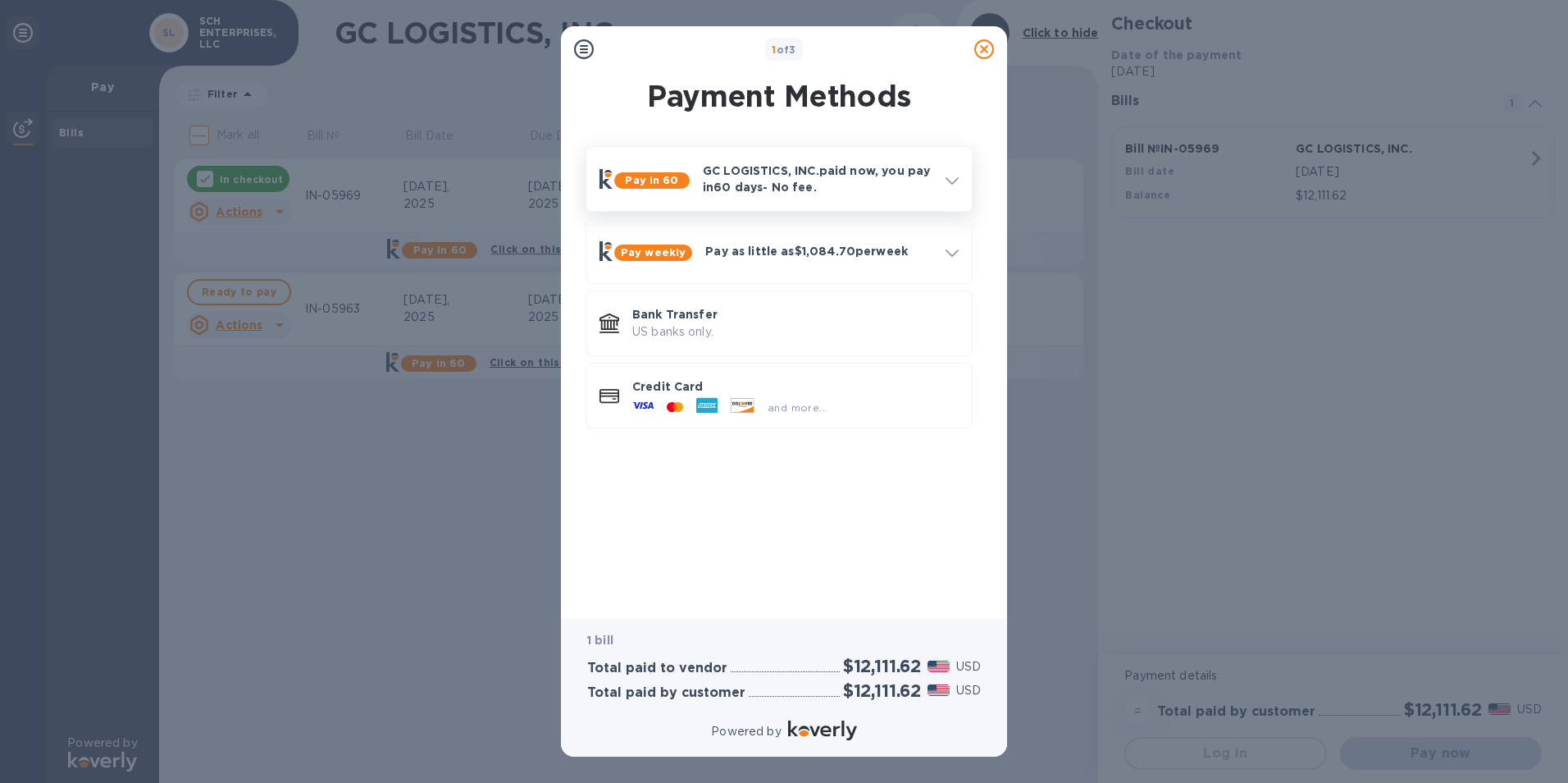
click at [833, 190] on p "GC LOGISTICS, INC. paid now, you pay [DATE] - No fee." at bounding box center [817, 179] width 229 height 33
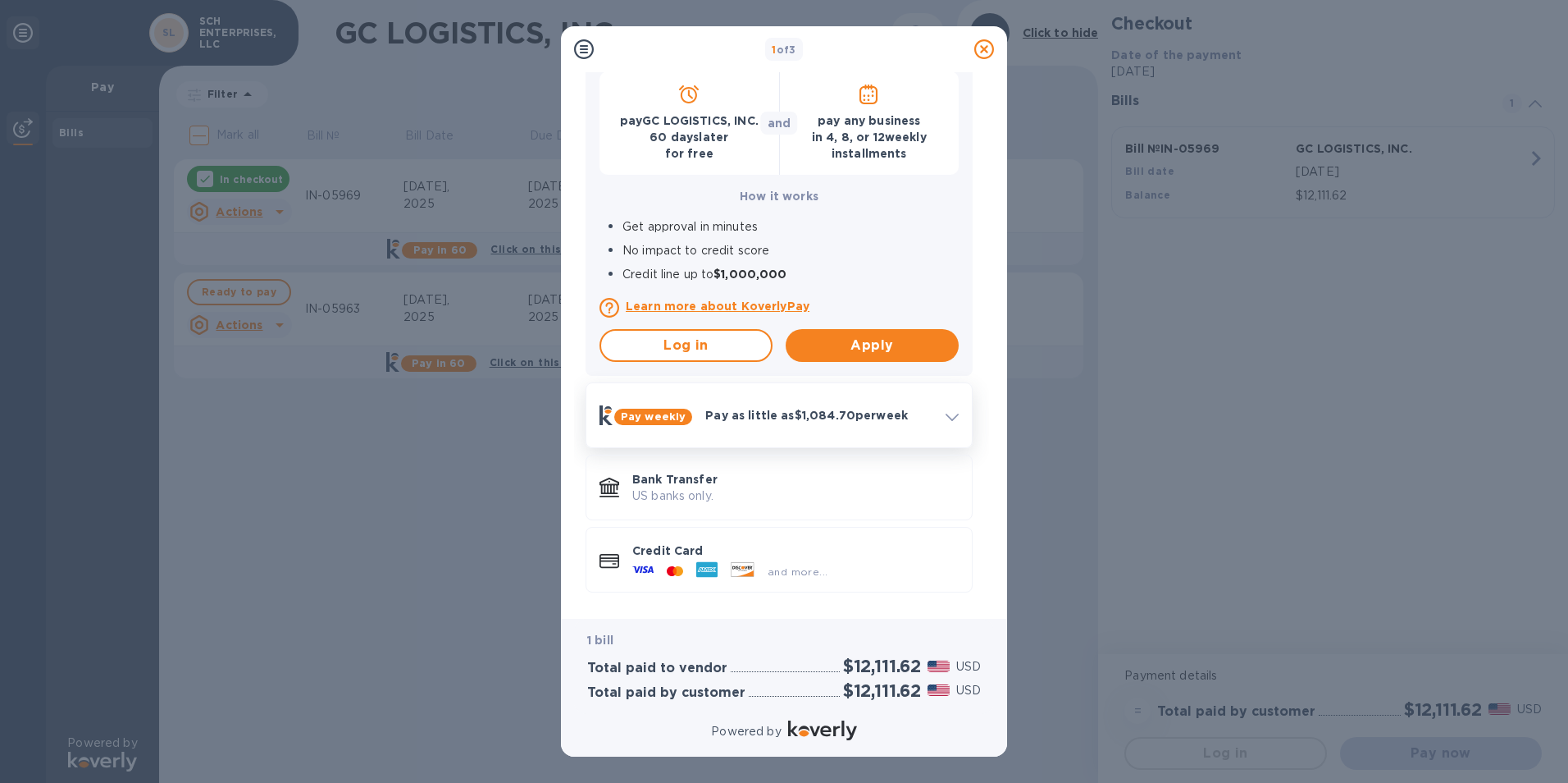
click at [841, 427] on div "Pay as little as $1,084.70 per week" at bounding box center [819, 415] width 241 height 29
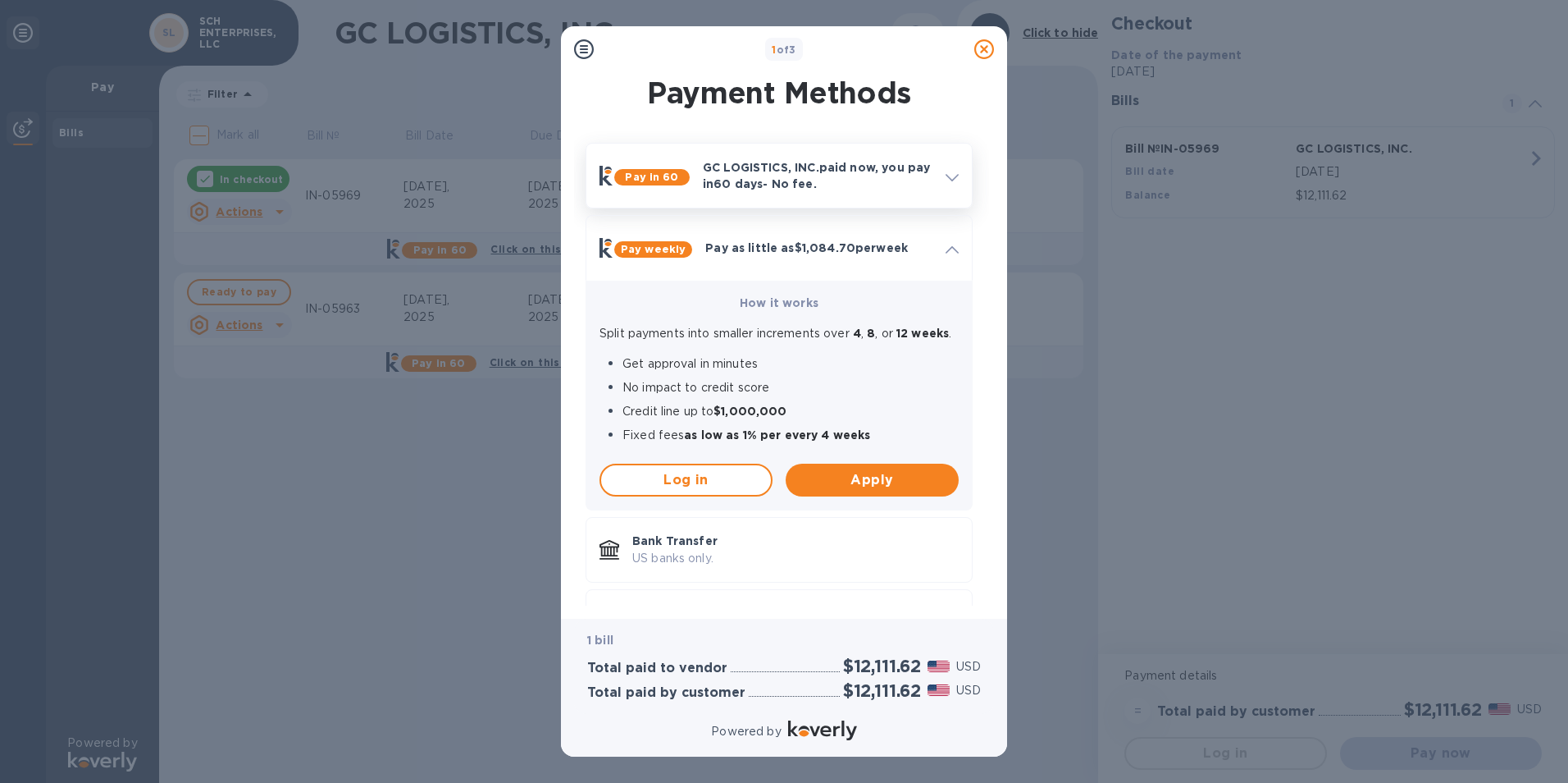
click at [824, 175] on p "GC LOGISTICS, INC. paid now, you pay [DATE] - No fee." at bounding box center [817, 176] width 229 height 33
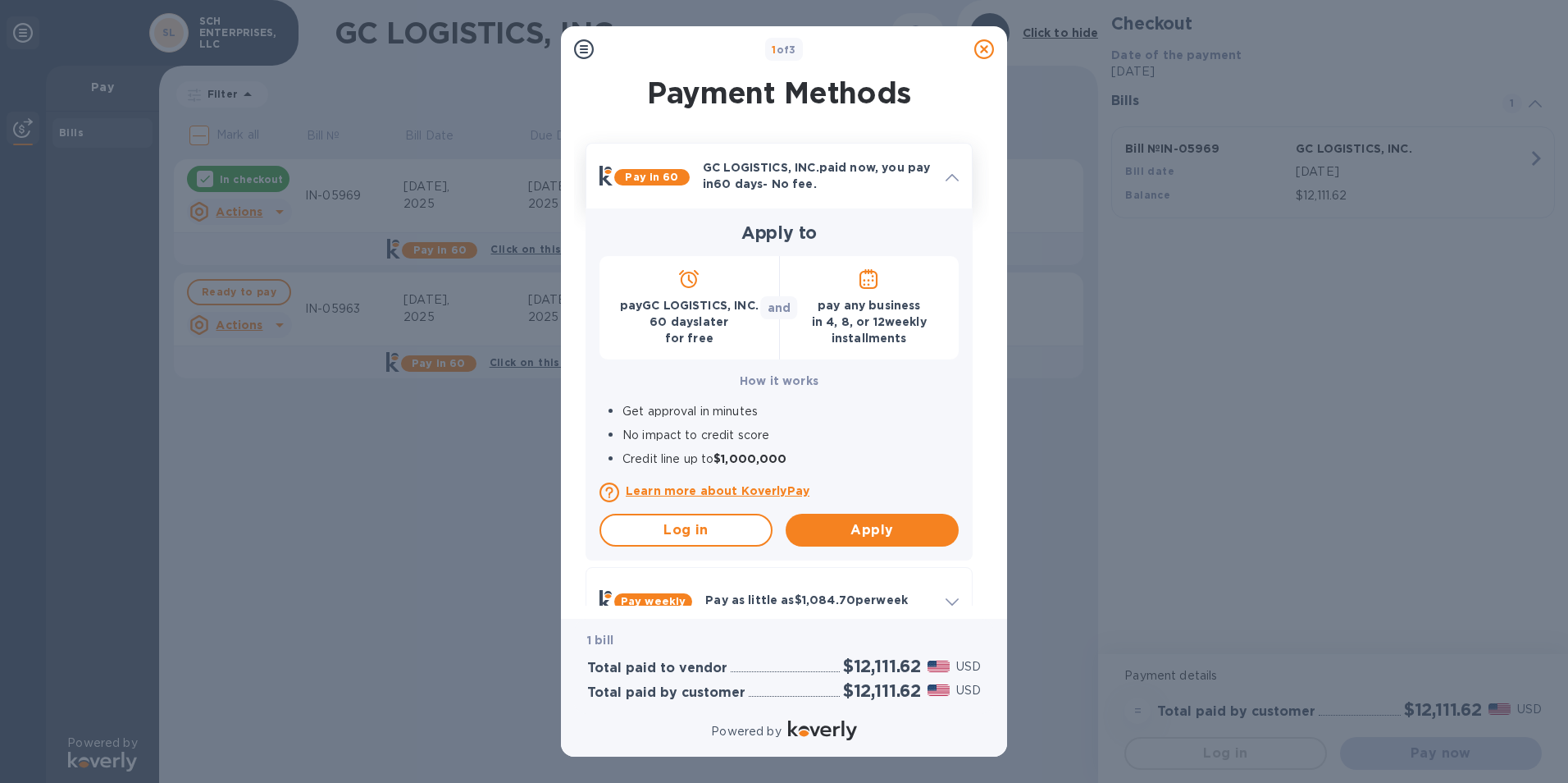
click at [824, 185] on p "GC LOGISTICS, INC. paid now, you pay [DATE] - No fee." at bounding box center [817, 176] width 229 height 33
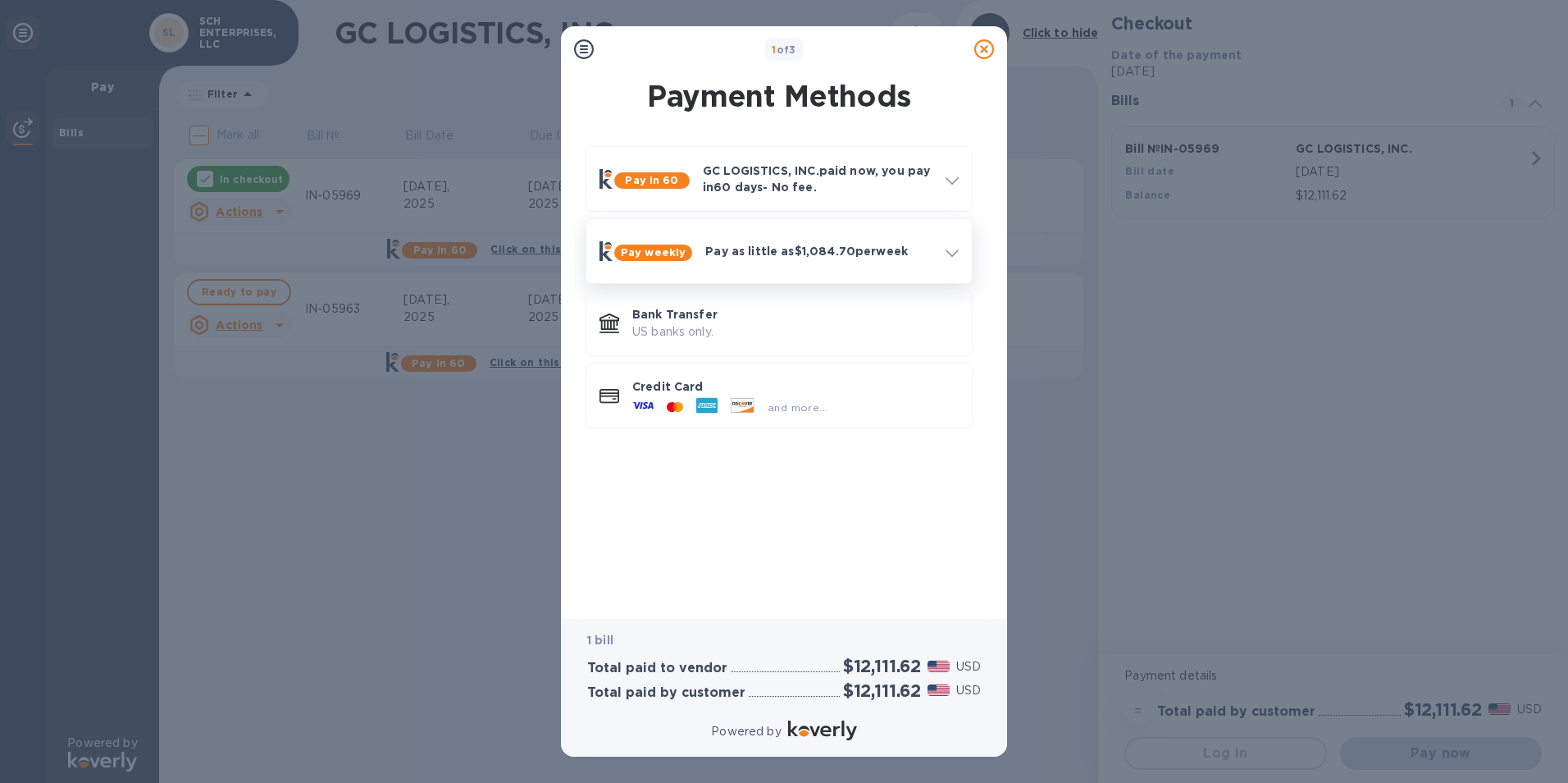
click at [798, 241] on div "Pay as little as $1,084.70 per week" at bounding box center [819, 251] width 241 height 29
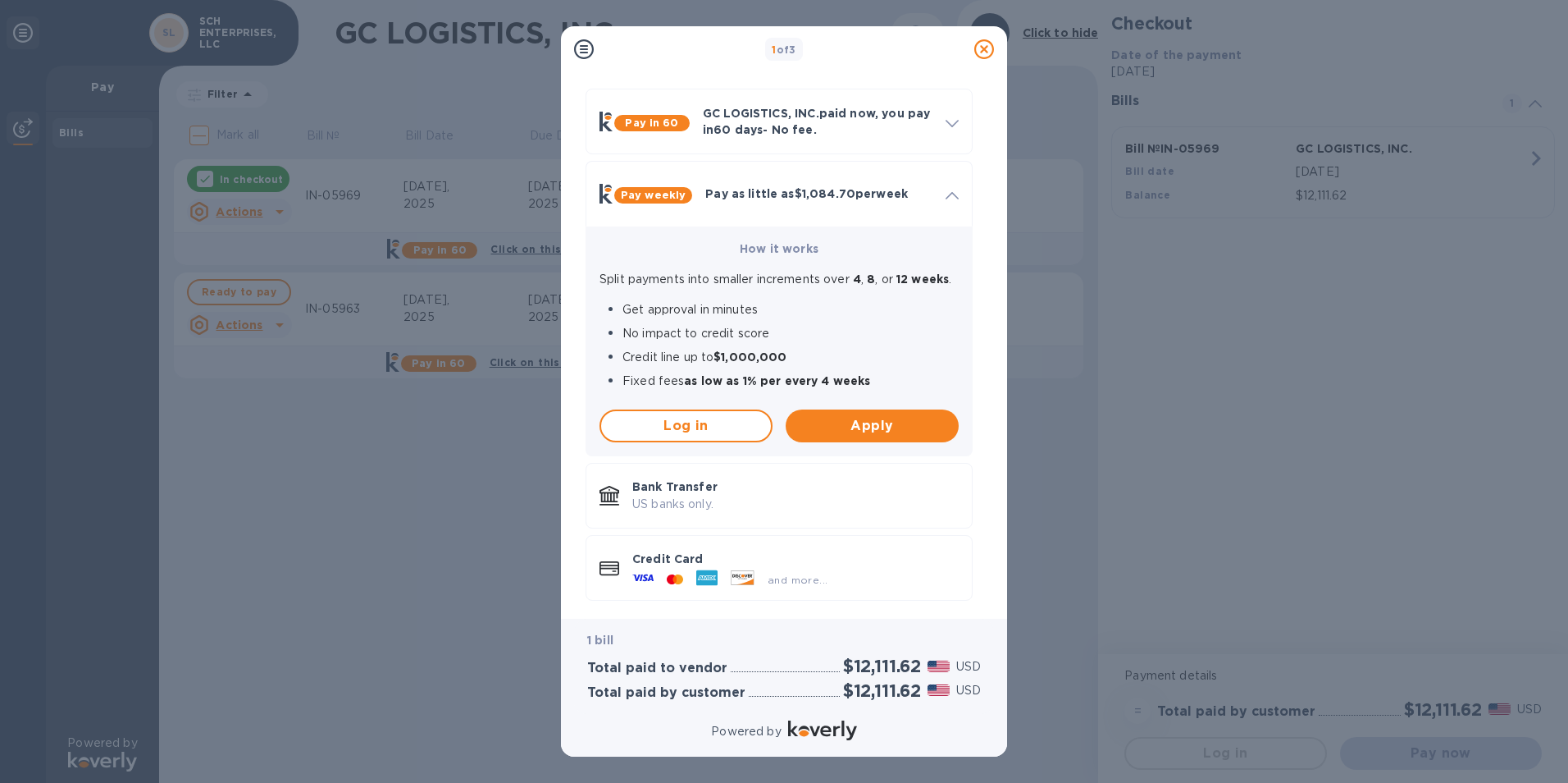
scroll to position [79, 0]
